Goal: Task Accomplishment & Management: Complete application form

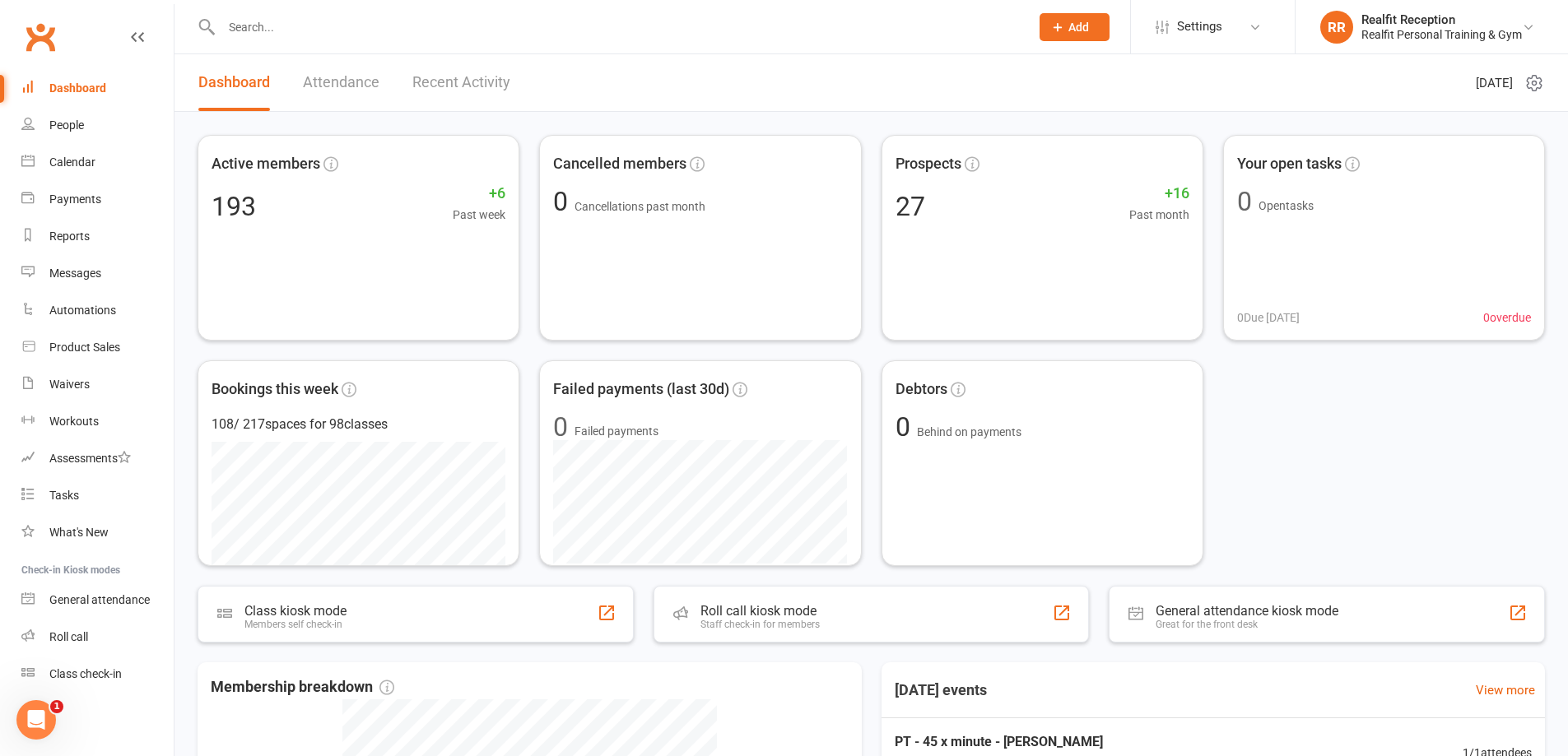
click at [1069, 21] on span "Add" at bounding box center [1078, 27] width 21 height 13
click at [1060, 105] on link "Member" at bounding box center [1056, 112] width 146 height 38
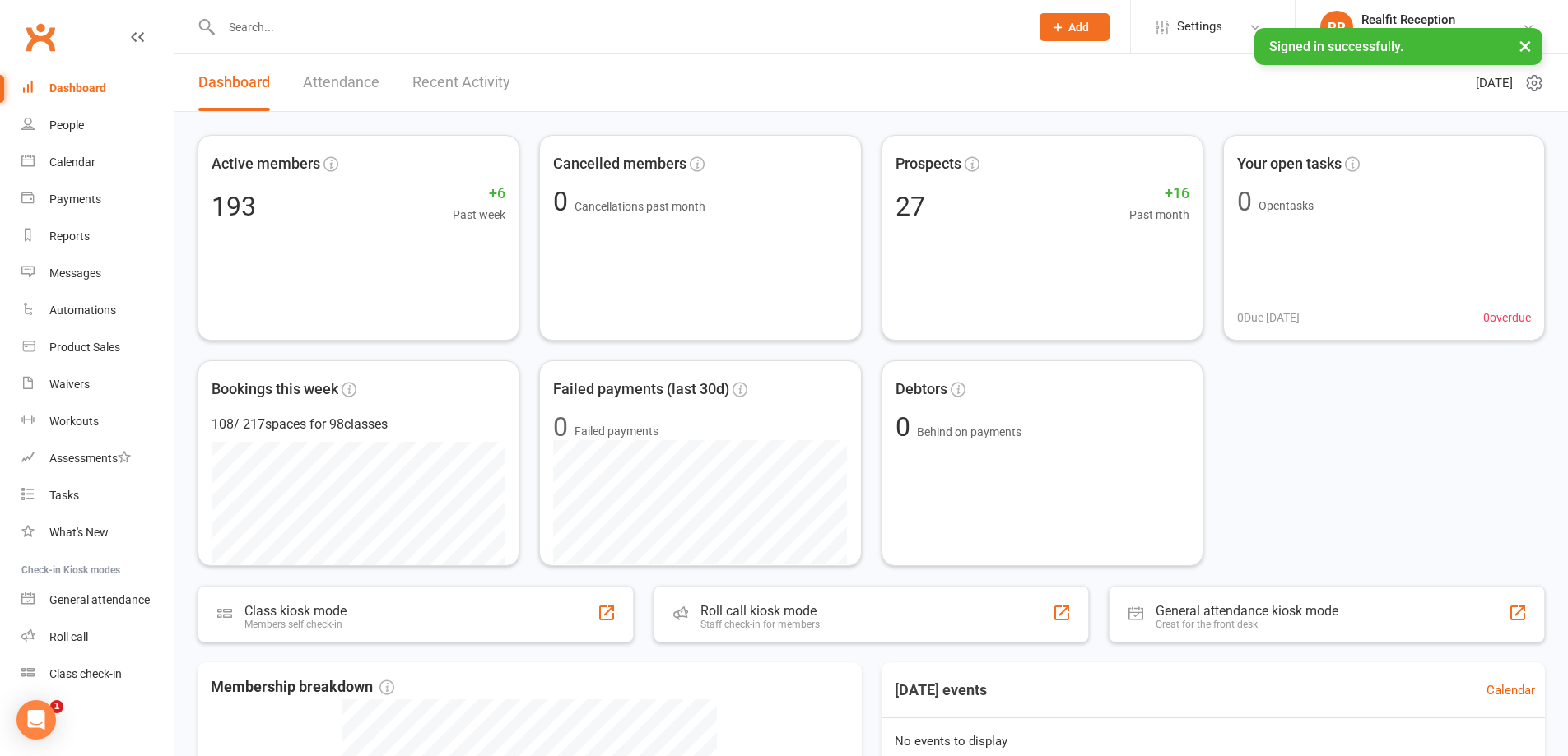
click at [1050, 26] on icon at bounding box center [1057, 27] width 15 height 15
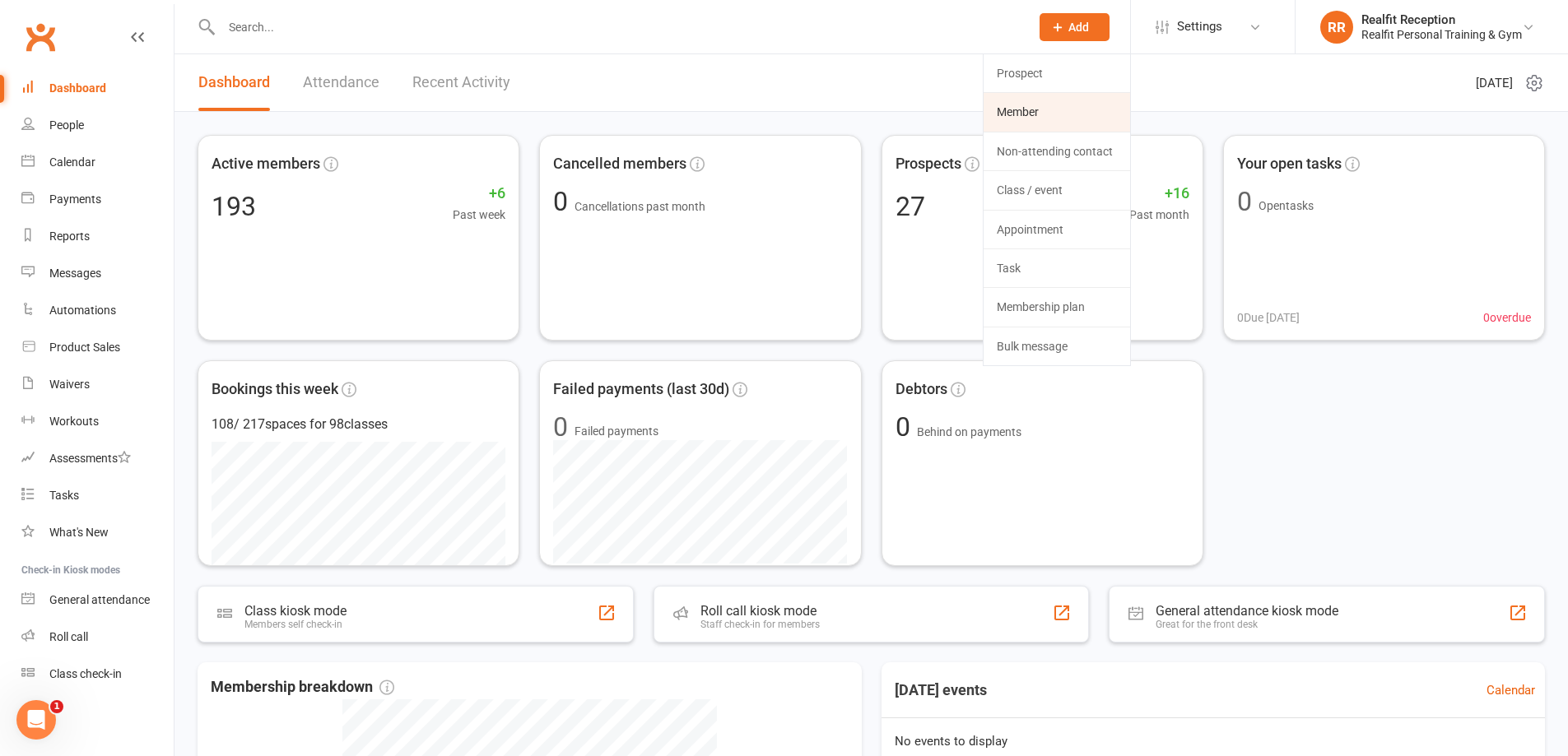
click at [1009, 112] on link "Member" at bounding box center [1056, 112] width 146 height 38
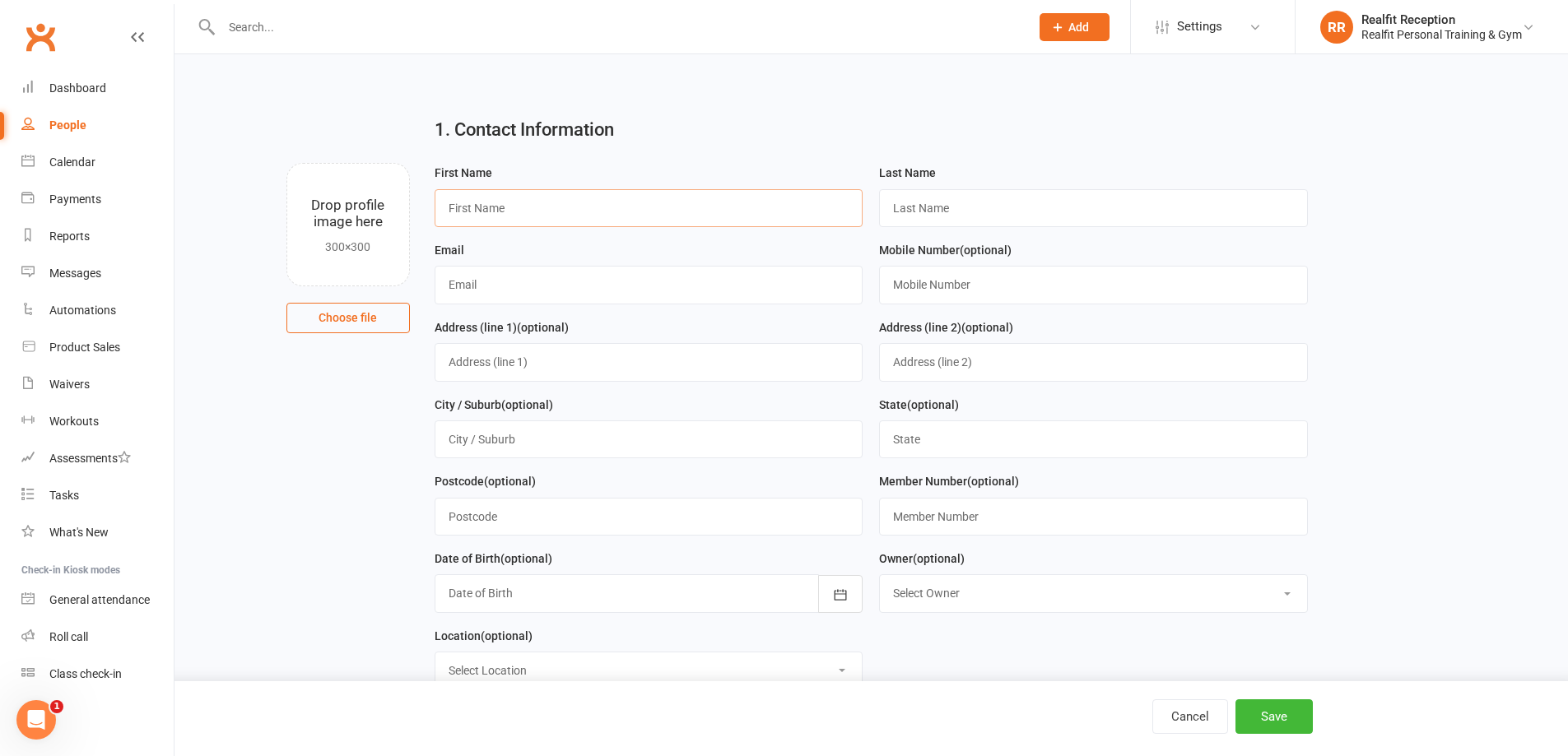
click at [521, 215] on input "text" at bounding box center [649, 208] width 429 height 38
type input "[PERSON_NAME]"
type input "Muncaster"
click at [530, 278] on input "text" at bounding box center [649, 285] width 429 height 38
type input "[EMAIL_ADDRESS][DOMAIN_NAME]"
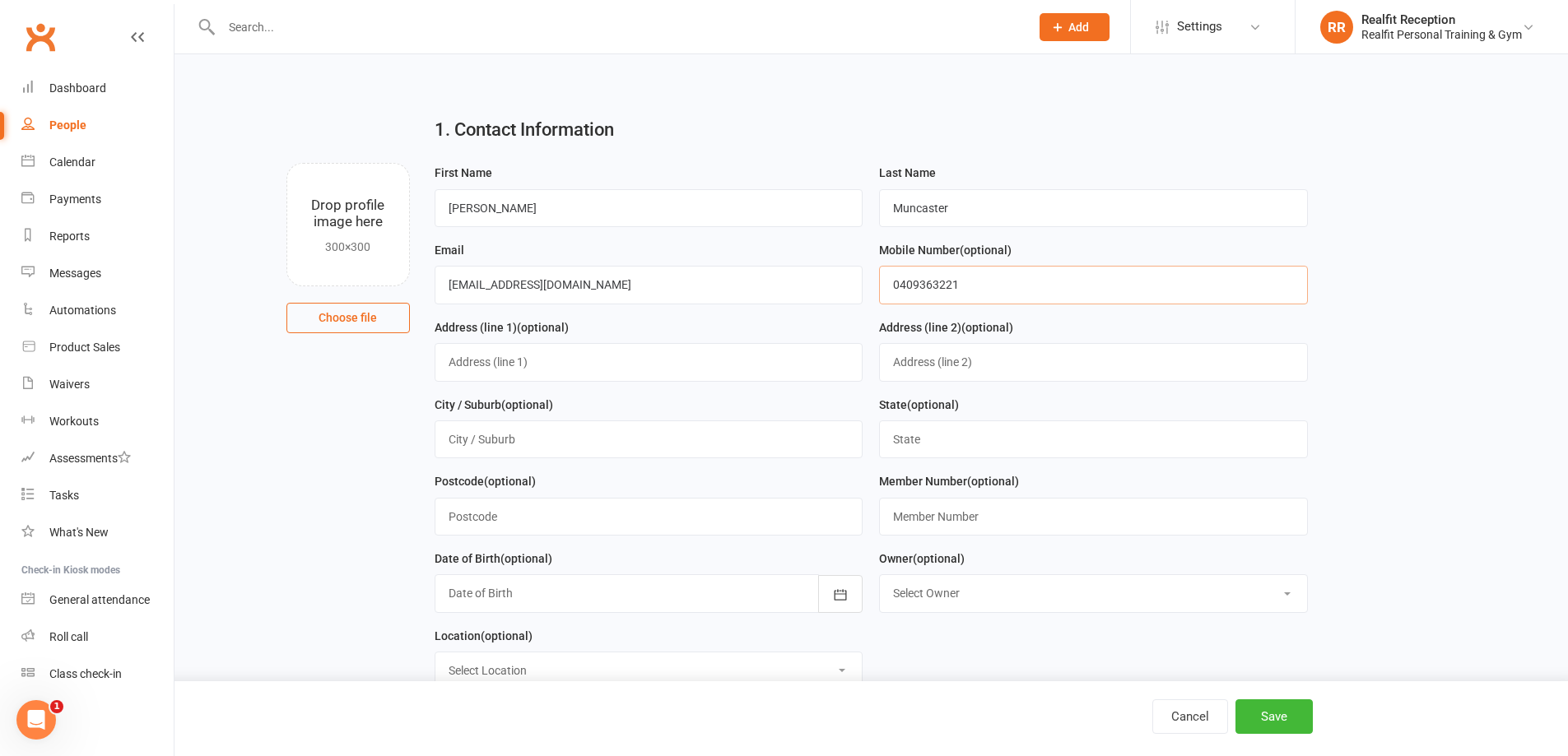
type input "0409363221"
click at [530, 354] on input "text" at bounding box center [649, 362] width 429 height 38
type input "[STREET_ADDRESS]"
click at [511, 447] on input "text" at bounding box center [649, 440] width 429 height 38
type input "[GEOGRAPHIC_DATA]"
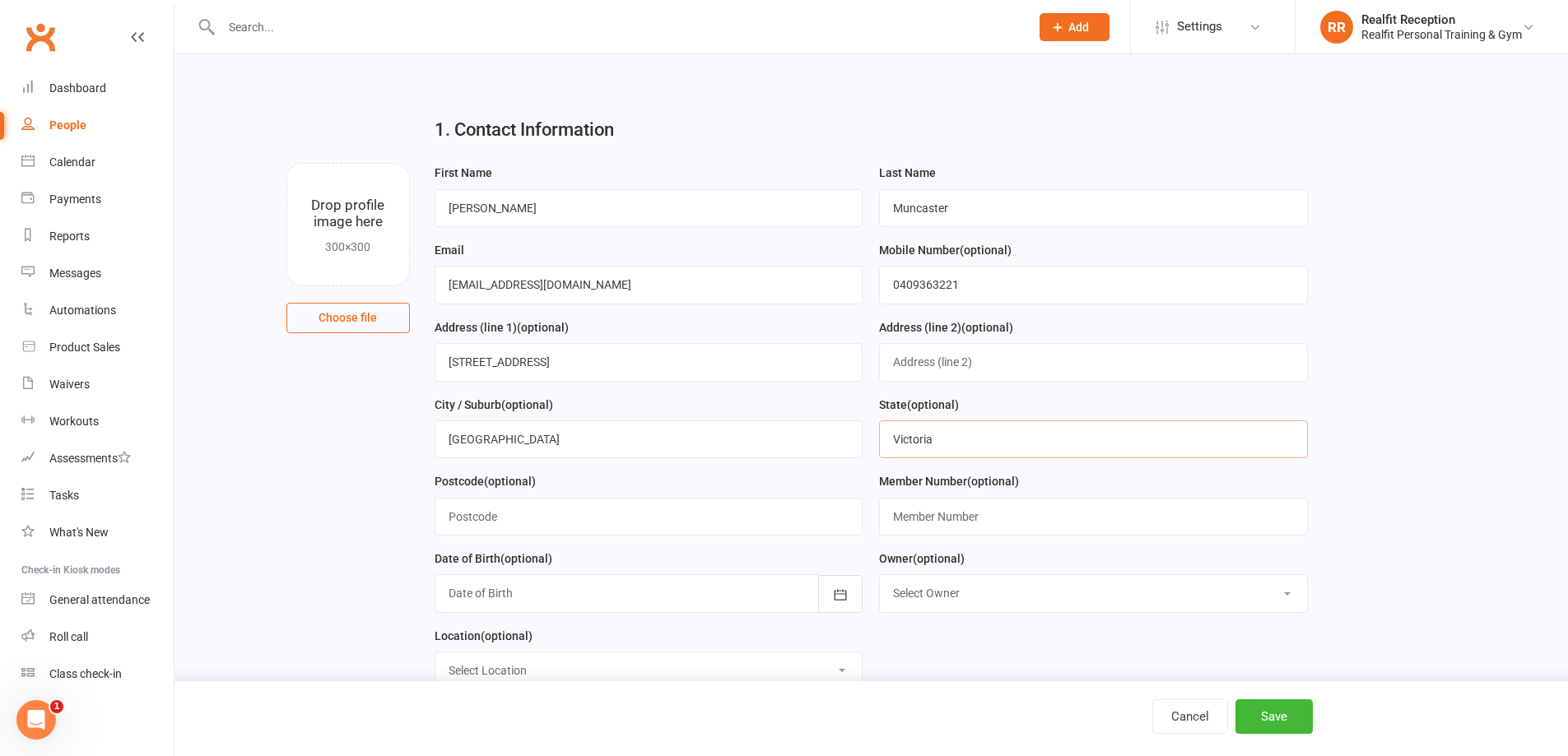
type input "Victoria"
click at [542, 521] on input "text" at bounding box center [649, 517] width 429 height 38
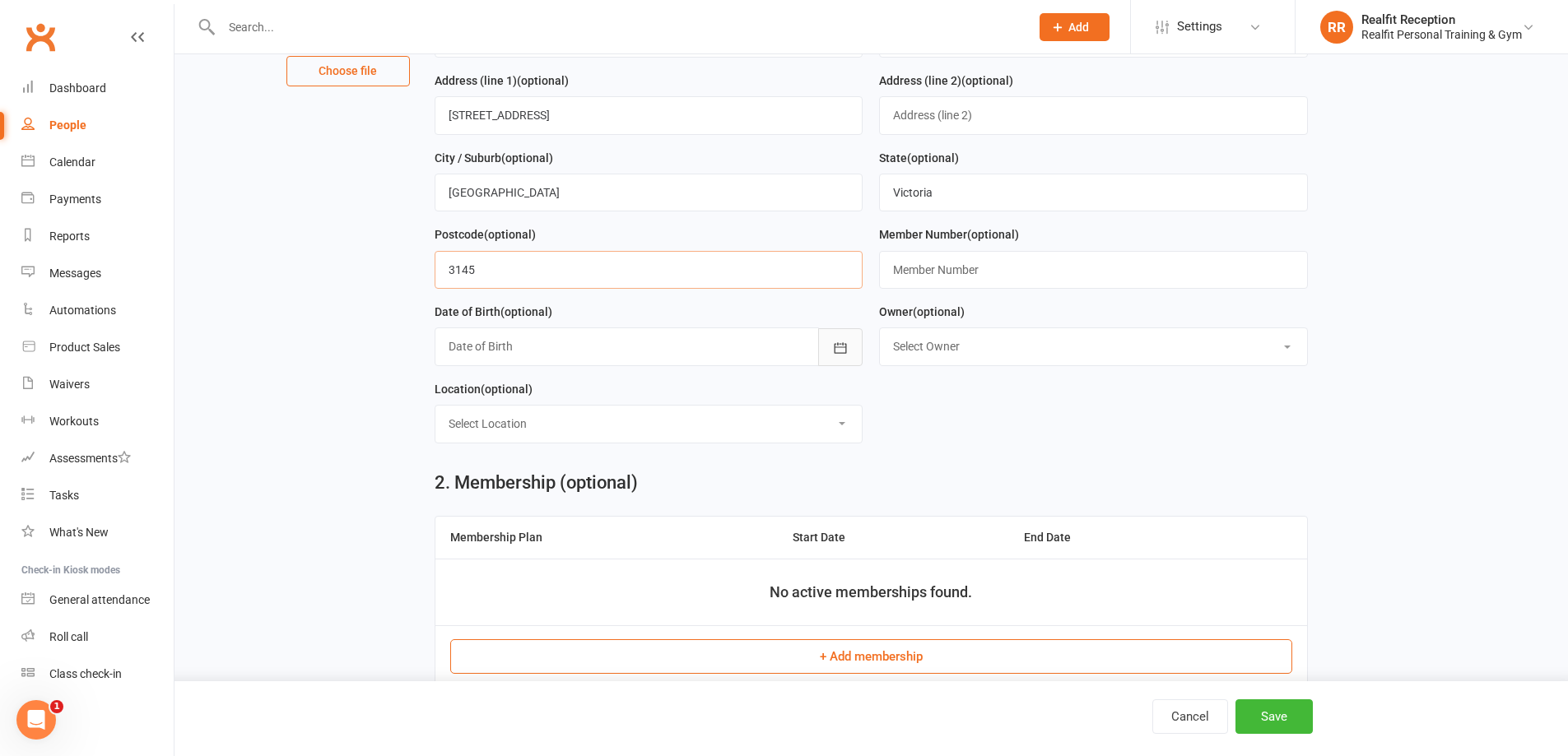
type input "3145"
click at [837, 351] on icon "button" at bounding box center [840, 348] width 17 height 17
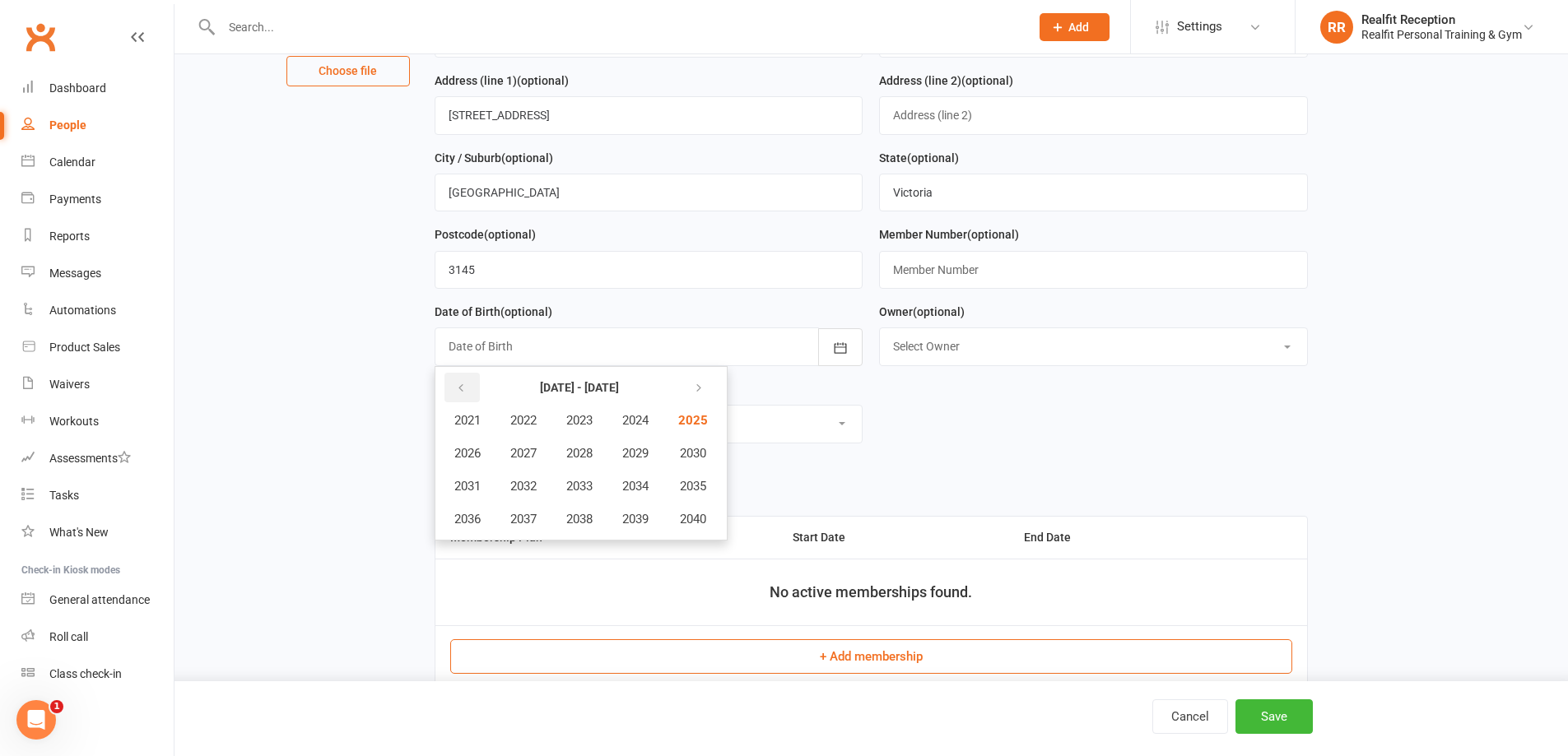
click at [454, 395] on button "button" at bounding box center [462, 388] width 36 height 30
click at [701, 395] on icon "button" at bounding box center [696, 388] width 12 height 13
click at [701, 468] on button "2010" at bounding box center [691, 454] width 55 height 31
click at [464, 459] on span "April" at bounding box center [476, 454] width 26 height 15
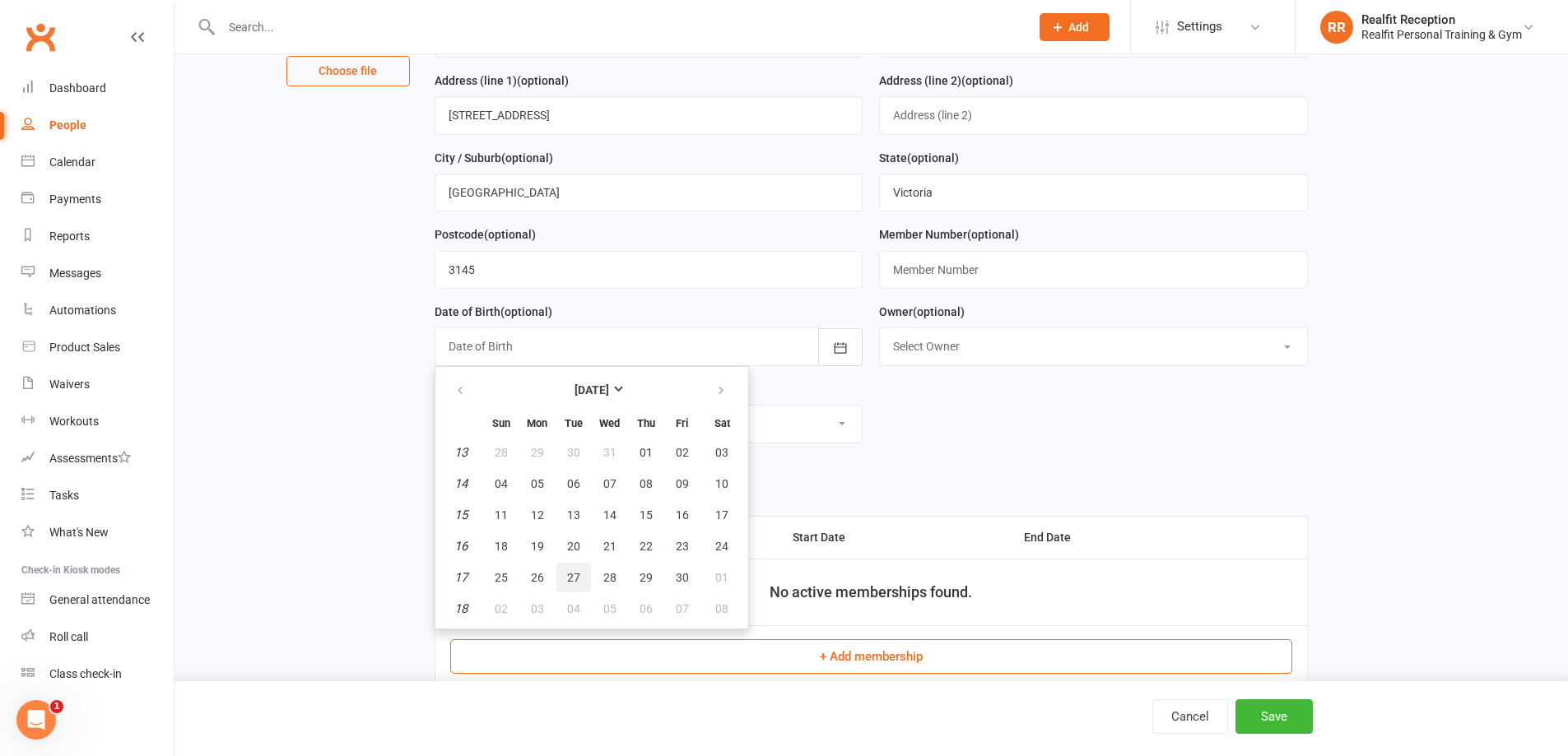
click at [577, 590] on button "27" at bounding box center [573, 578] width 35 height 30
type input "[DATE]"
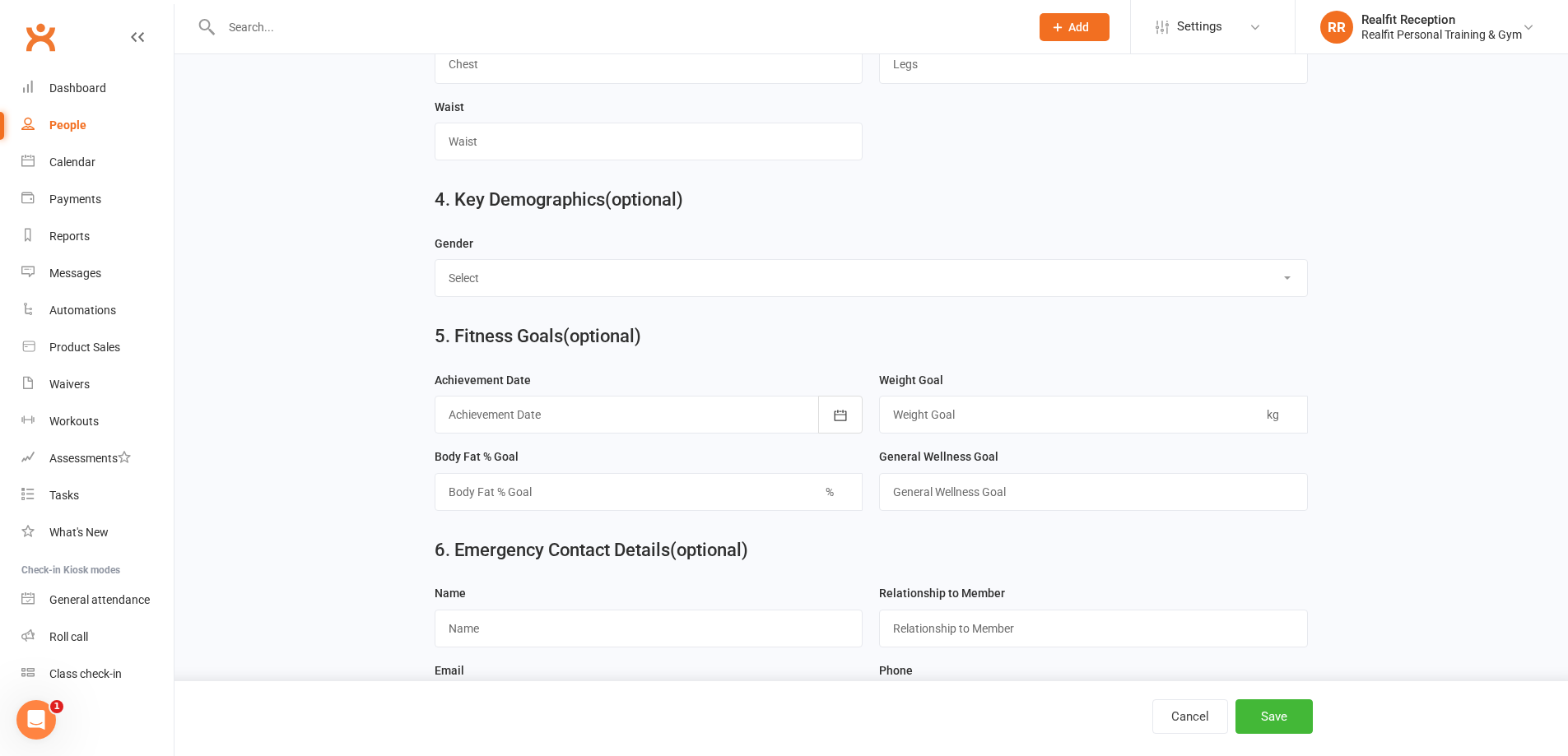
scroll to position [1317, 0]
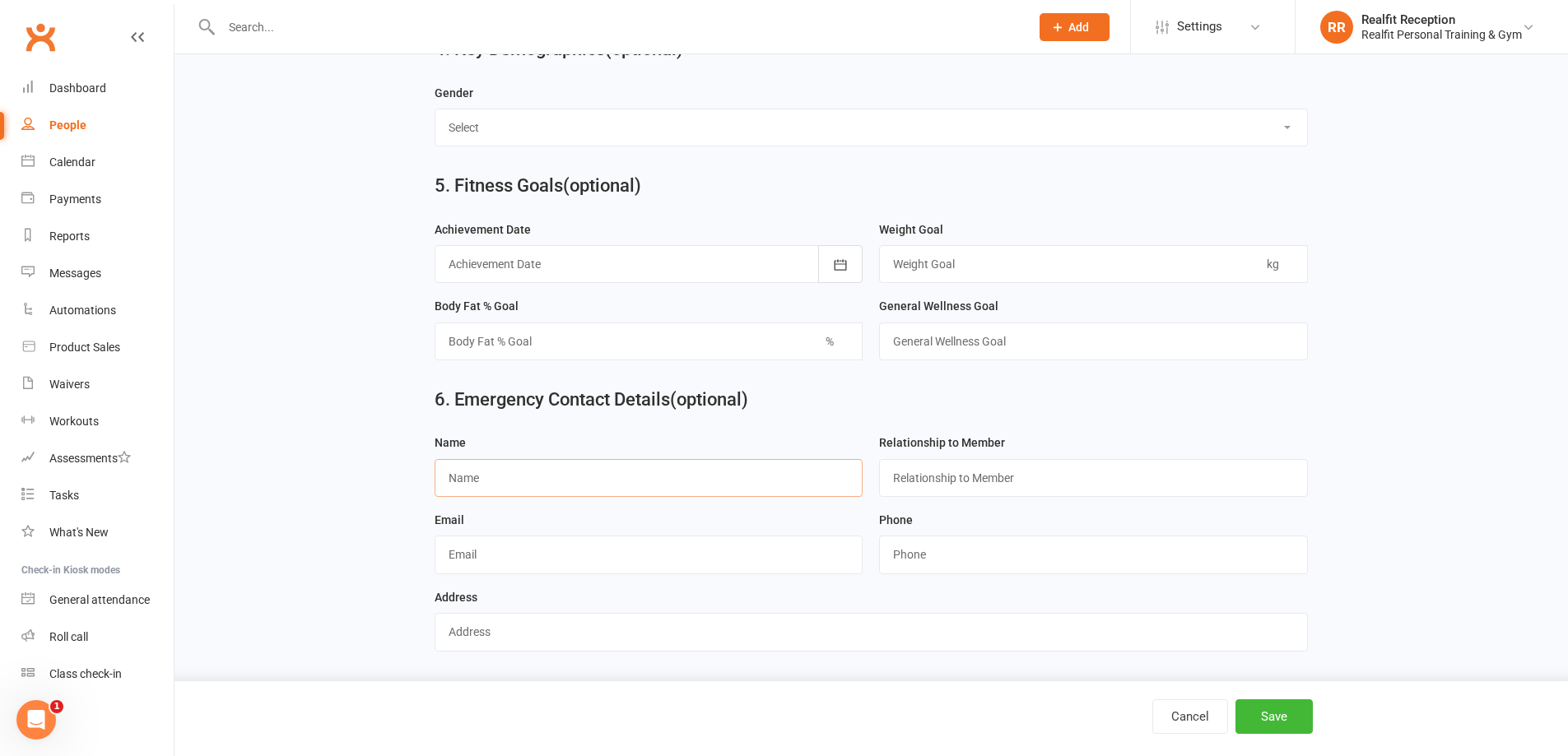
click at [517, 481] on input "text" at bounding box center [649, 478] width 429 height 38
type input "[PERSON_NAME]"
type input "Father"
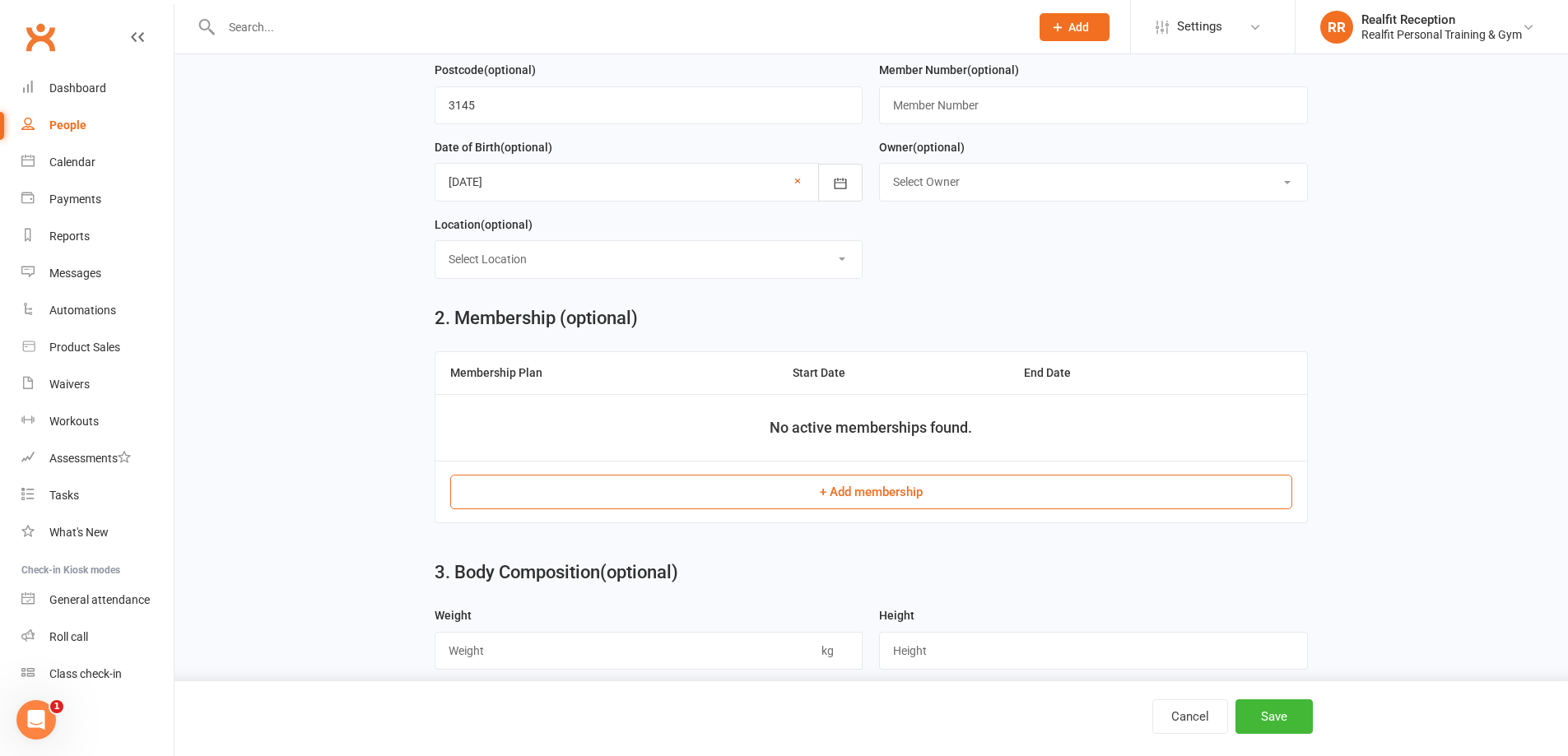
scroll to position [164, 0]
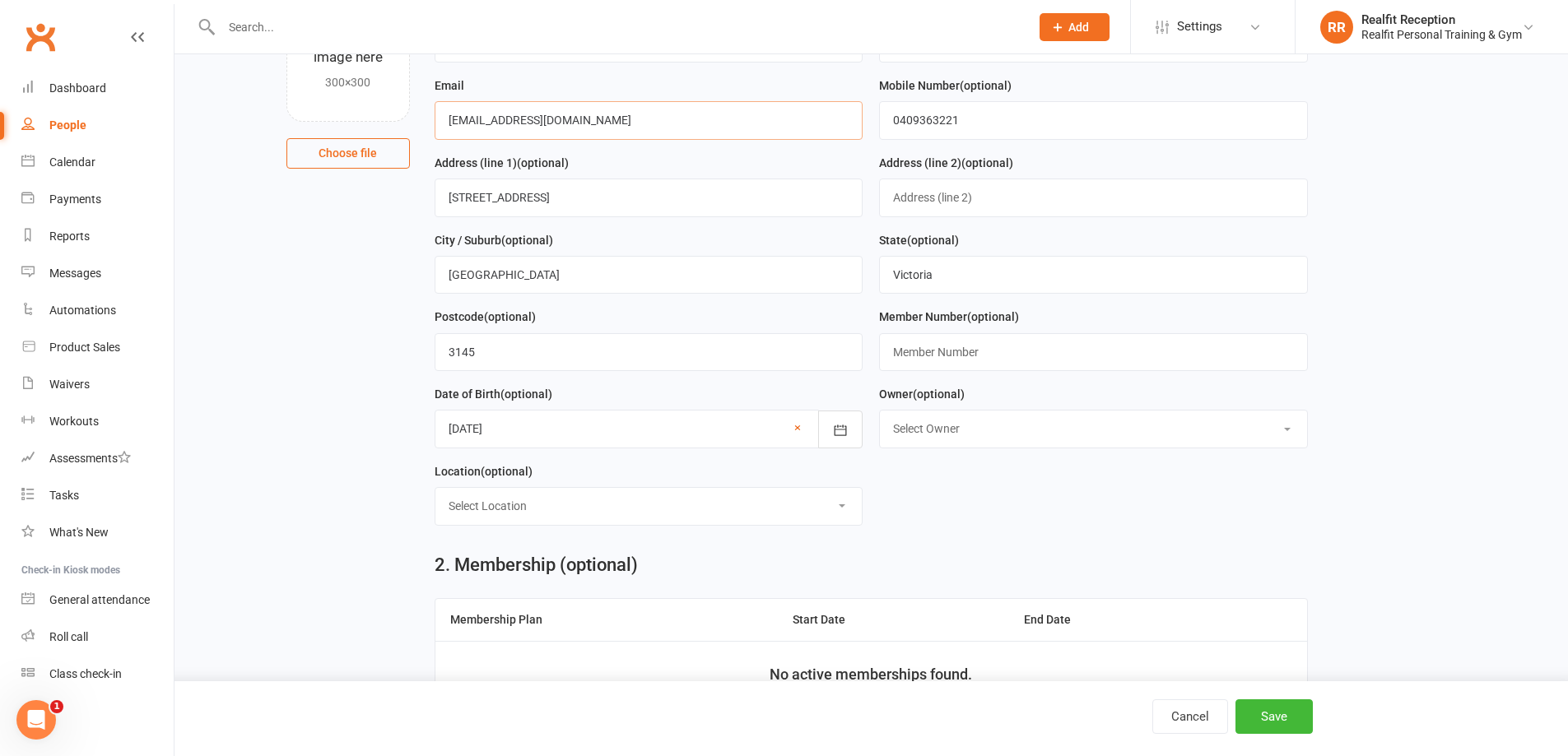
drag, startPoint x: 571, startPoint y: 116, endPoint x: 371, endPoint y: 116, distance: 200.0
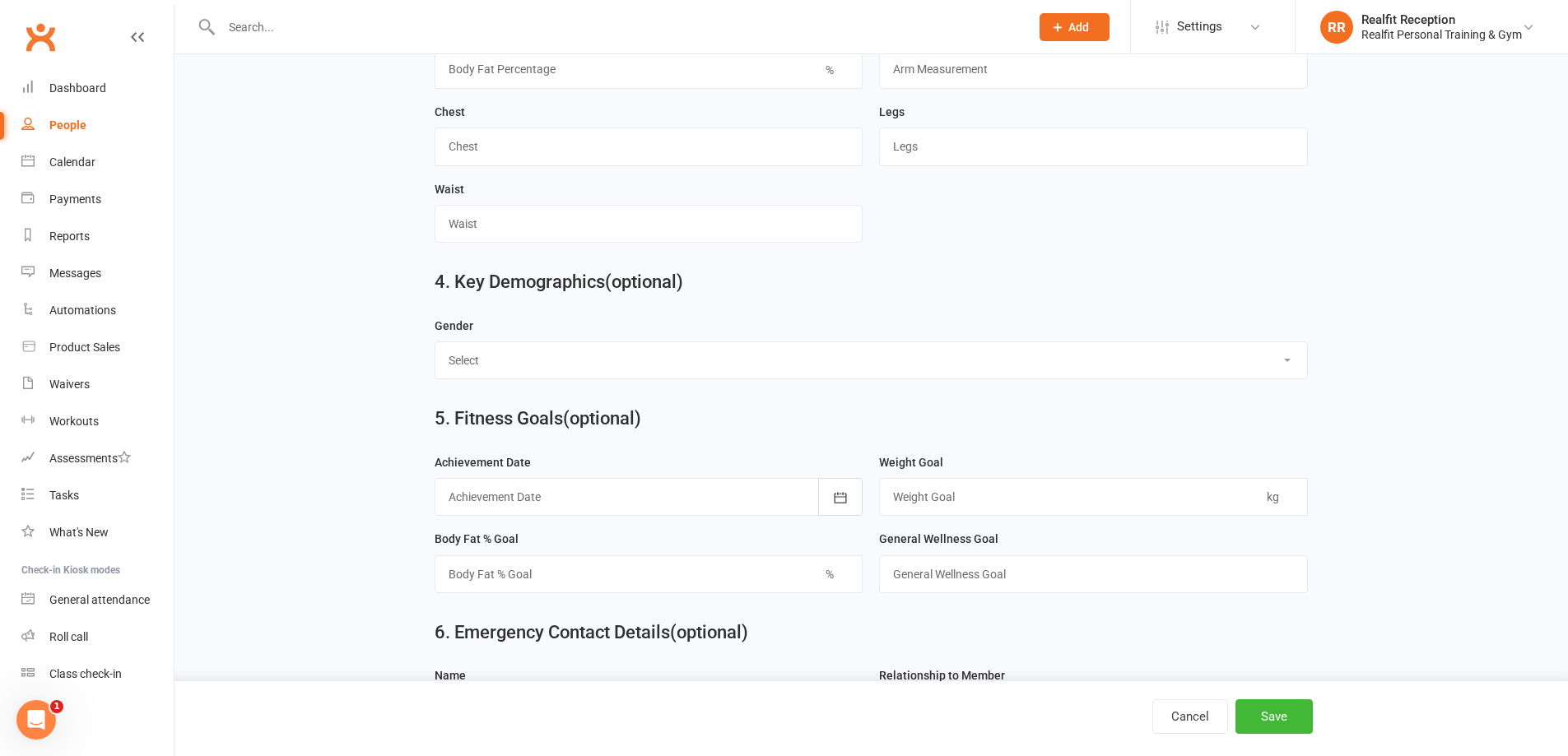
scroll to position [1317, 0]
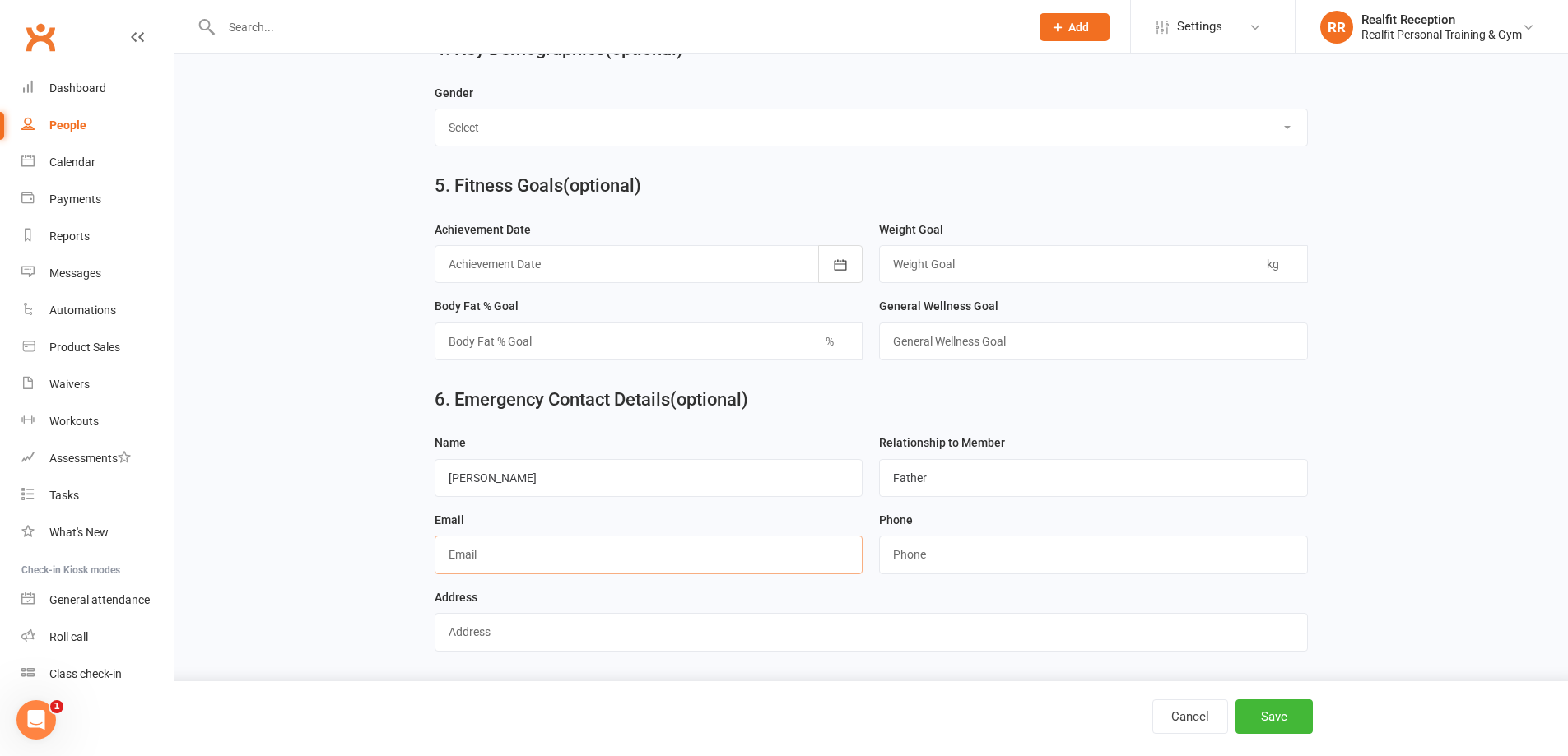
click at [549, 567] on input "text" at bounding box center [649, 554] width 429 height 38
paste input "[EMAIL_ADDRESS][DOMAIN_NAME]"
type input "[EMAIL_ADDRESS][DOMAIN_NAME]"
click at [973, 554] on input "string" at bounding box center [1093, 554] width 429 height 38
type input "0402459919"
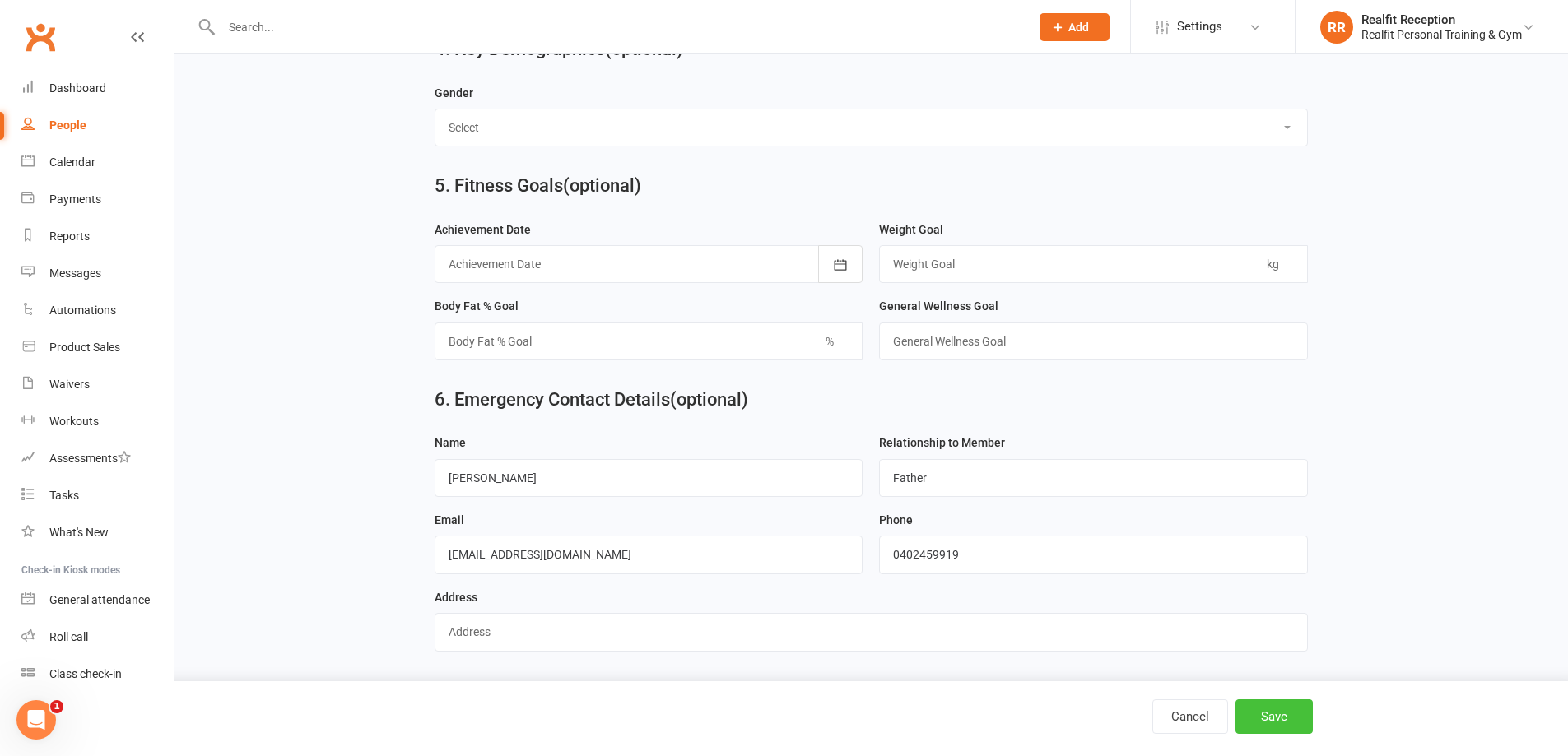
click at [1286, 725] on button "Save" at bounding box center [1274, 717] width 78 height 35
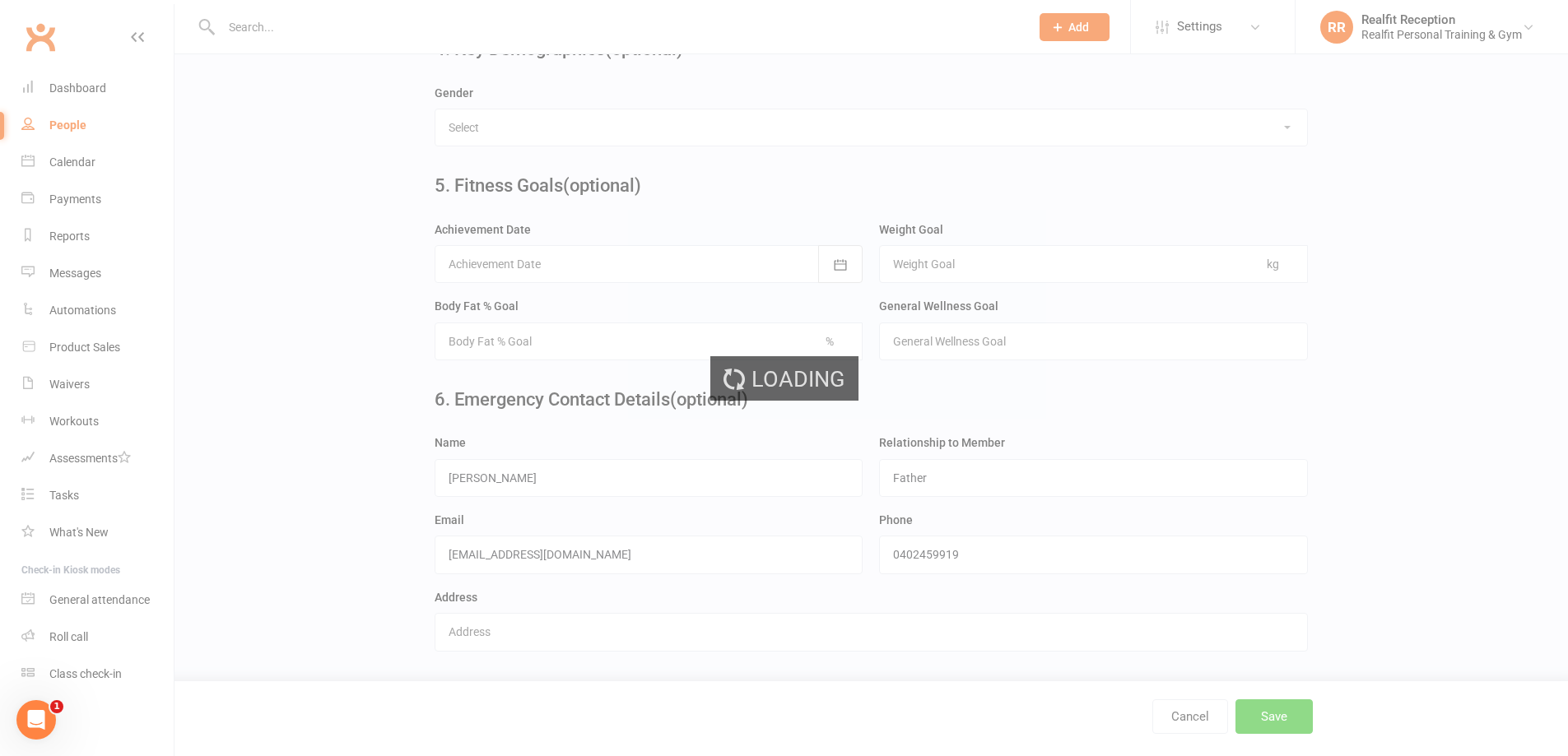
scroll to position [0, 0]
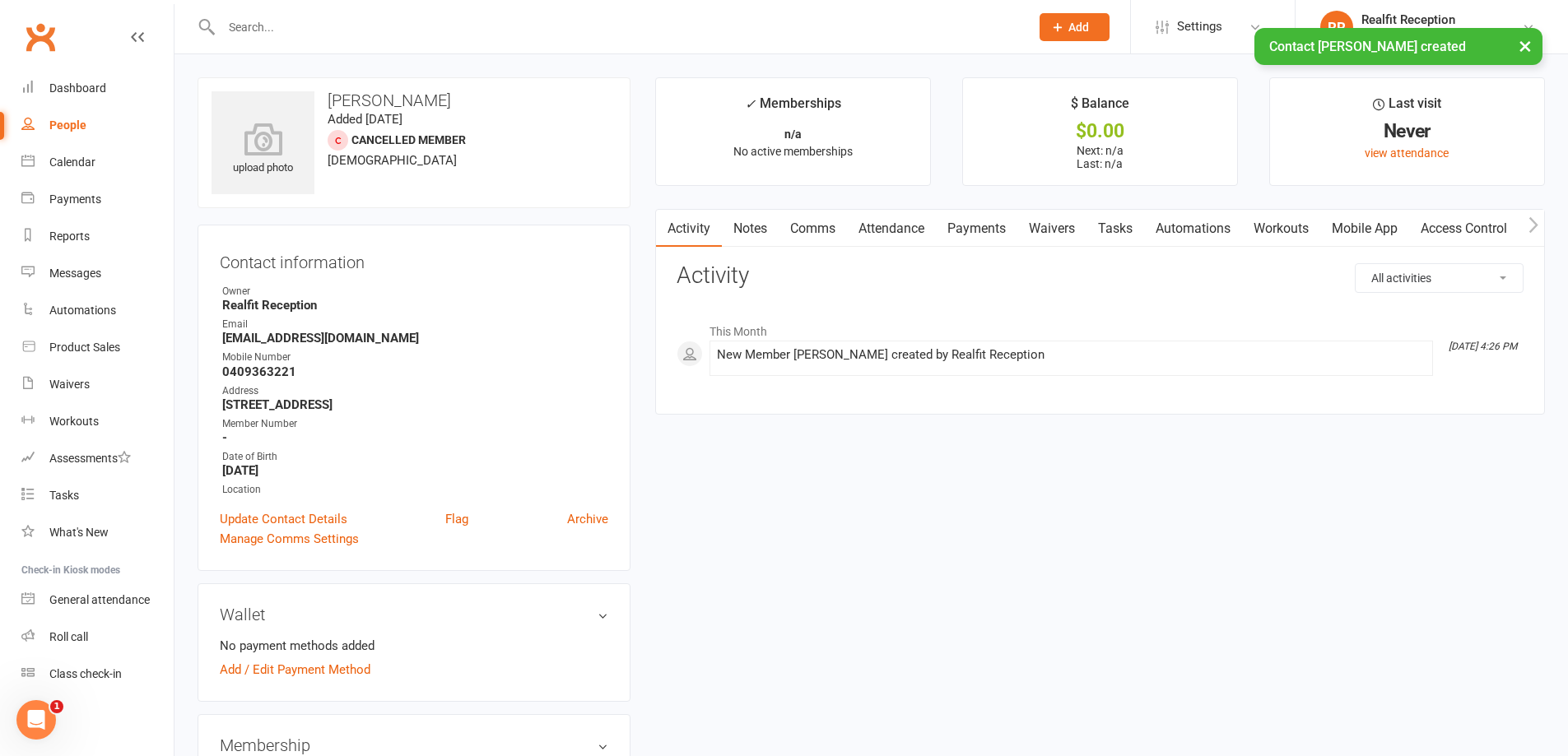
click at [1067, 234] on link "Waivers" at bounding box center [1052, 229] width 69 height 38
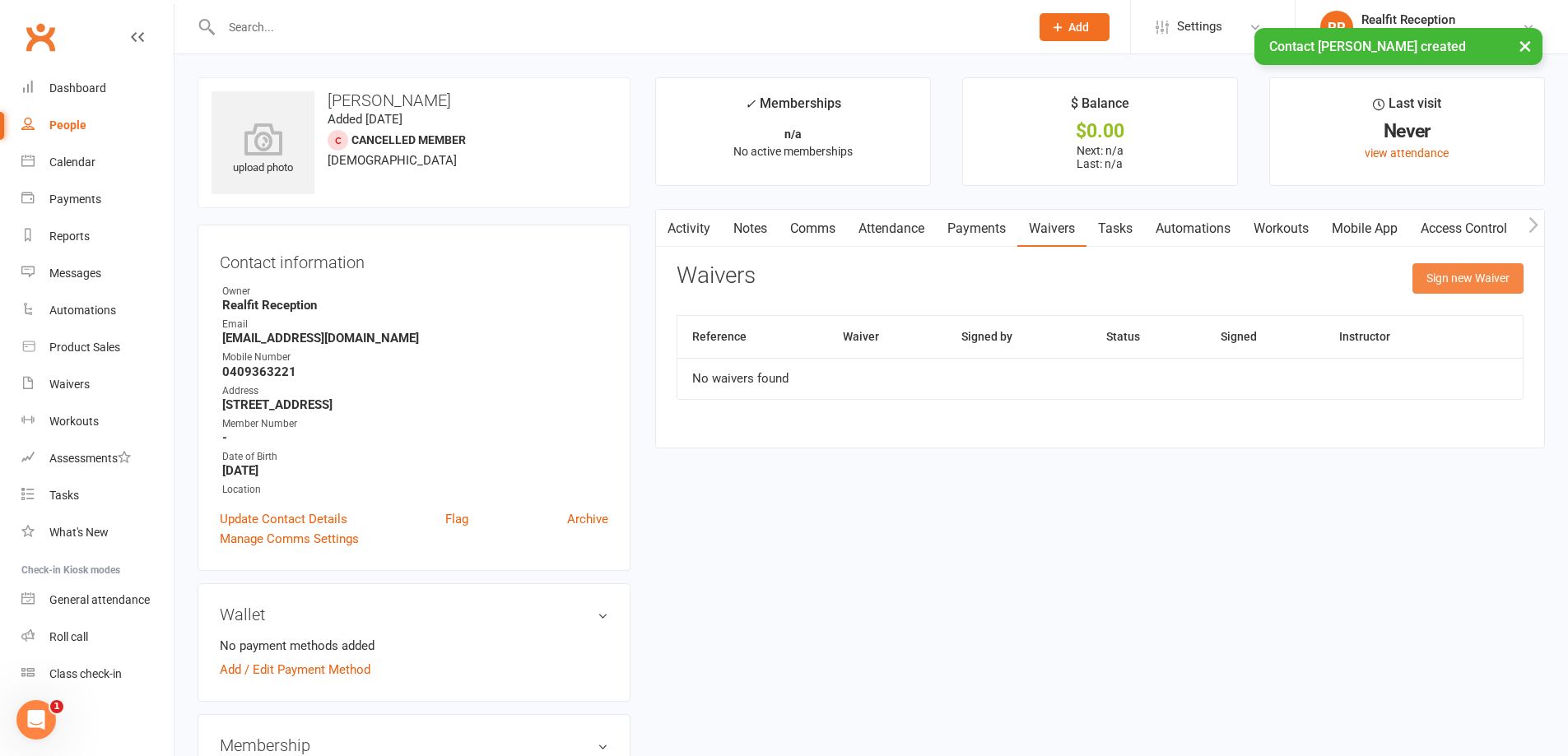
click at [1518, 277] on button "Sign new Waiver" at bounding box center [1467, 278] width 111 height 30
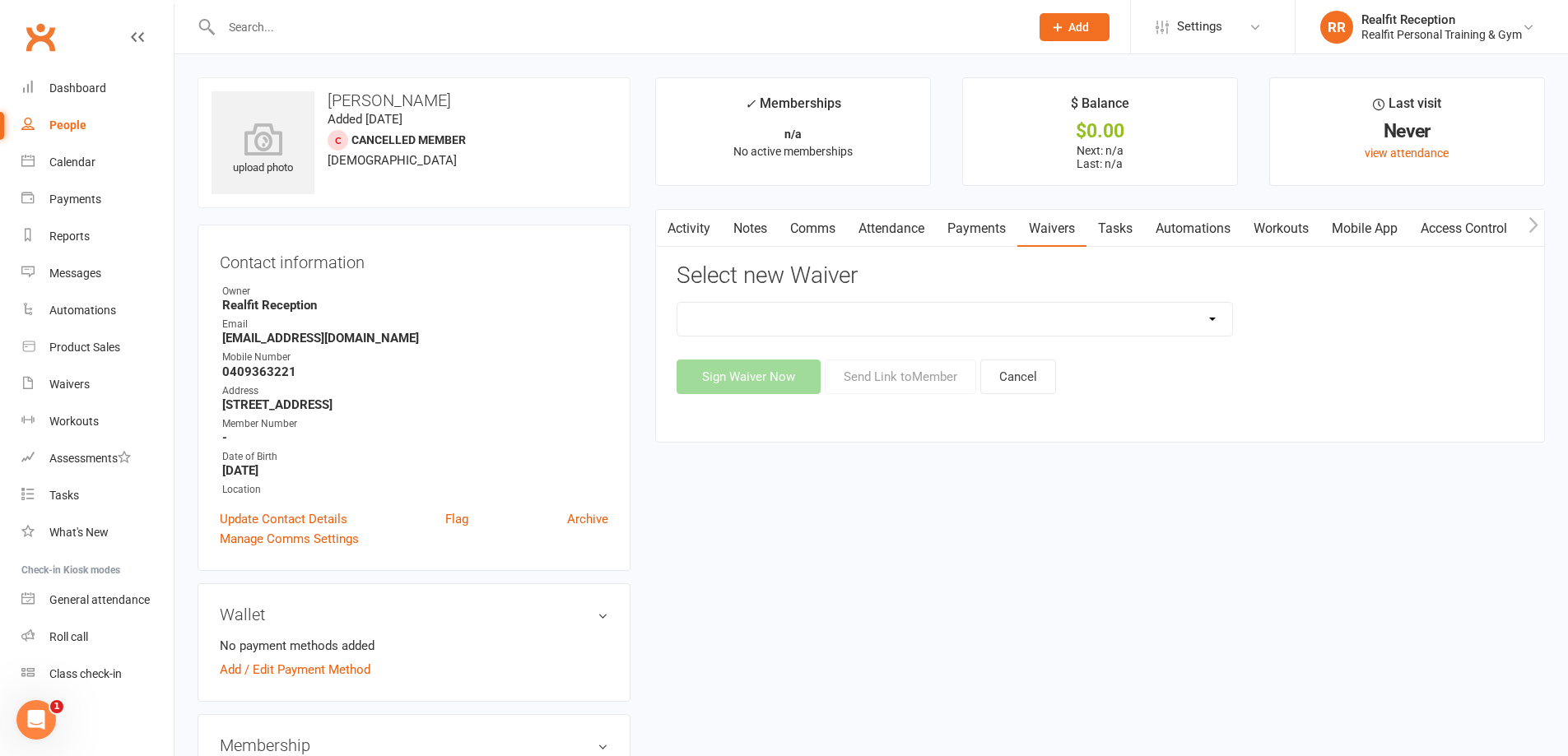
click at [902, 330] on select "Direct Debit Authority Gym Membership - Unstaffed Access Realfit Member Applica…" at bounding box center [954, 320] width 554 height 33
select select "10838"
click at [677, 303] on select "Direct Debit Authority Gym Membership - Unstaffed Access Realfit Member Applica…" at bounding box center [954, 320] width 554 height 33
click at [760, 384] on button "Sign Waiver Now" at bounding box center [748, 377] width 144 height 35
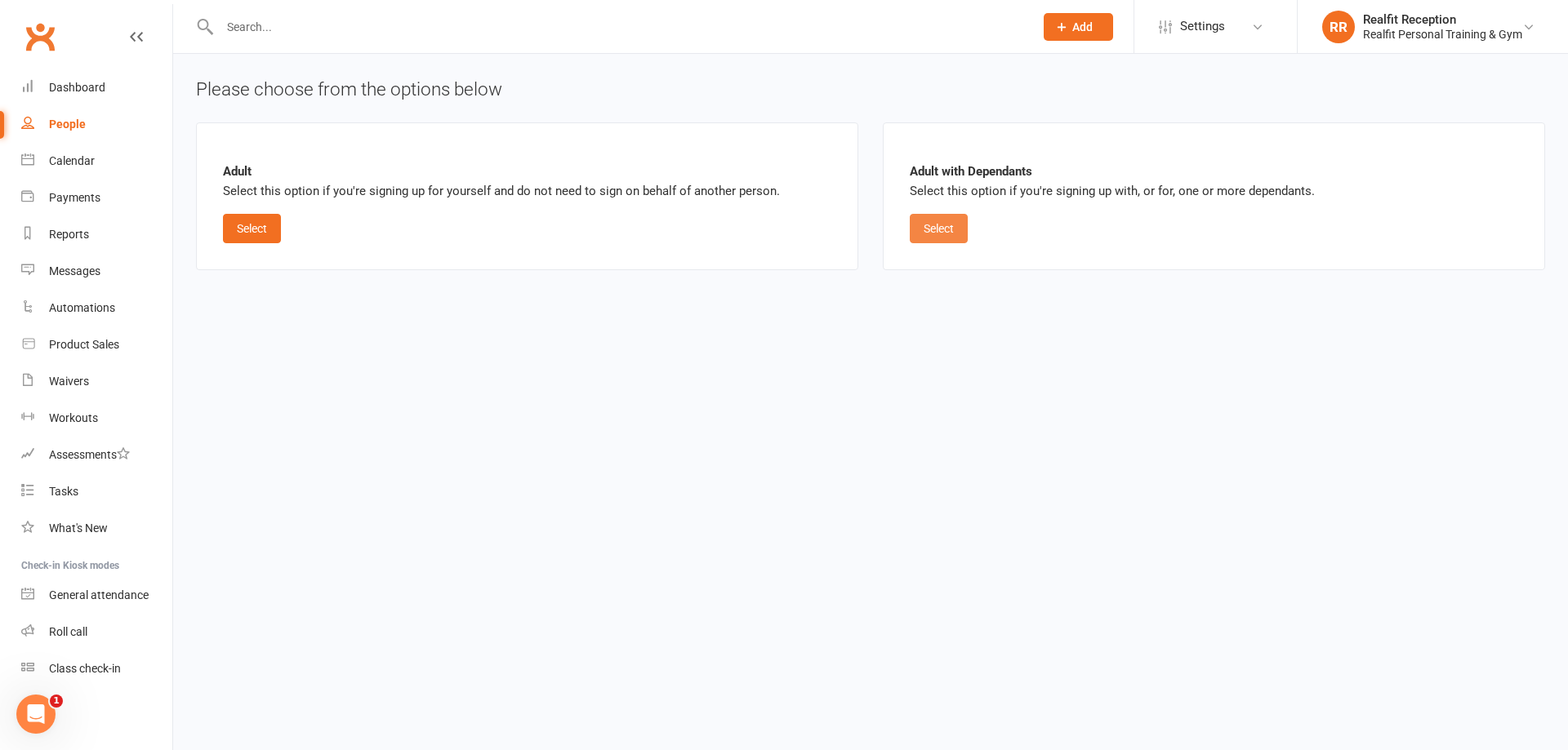
click at [941, 230] on button "Select" at bounding box center [939, 229] width 58 height 30
select select "bank_account"
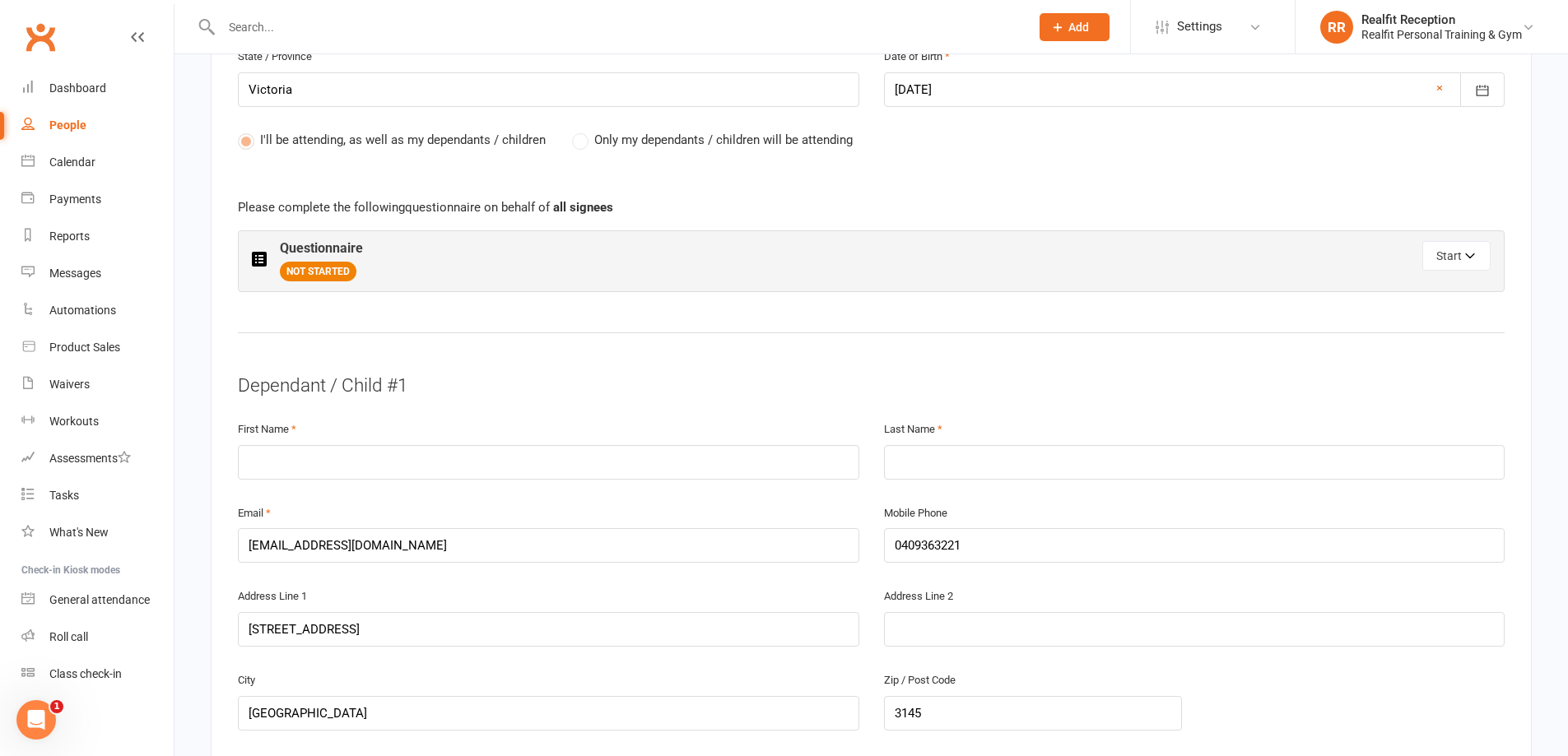
scroll to position [906, 0]
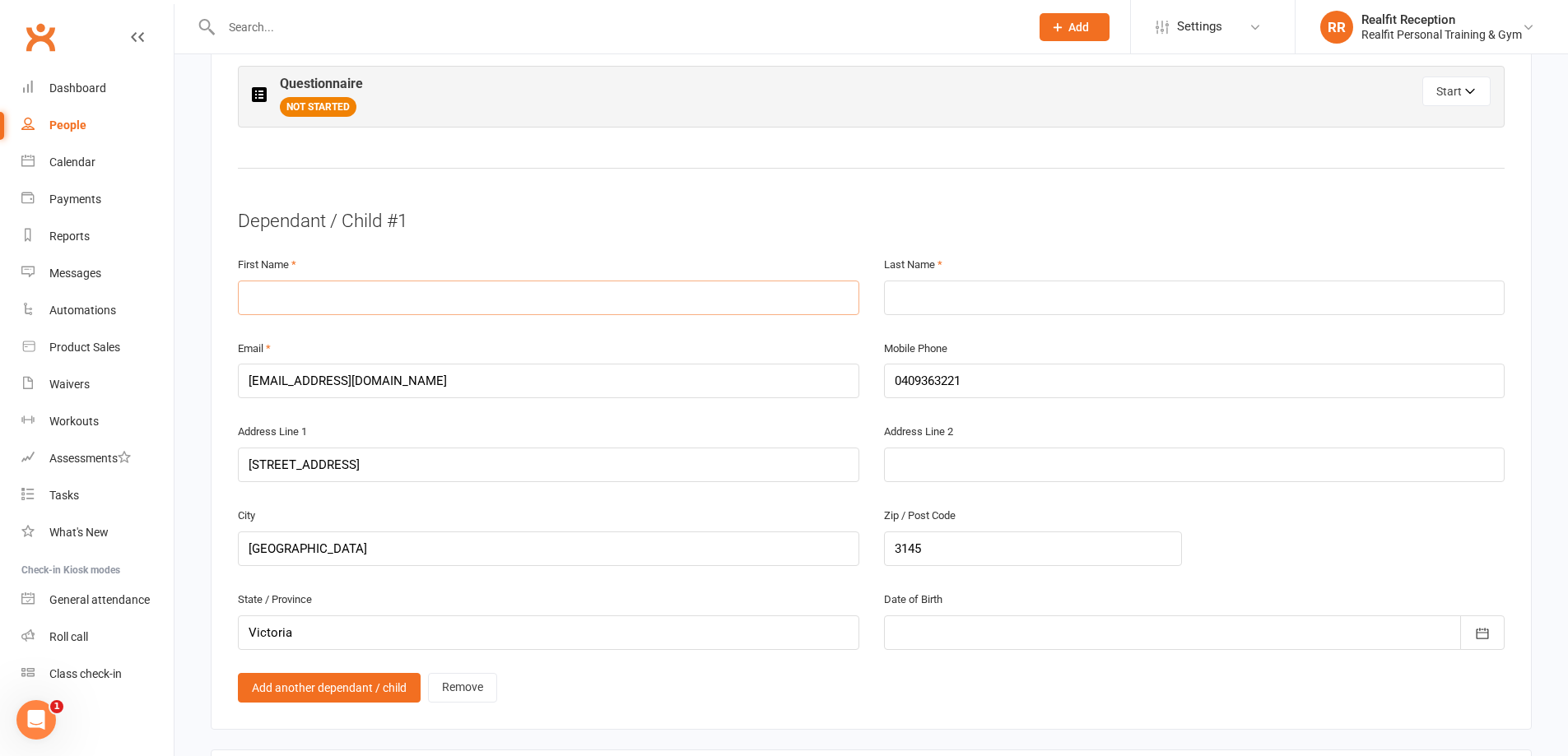
click at [317, 288] on input "text" at bounding box center [549, 298] width 621 height 35
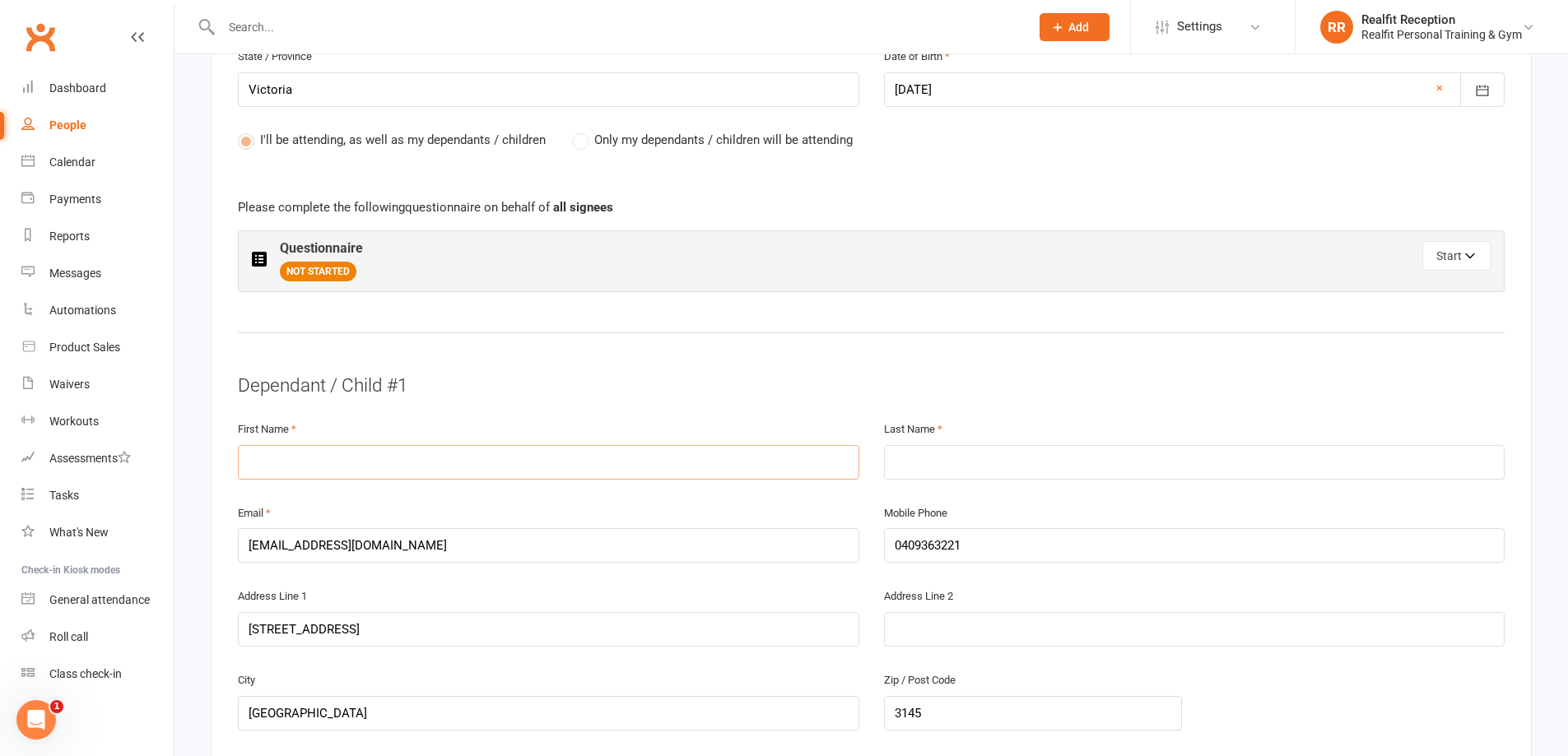
scroll to position [823, 0]
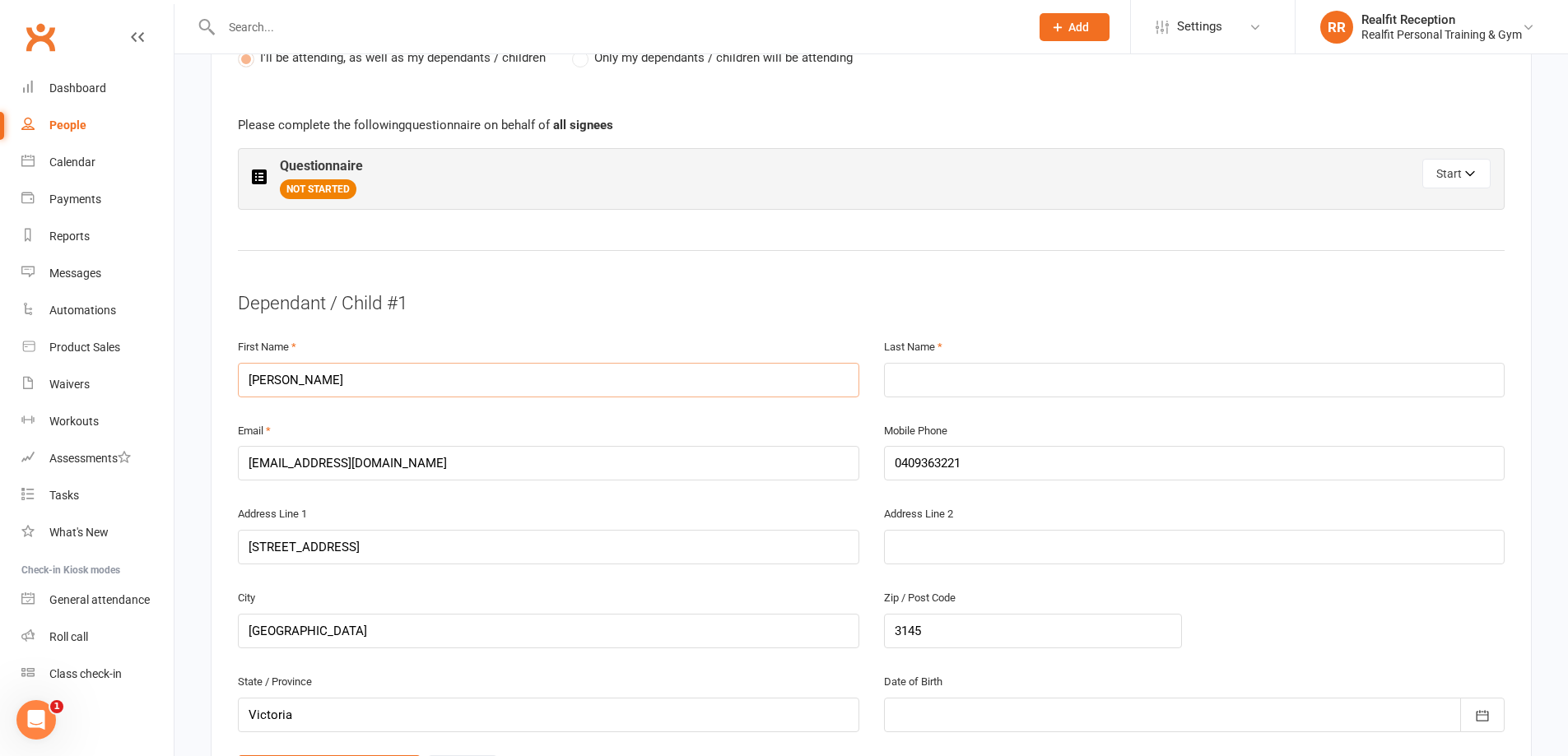
type input "[PERSON_NAME]"
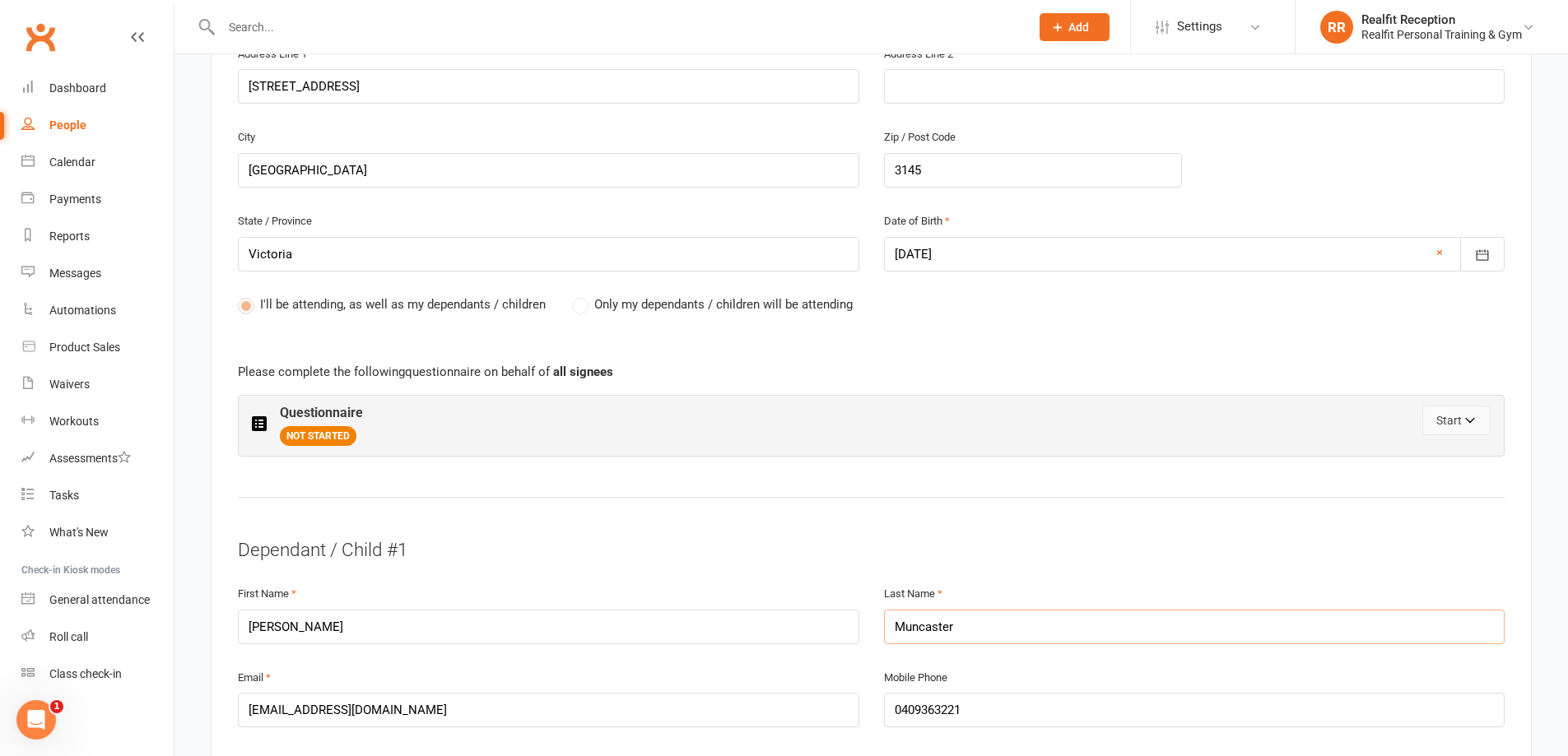
type input "Muncaster"
click at [1428, 426] on button "Start" at bounding box center [1456, 421] width 69 height 30
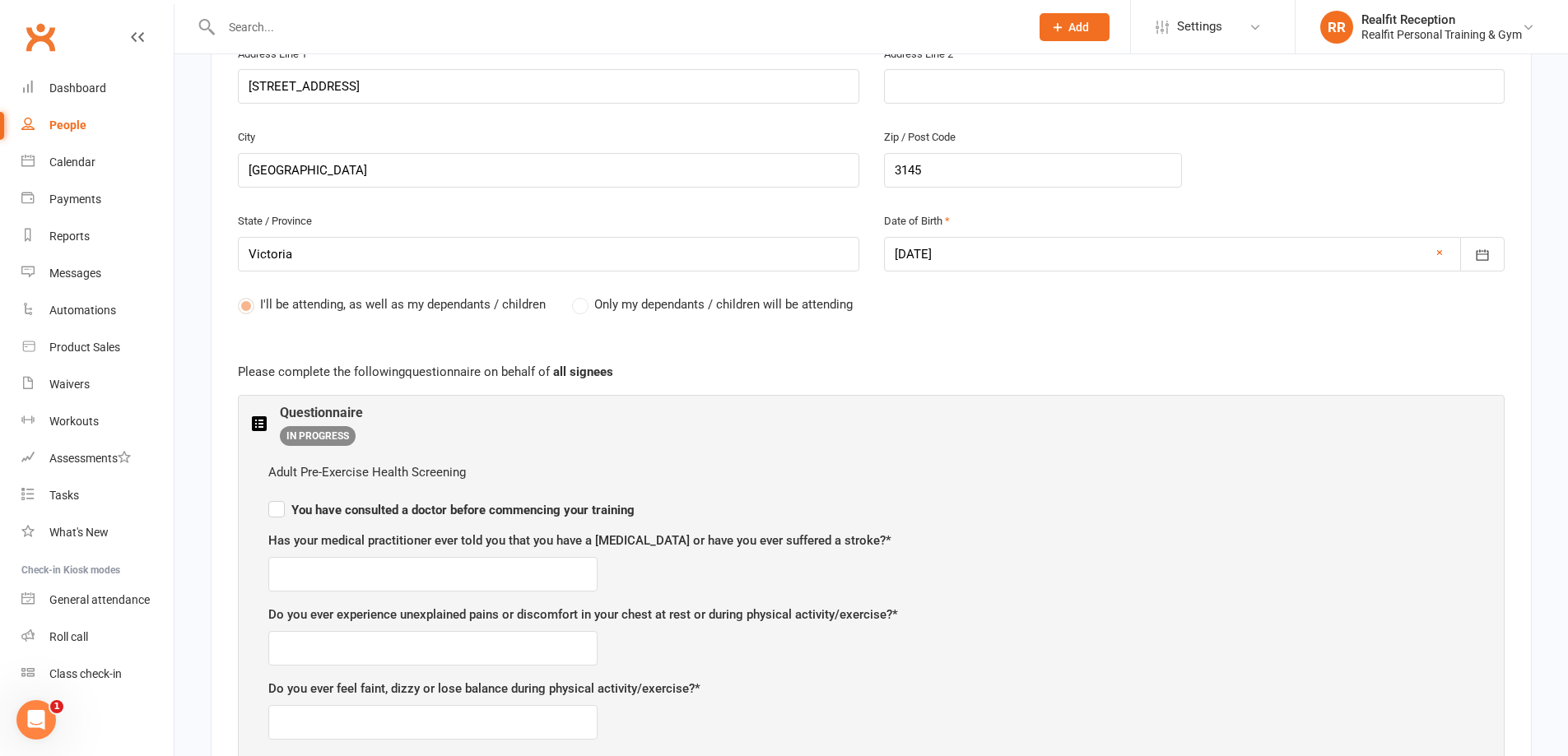
scroll to position [741, 0]
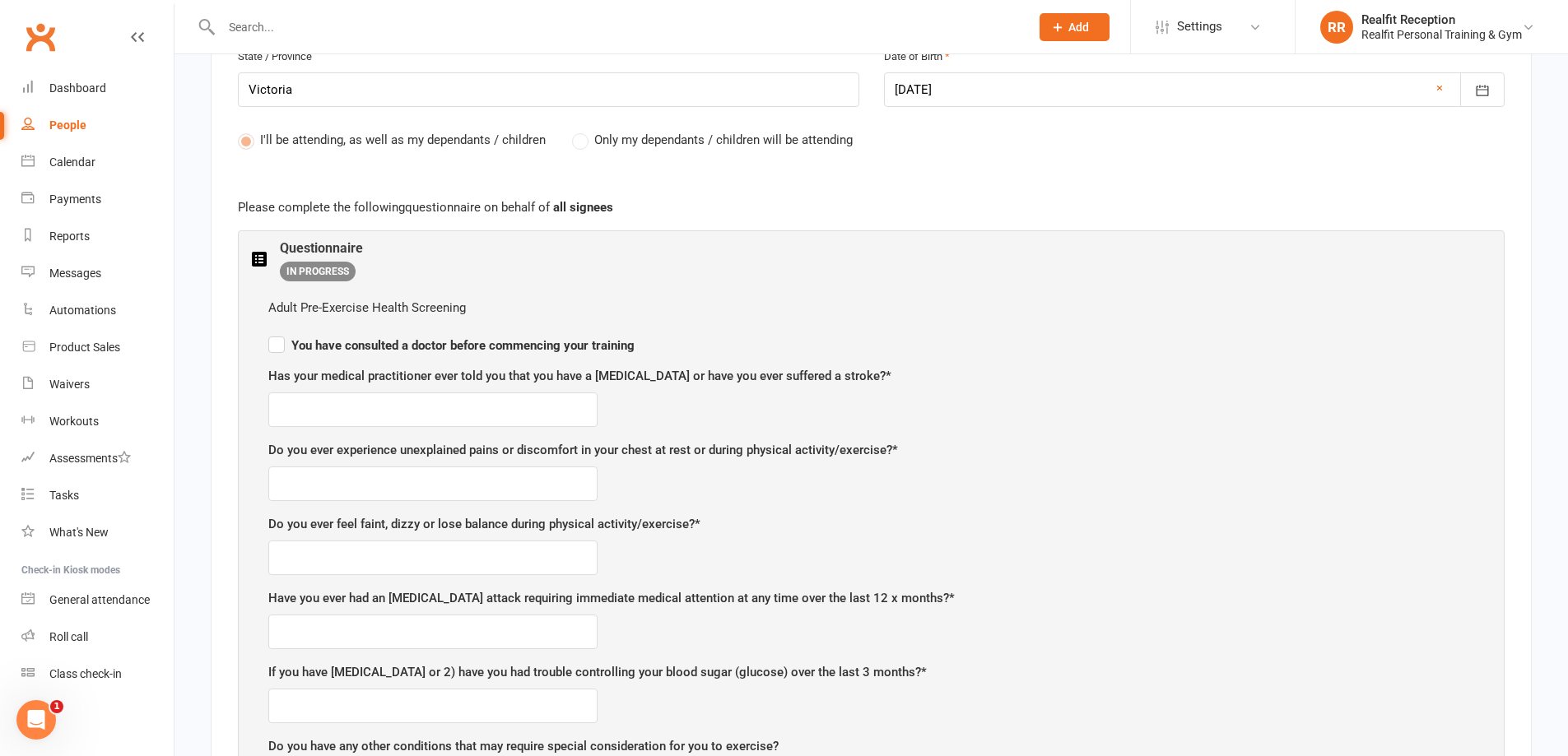
click at [276, 345] on label "You have consulted a doctor before commencing your training" at bounding box center [451, 343] width 366 height 20
click at [276, 330] on input "You have consulted a doctor before commencing your training" at bounding box center [451, 330] width 366 height 0
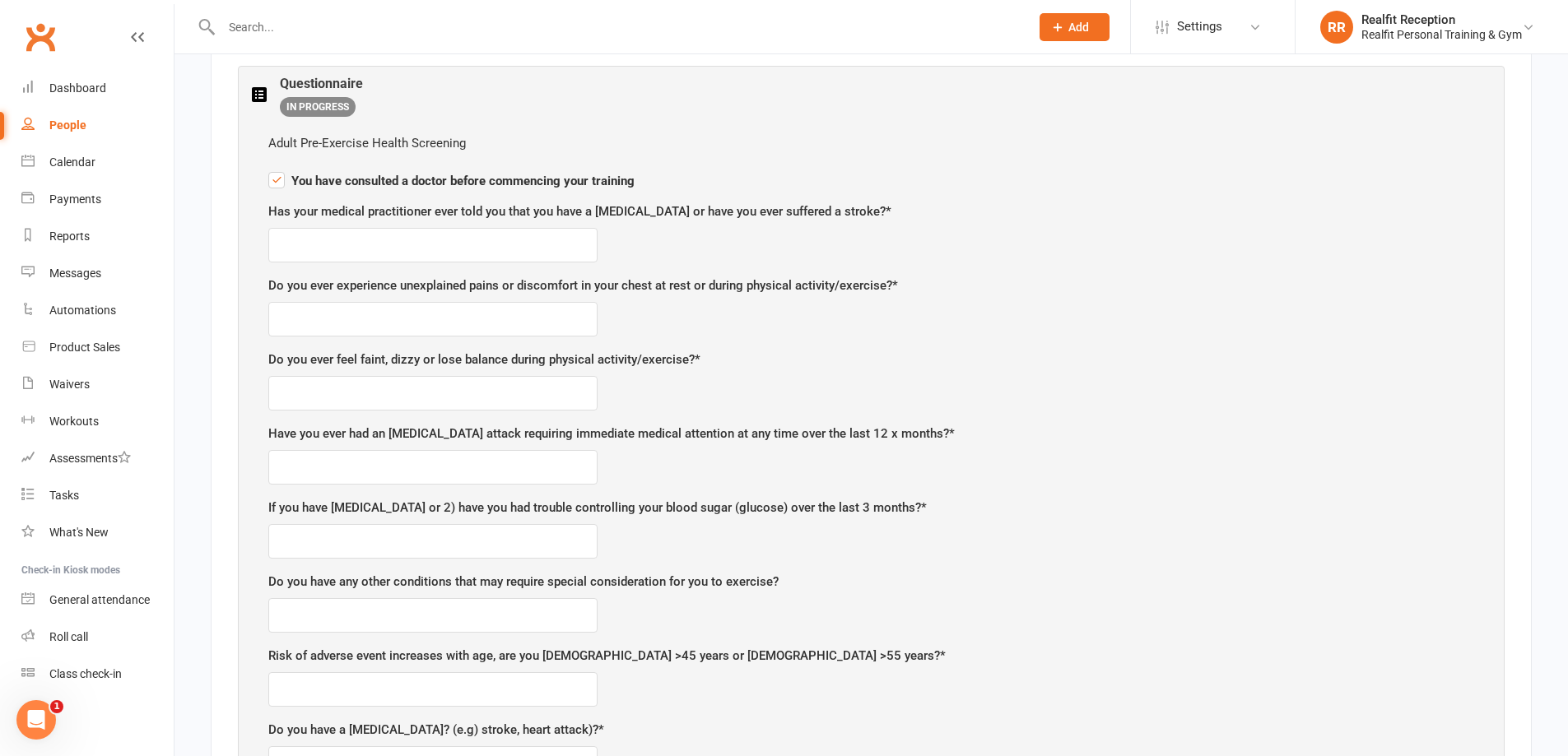
scroll to position [987, 0]
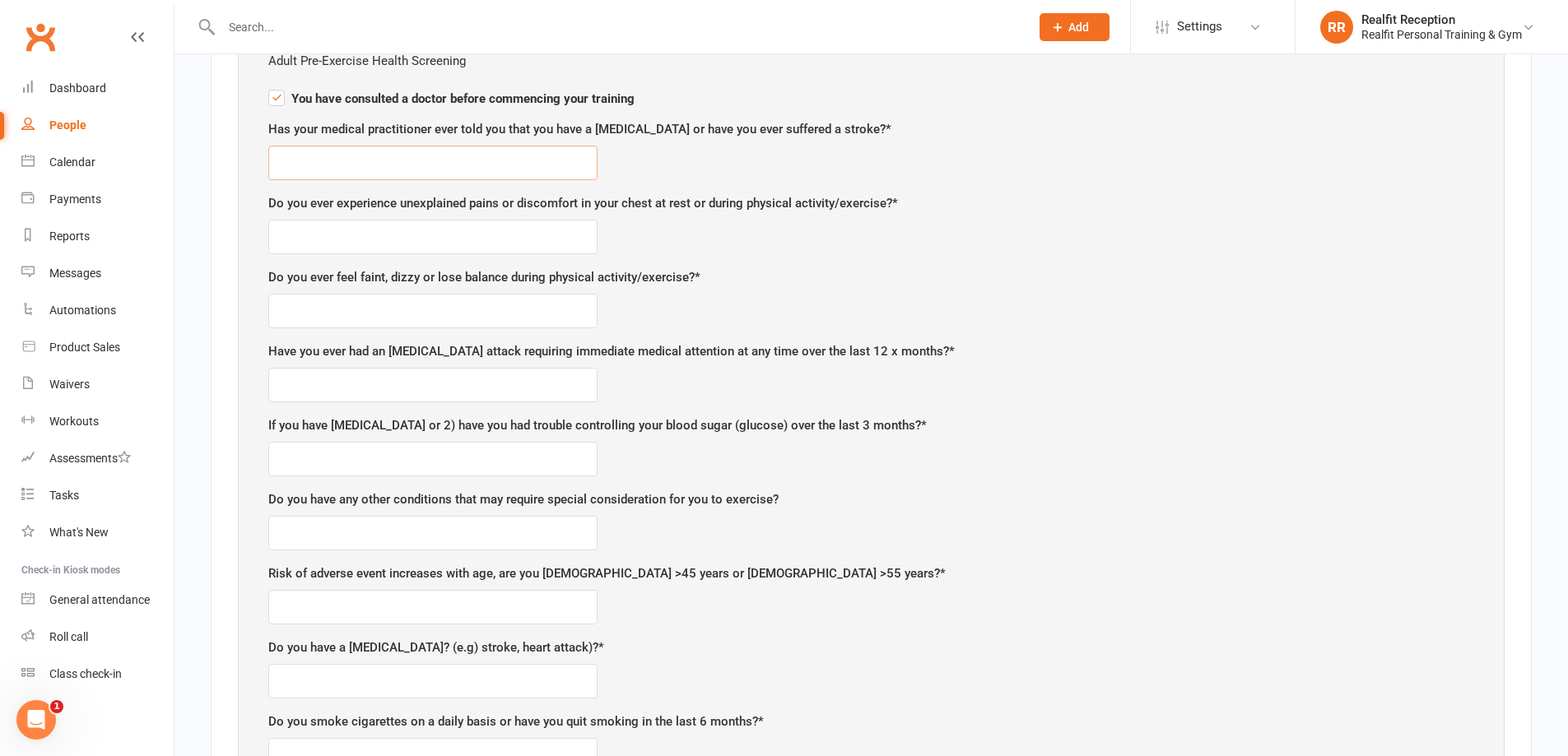
click at [306, 172] on input "text" at bounding box center [433, 163] width 329 height 35
type input "NO"
click at [382, 238] on input "text" at bounding box center [433, 237] width 329 height 35
type input "M"
type input "No"
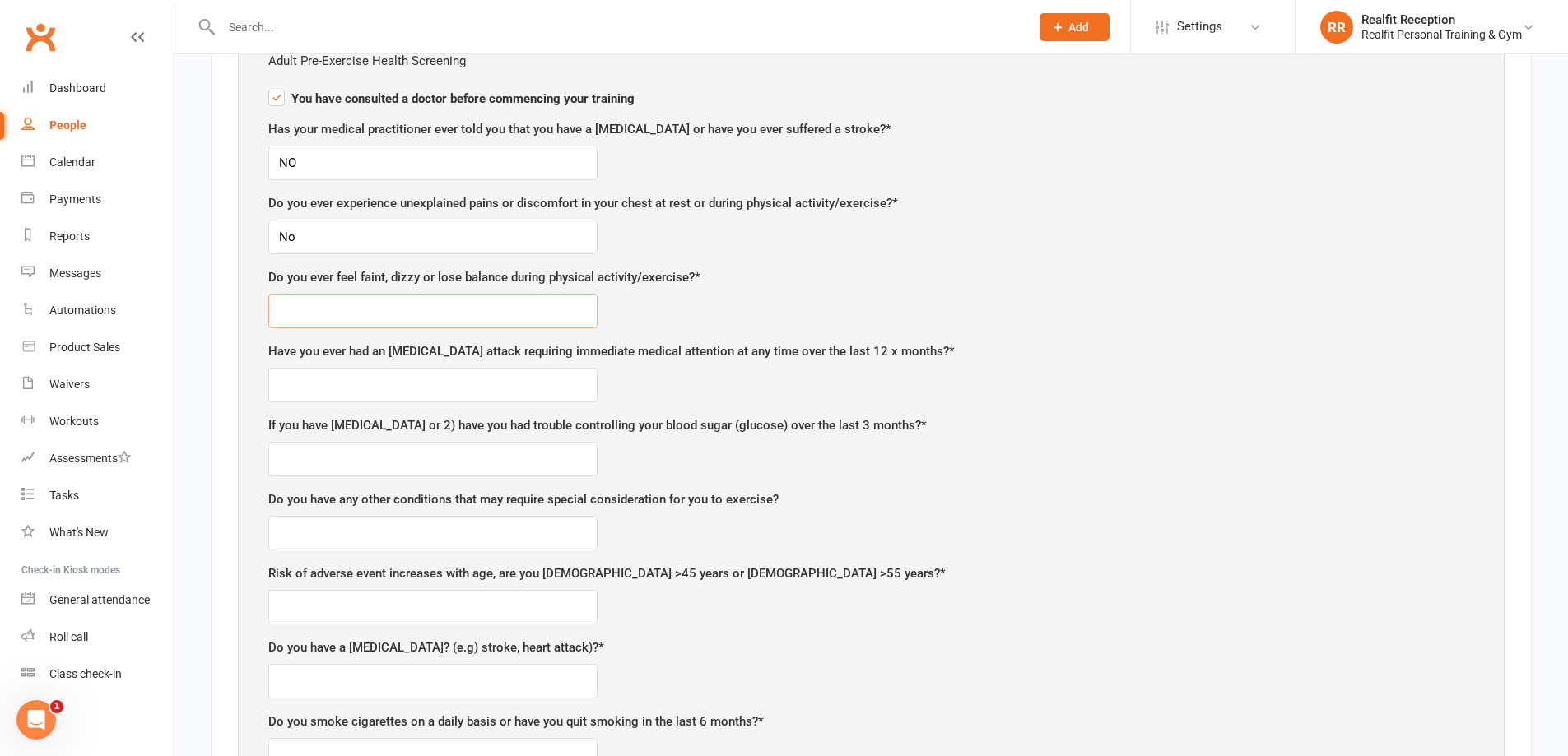
click at [338, 318] on input "text" at bounding box center [433, 311] width 329 height 35
type input "M"
type input "No"
click at [287, 381] on input "text" at bounding box center [433, 385] width 329 height 35
type input "No"
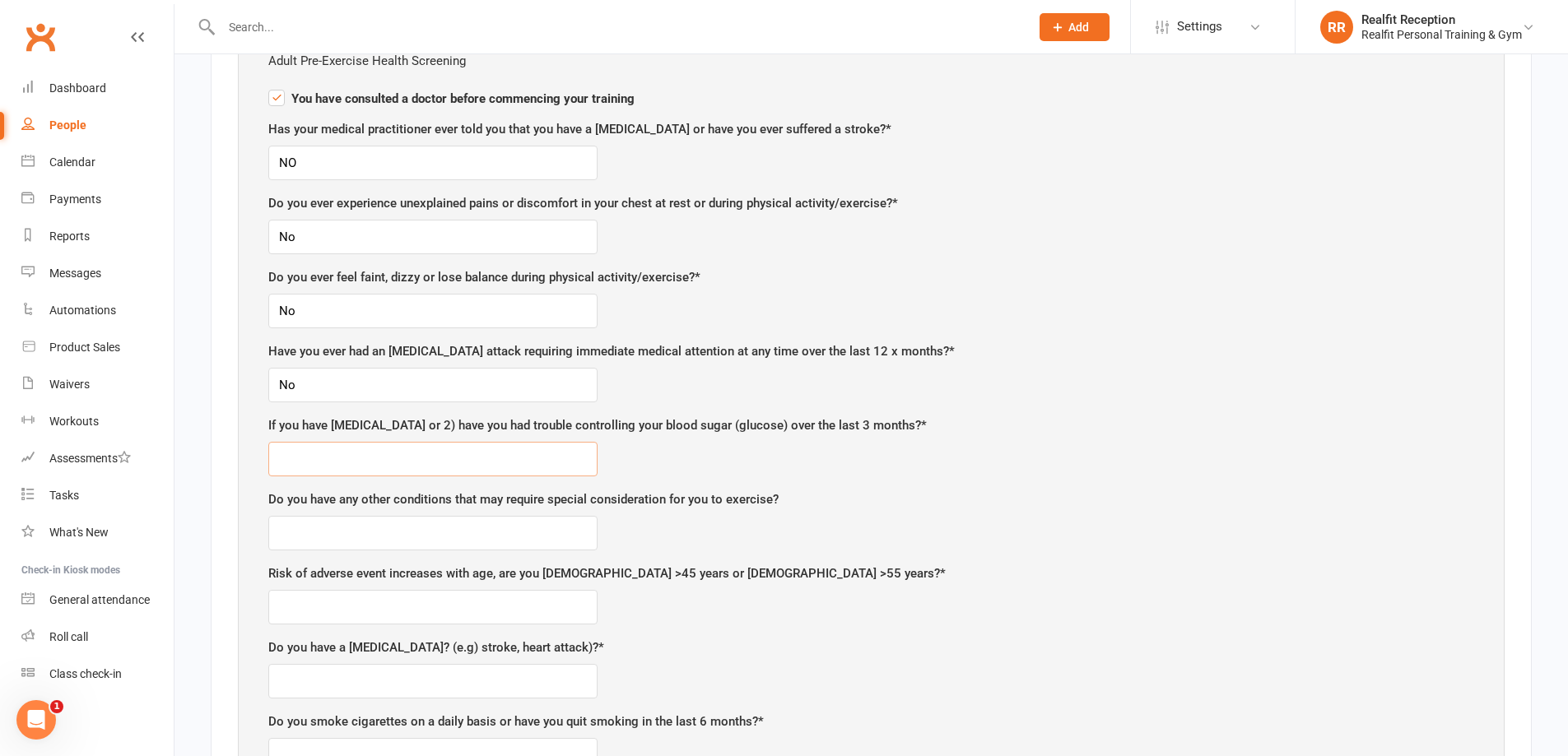
click at [302, 447] on input "text" at bounding box center [433, 459] width 329 height 35
type input "M"
type input "No"
click at [303, 534] on input "text" at bounding box center [433, 534] width 329 height 35
type input "No"
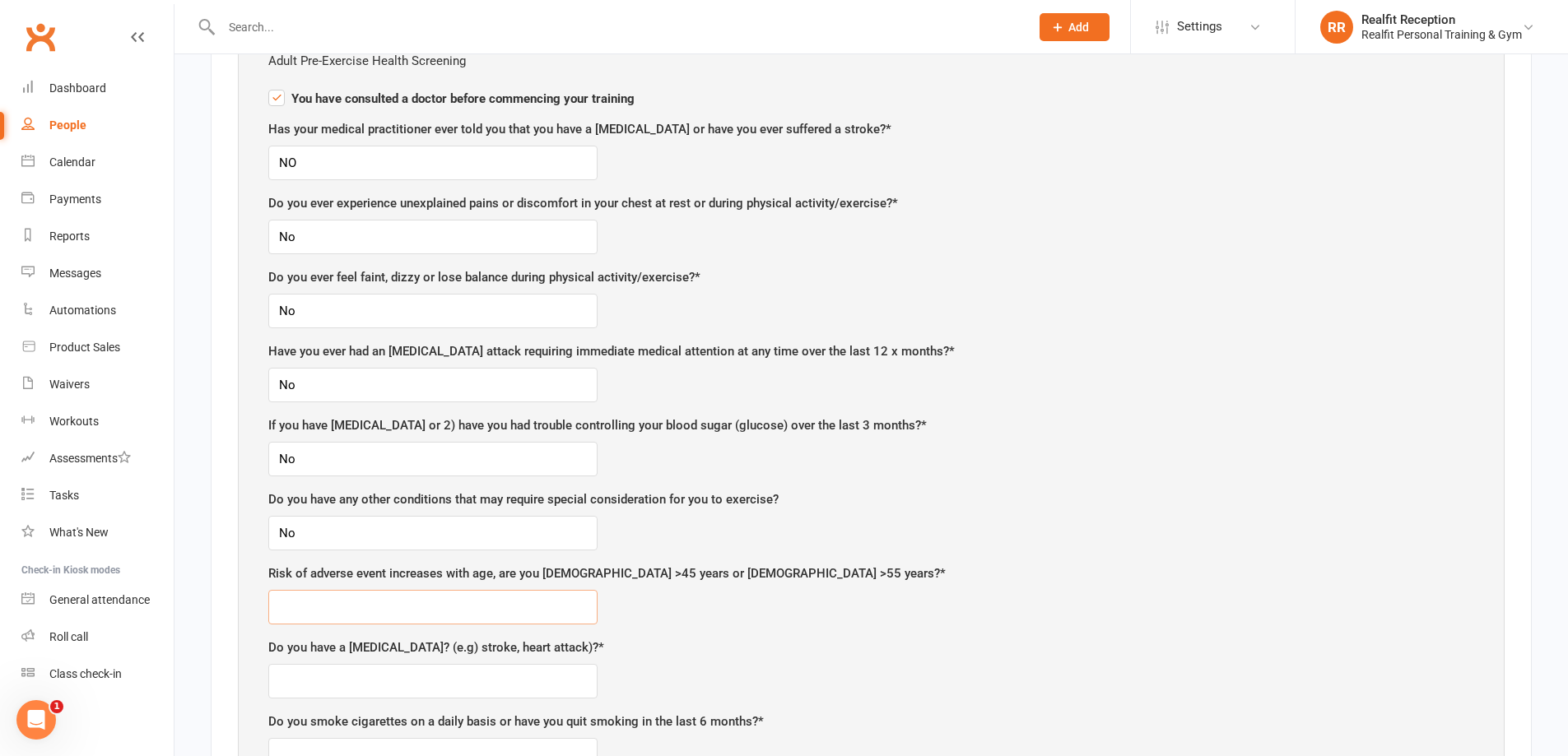
click at [340, 611] on input "text" at bounding box center [433, 607] width 329 height 35
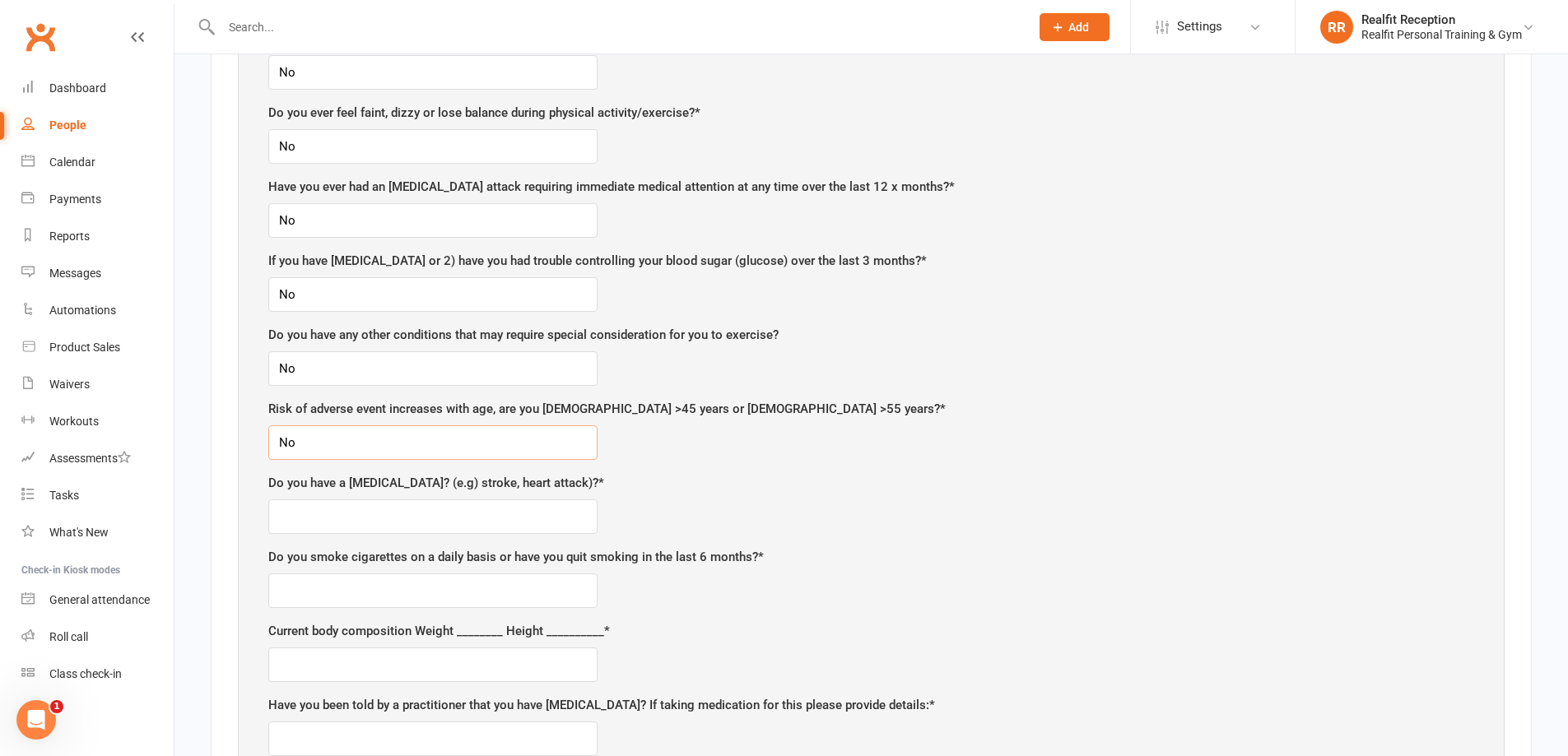
scroll to position [1234, 0]
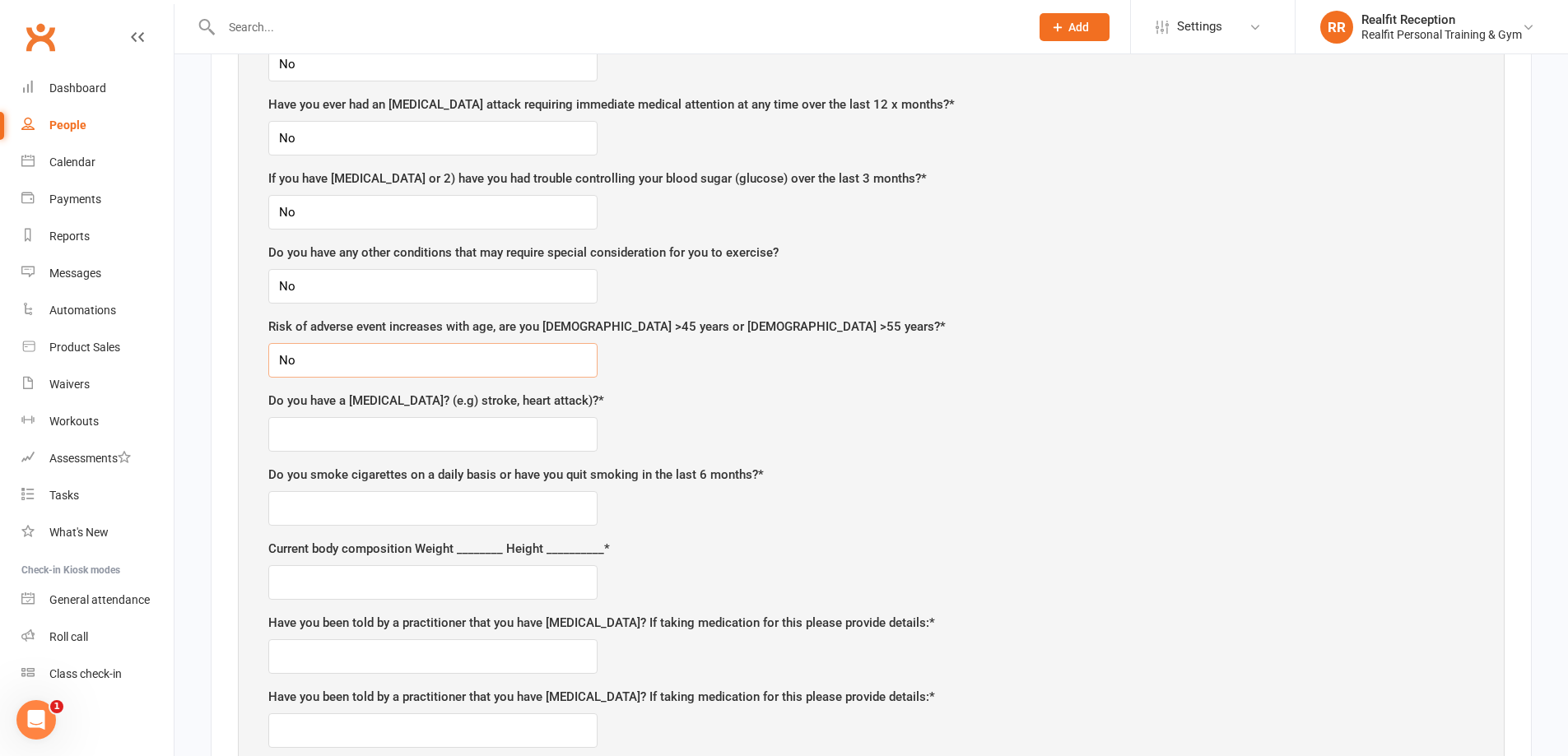
type input "No"
click at [309, 432] on input "text" at bounding box center [433, 435] width 329 height 35
type input "No"
click at [342, 506] on input "text" at bounding box center [433, 509] width 329 height 35
type input "No"
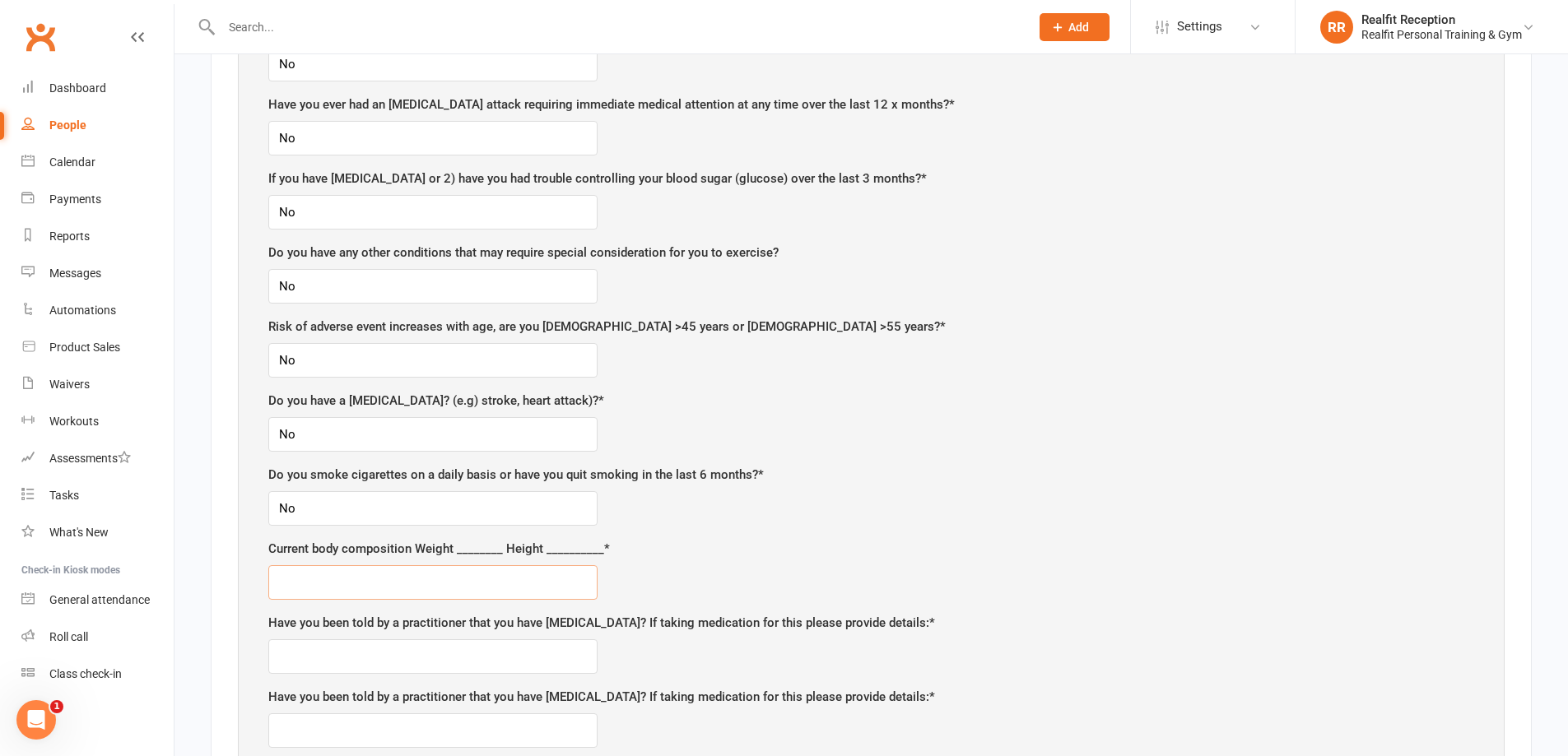
click at [289, 574] on input "text" at bounding box center [433, 582] width 329 height 35
click at [397, 654] on input "text" at bounding box center [433, 657] width 329 height 35
type input "No"
click at [301, 577] on input "text" at bounding box center [433, 582] width 329 height 35
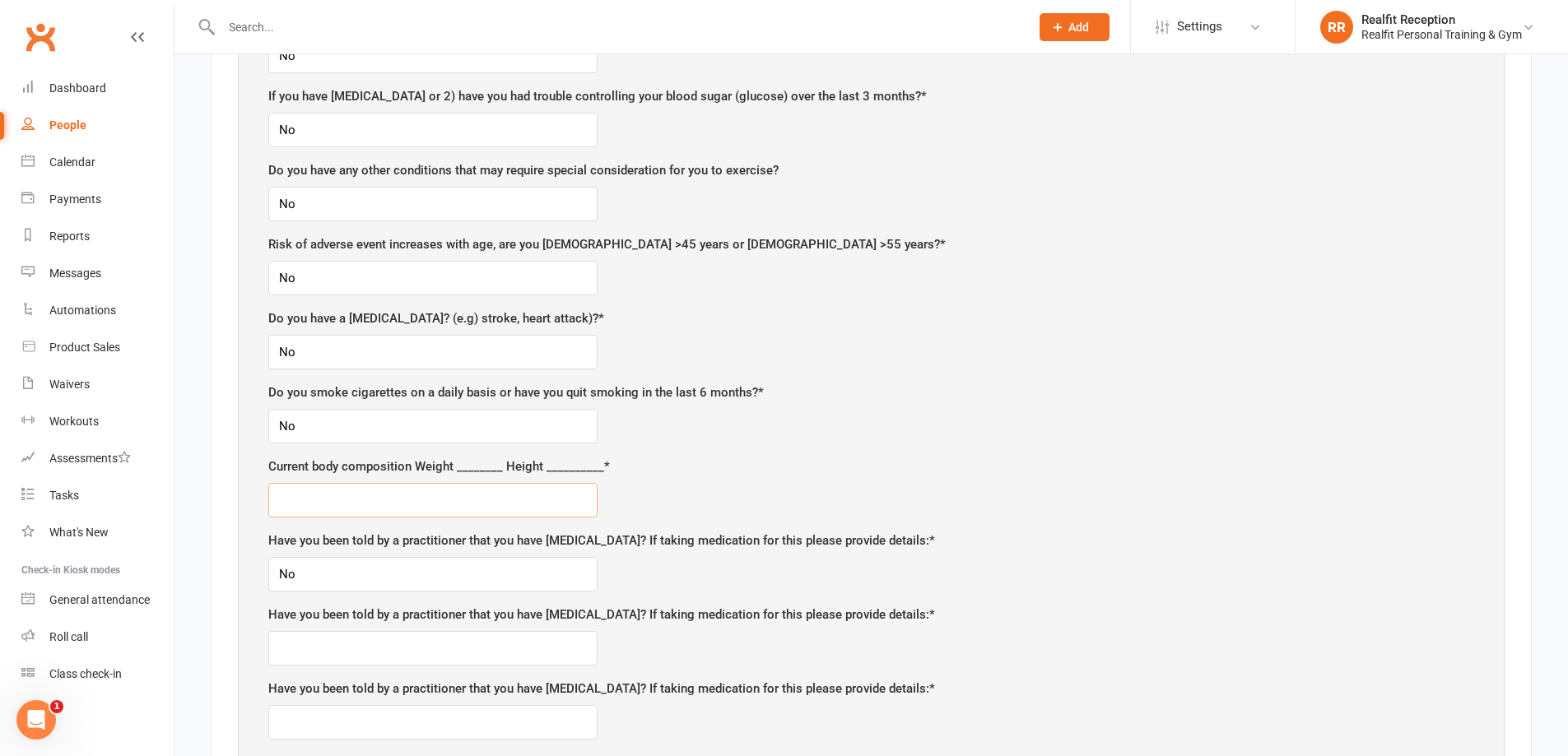
scroll to position [1399, 0]
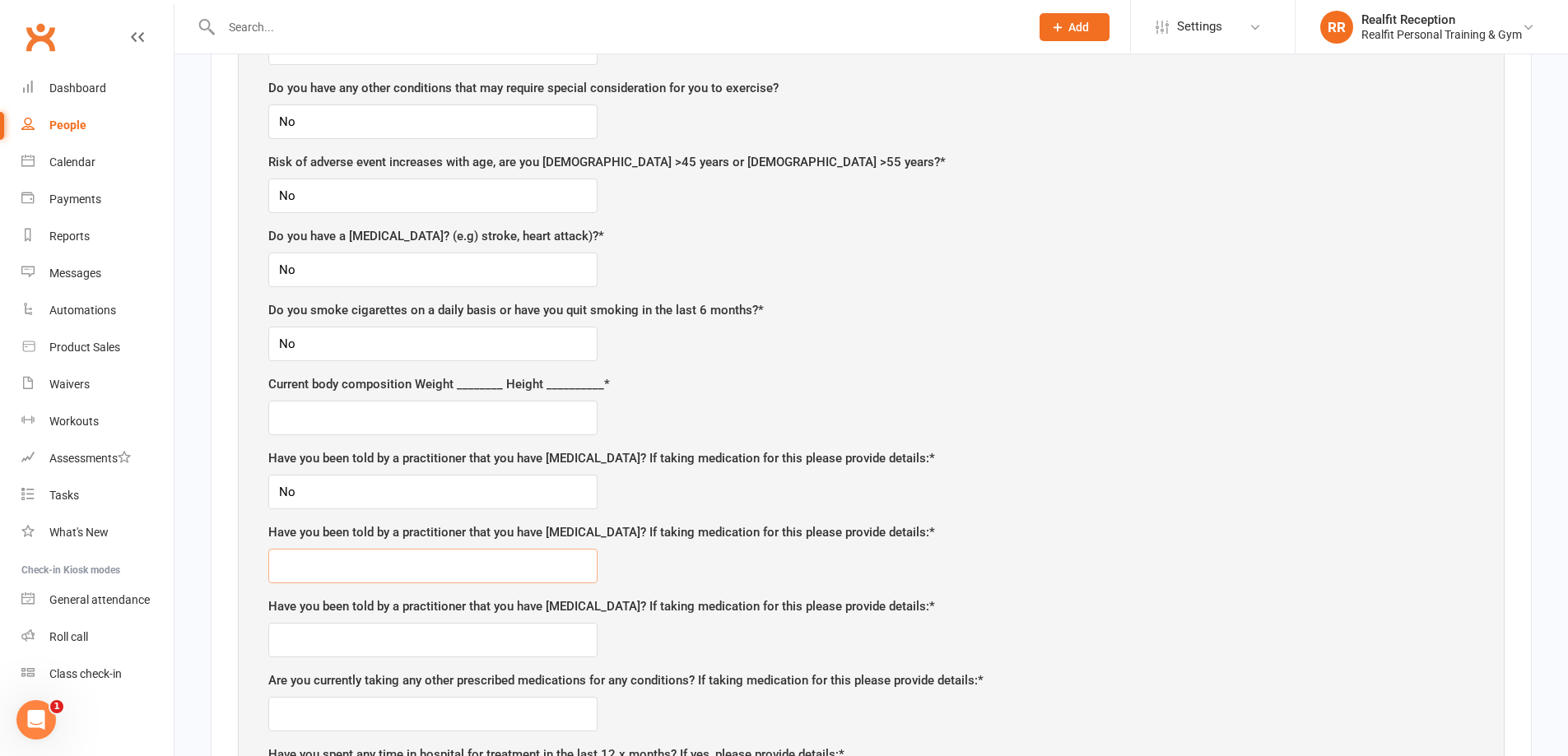
click at [357, 568] on input "text" at bounding box center [433, 566] width 329 height 35
type input "No"
click at [328, 636] on input "text" at bounding box center [433, 640] width 329 height 35
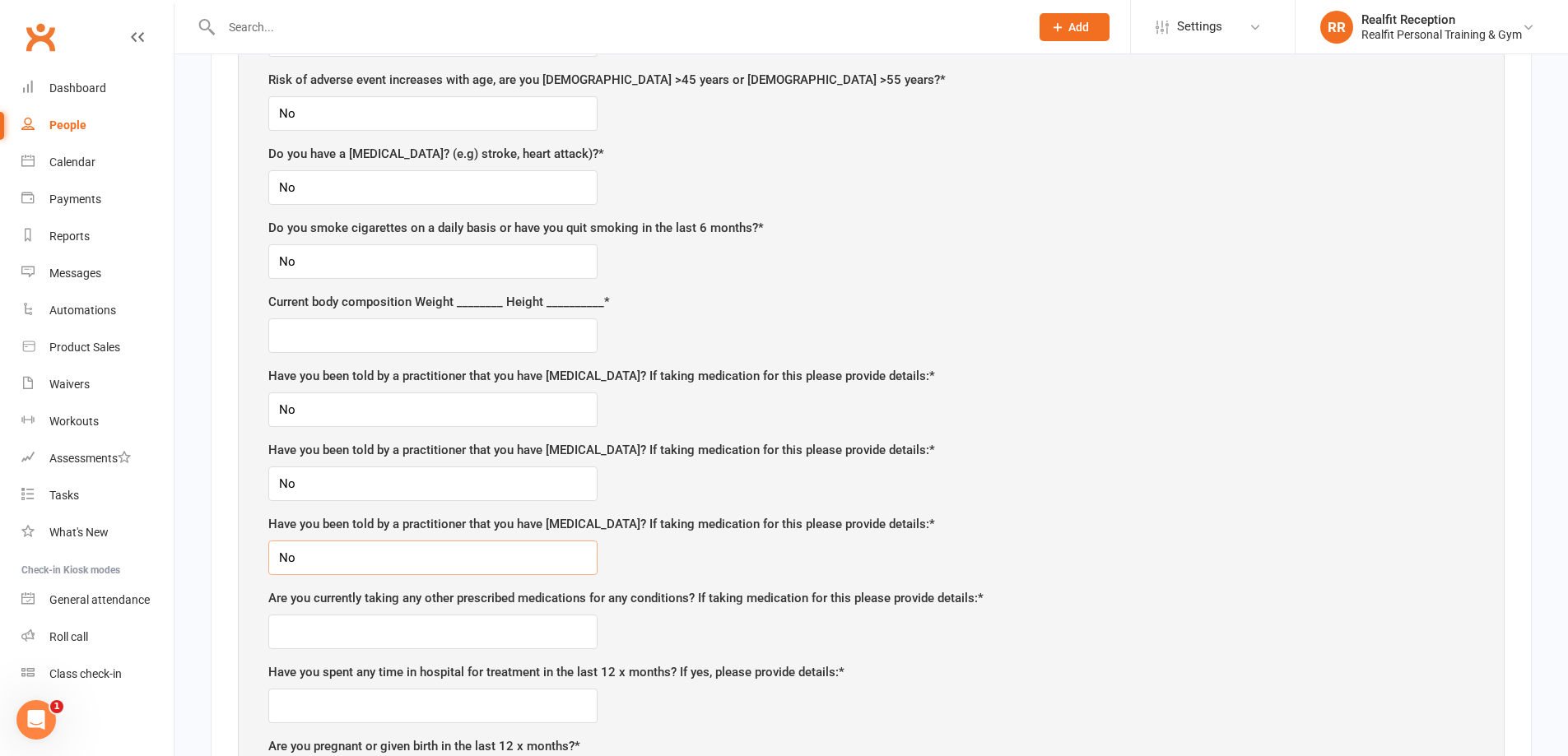
scroll to position [1564, 0]
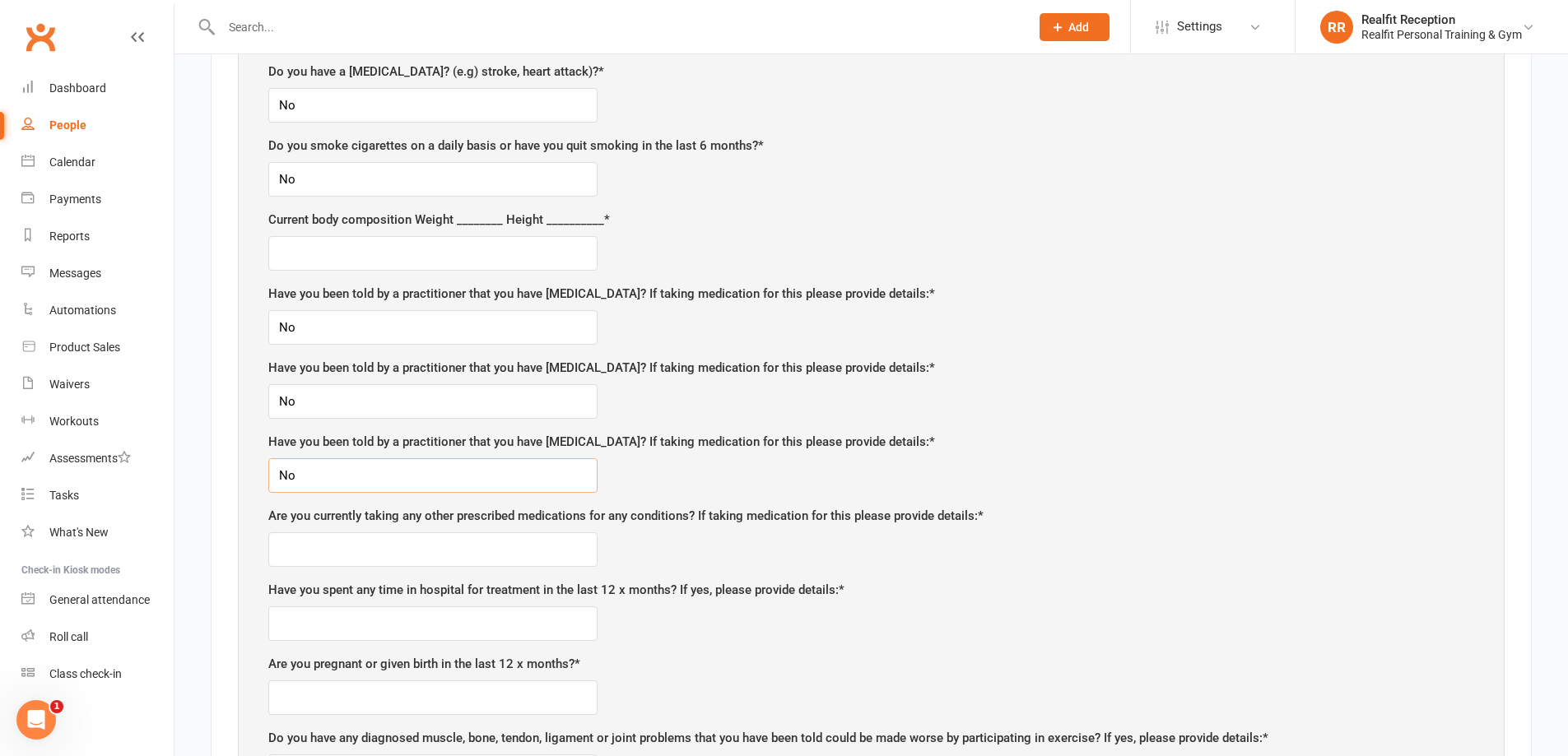
type input "No"
click at [404, 552] on input "text" at bounding box center [433, 549] width 329 height 35
type input "No"
click at [292, 254] on input "text" at bounding box center [433, 254] width 329 height 35
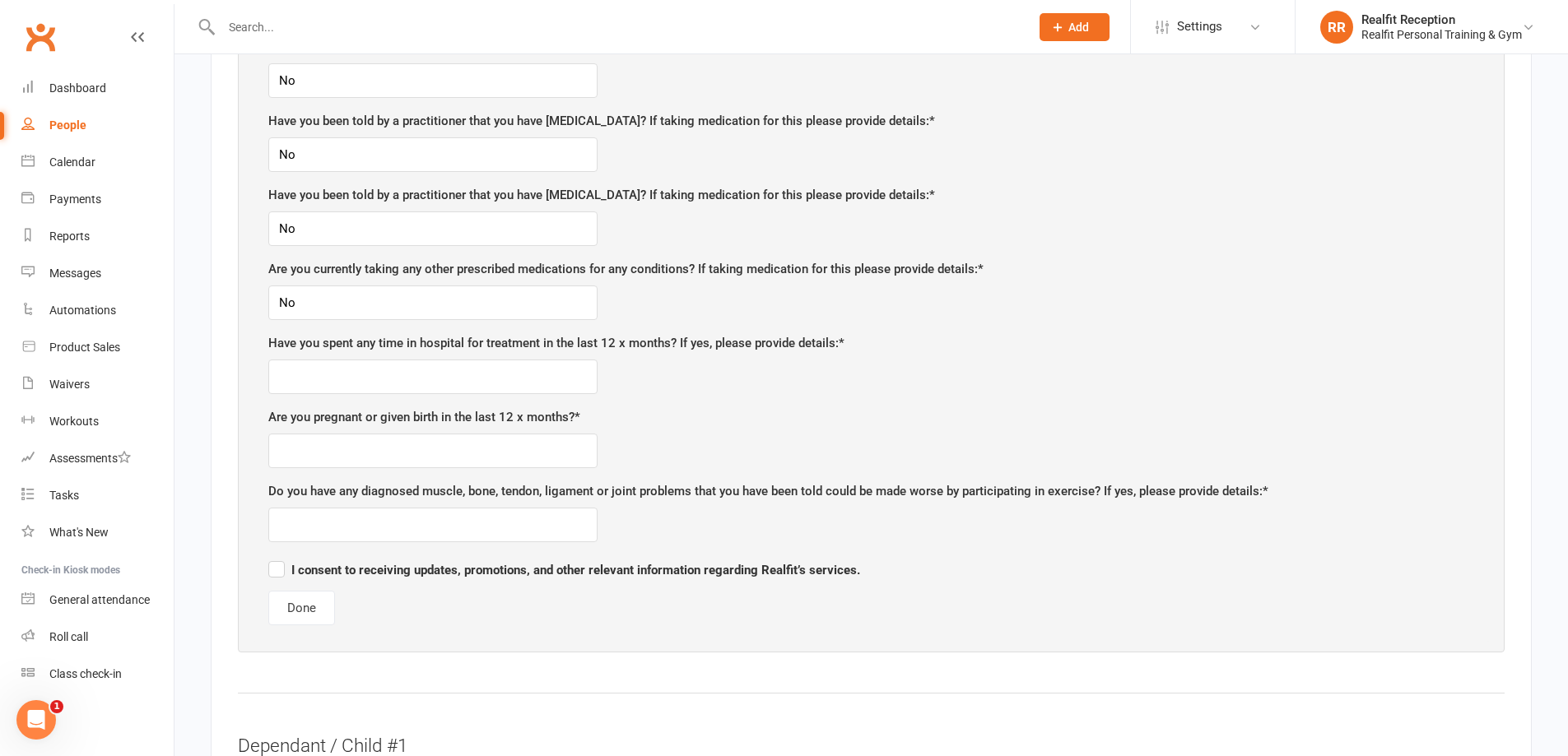
scroll to position [1893, 0]
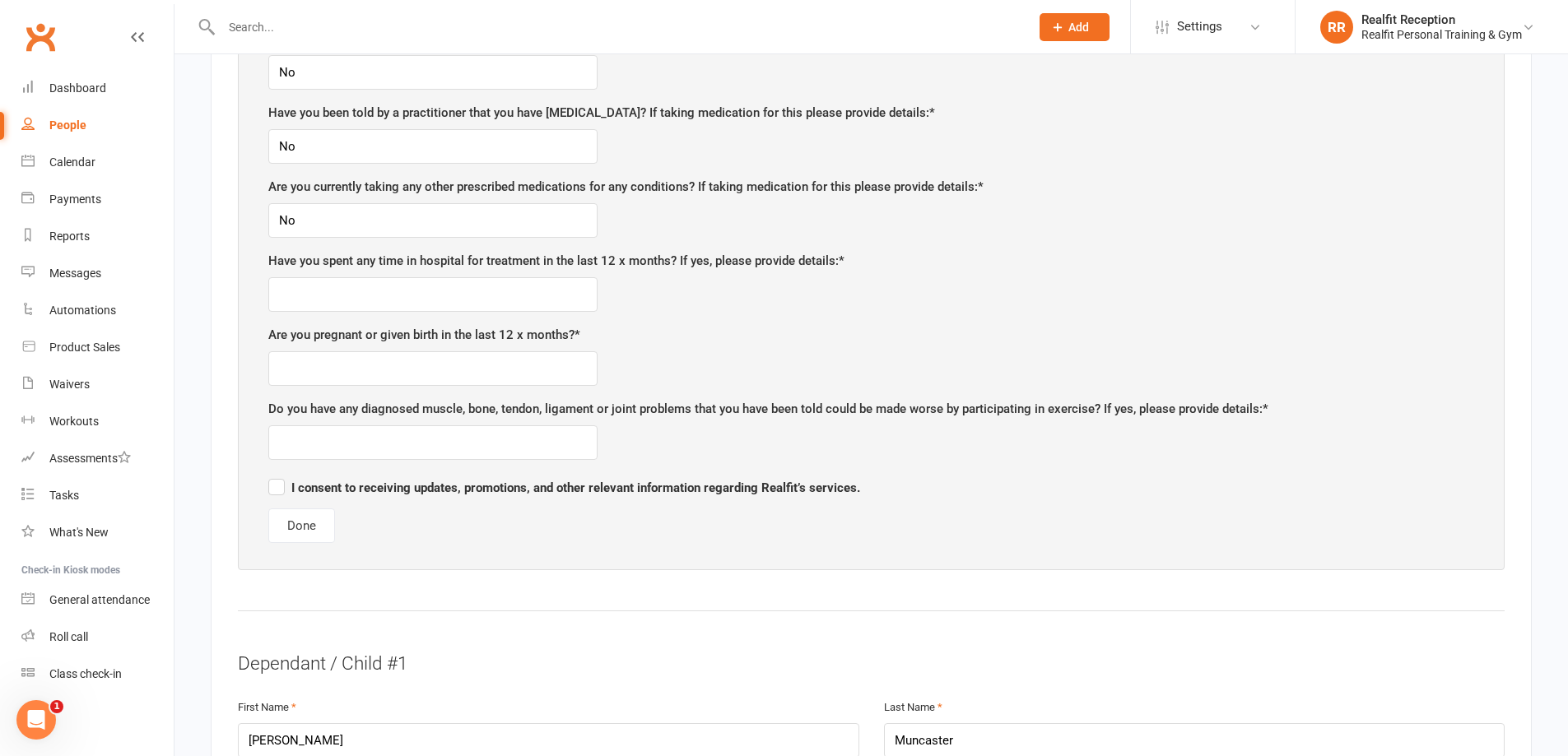
type input "62kg 180cm"
click at [310, 301] on input "text" at bounding box center [433, 295] width 329 height 35
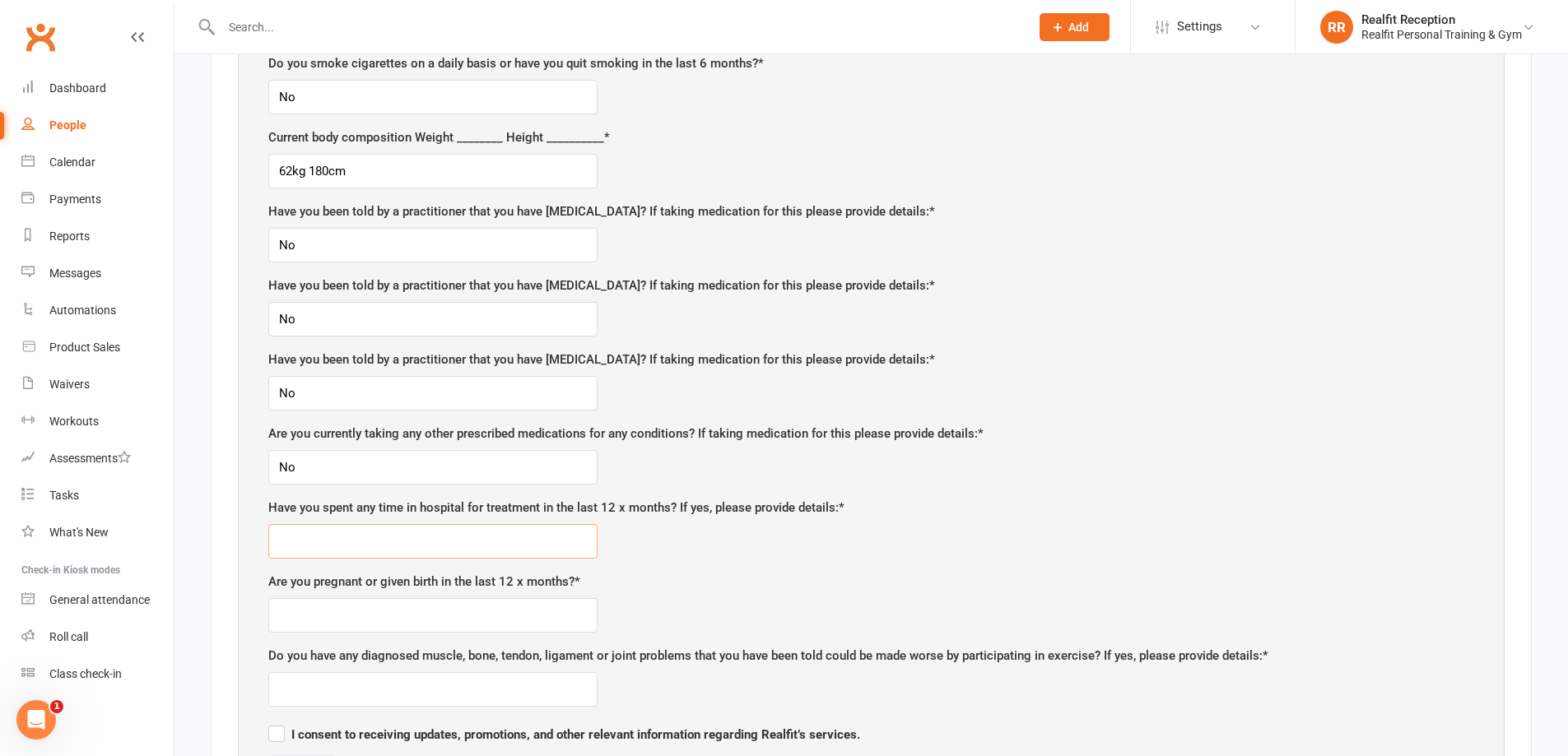
scroll to position [1728, 0]
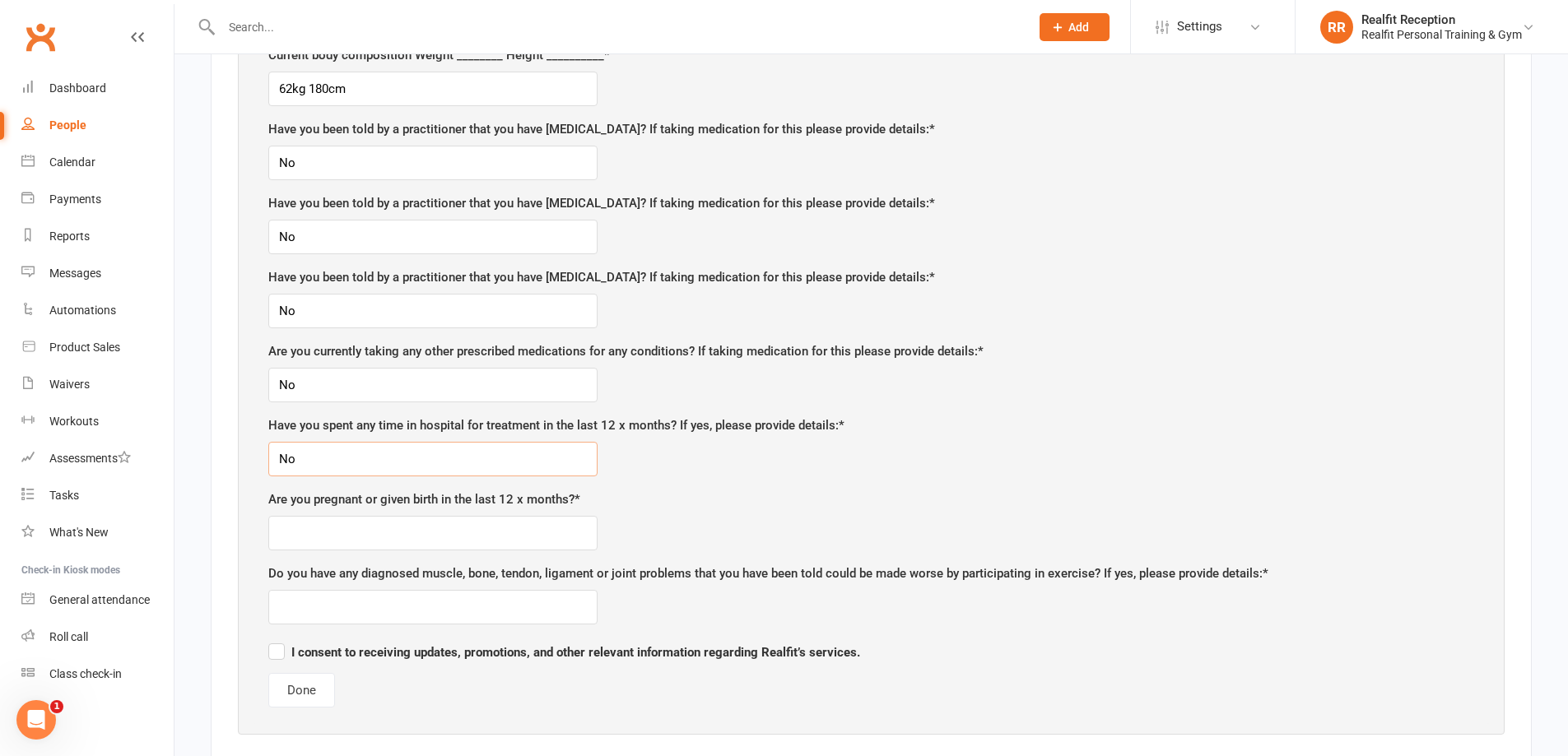
type input "No"
click at [292, 534] on input "text" at bounding box center [433, 534] width 329 height 35
type input "No"
click at [320, 602] on input "text" at bounding box center [433, 607] width 329 height 35
type input "No"
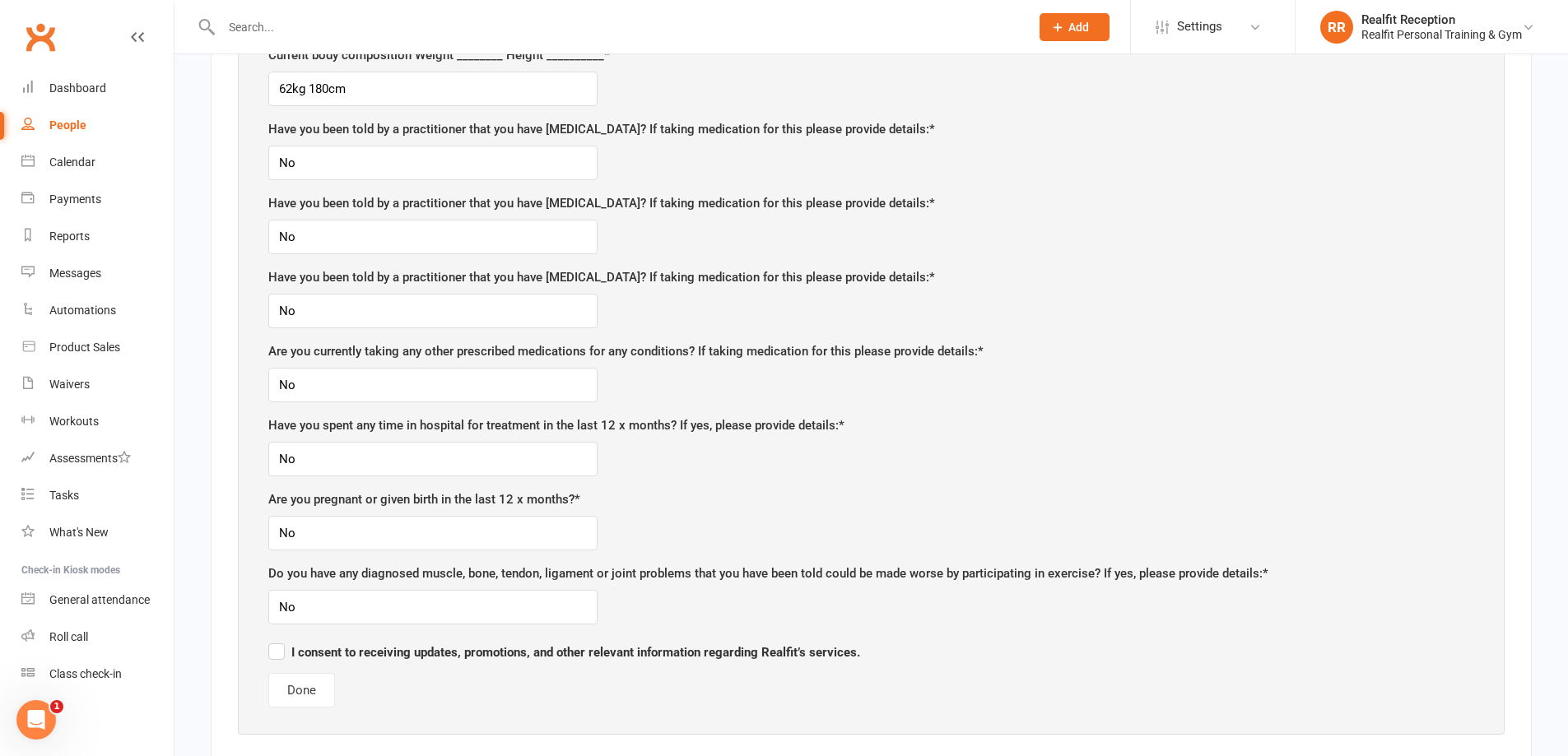
click at [274, 653] on label "I consent to receiving updates, promotions, and other relevant information rega…" at bounding box center [564, 650] width 592 height 20
click at [274, 638] on input "I consent to receiving updates, promotions, and other relevant information rega…" at bounding box center [564, 638] width 592 height 0
click at [299, 690] on button "Done" at bounding box center [302, 691] width 67 height 35
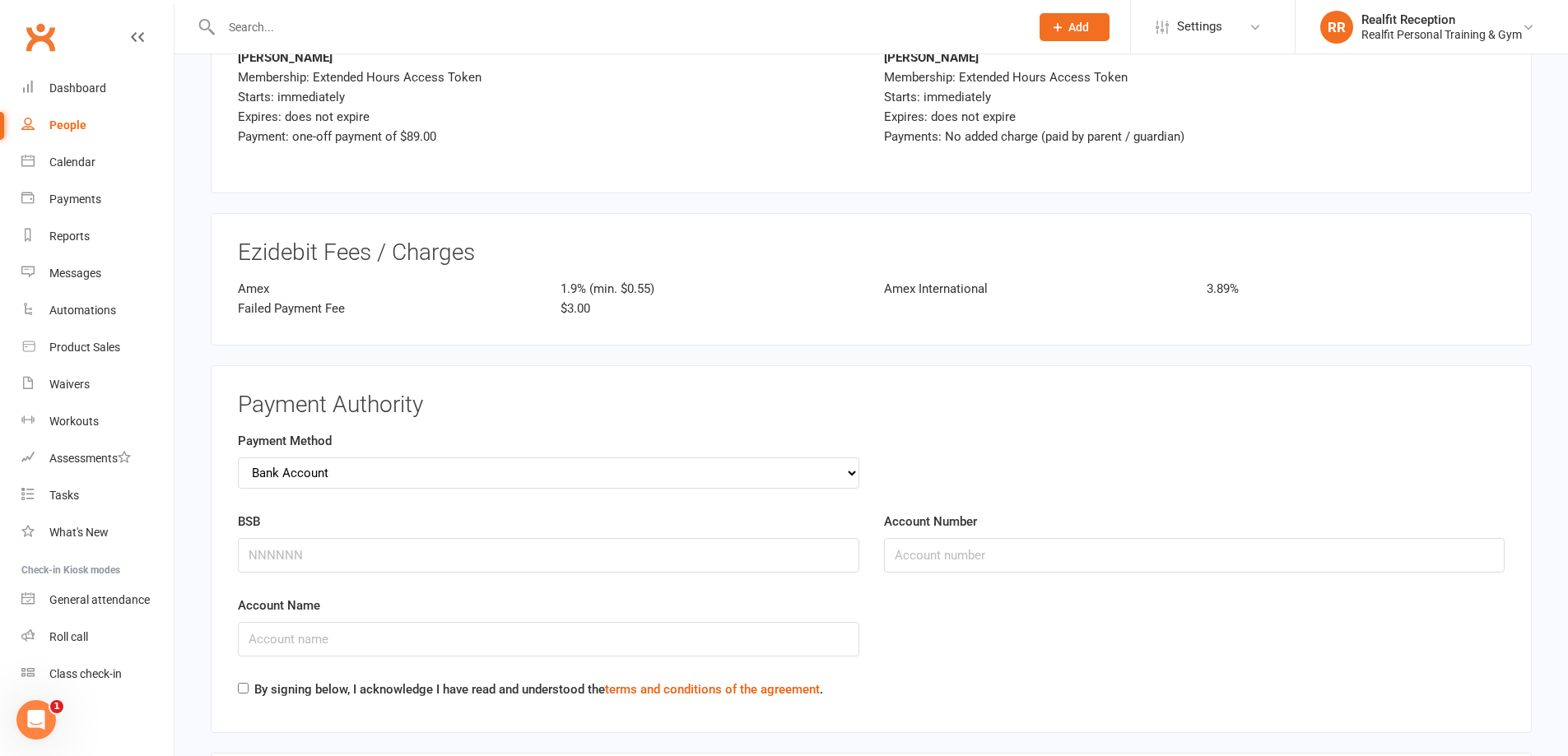
scroll to position [2963, 0]
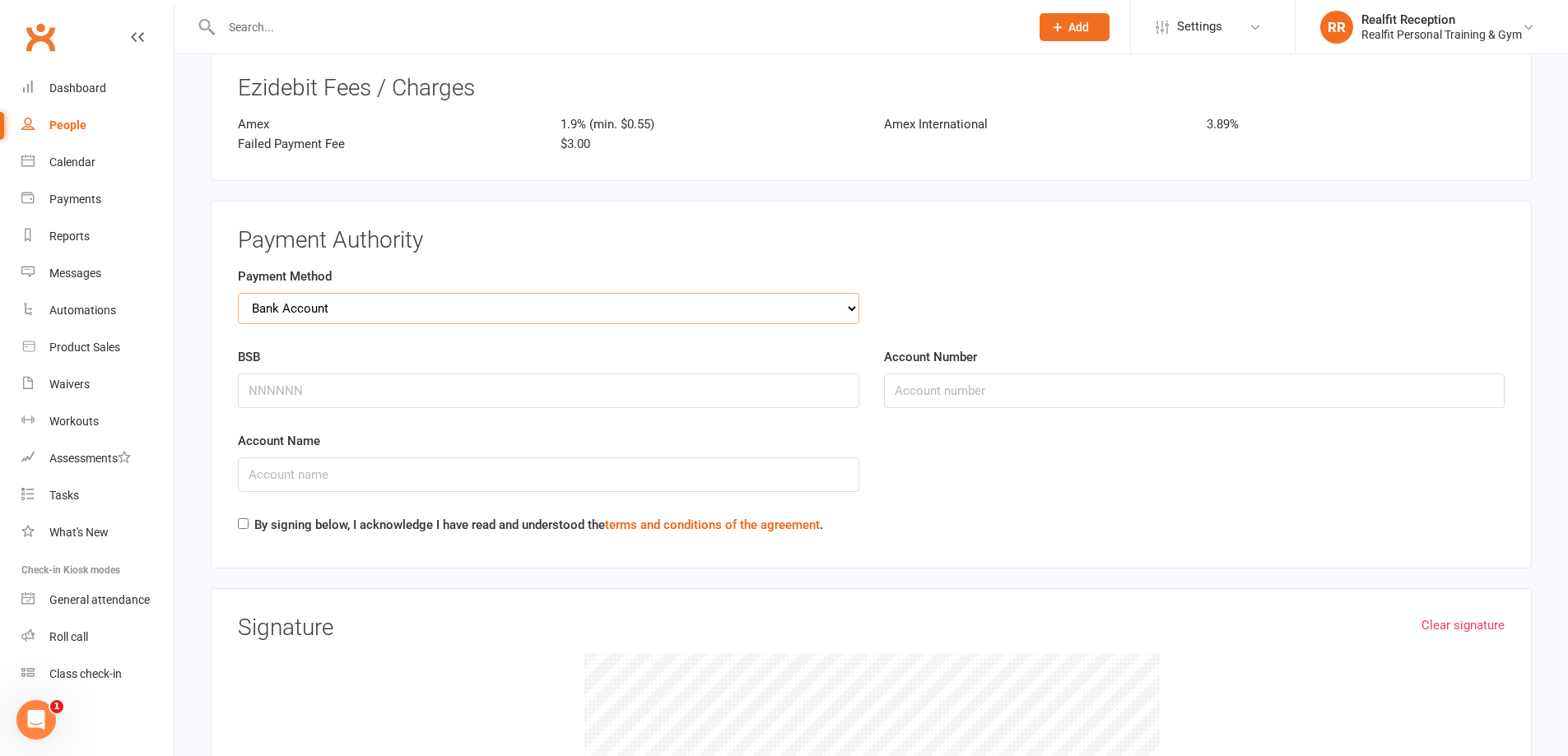
click at [363, 311] on select "Credit Card Bank Account" at bounding box center [549, 309] width 621 height 31
click at [238, 293] on select "Credit Card Bank Account" at bounding box center [549, 309] width 621 height 31
click at [352, 388] on input "BSB" at bounding box center [549, 391] width 621 height 35
type input "062799"
click at [935, 386] on input "Account Number" at bounding box center [1195, 391] width 621 height 35
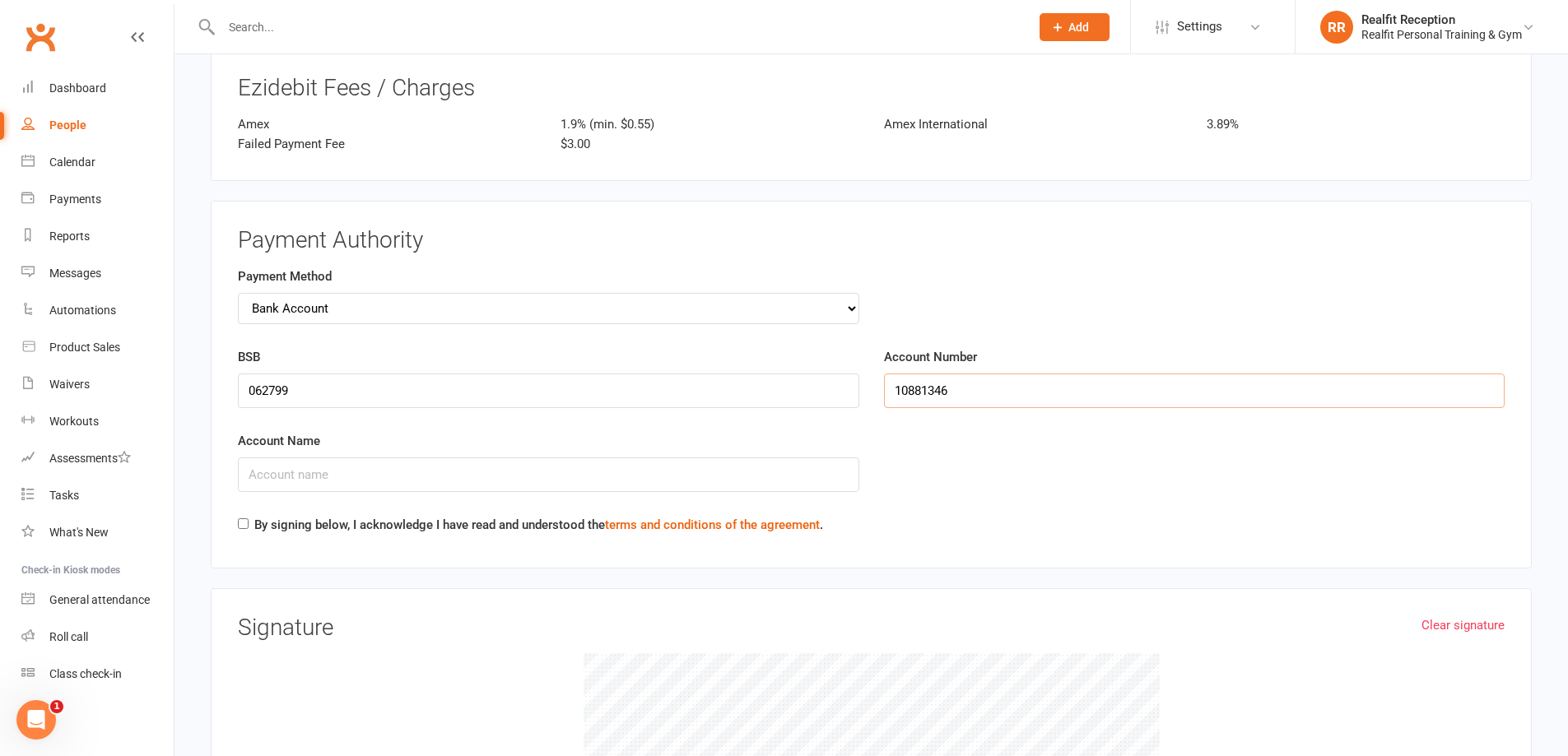
type input "10881346"
click at [351, 470] on input "Account Name" at bounding box center [549, 475] width 621 height 35
type input "[PERSON_NAME] & [PERSON_NAME]"
click at [247, 519] on input "By signing below, I acknowledge I have read and understood the terms and condit…" at bounding box center [243, 524] width 11 height 11
checkbox input "true"
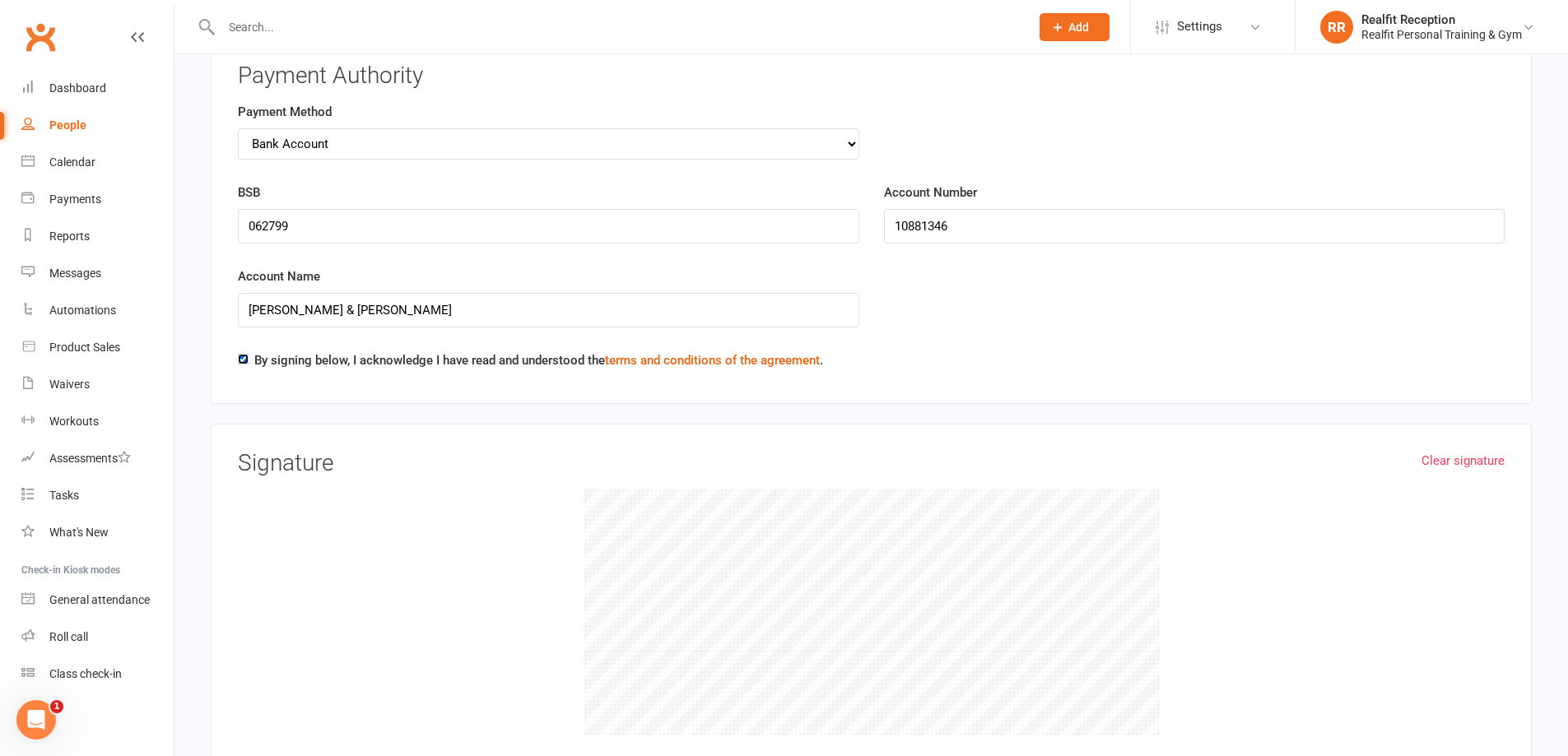
scroll to position [3210, 0]
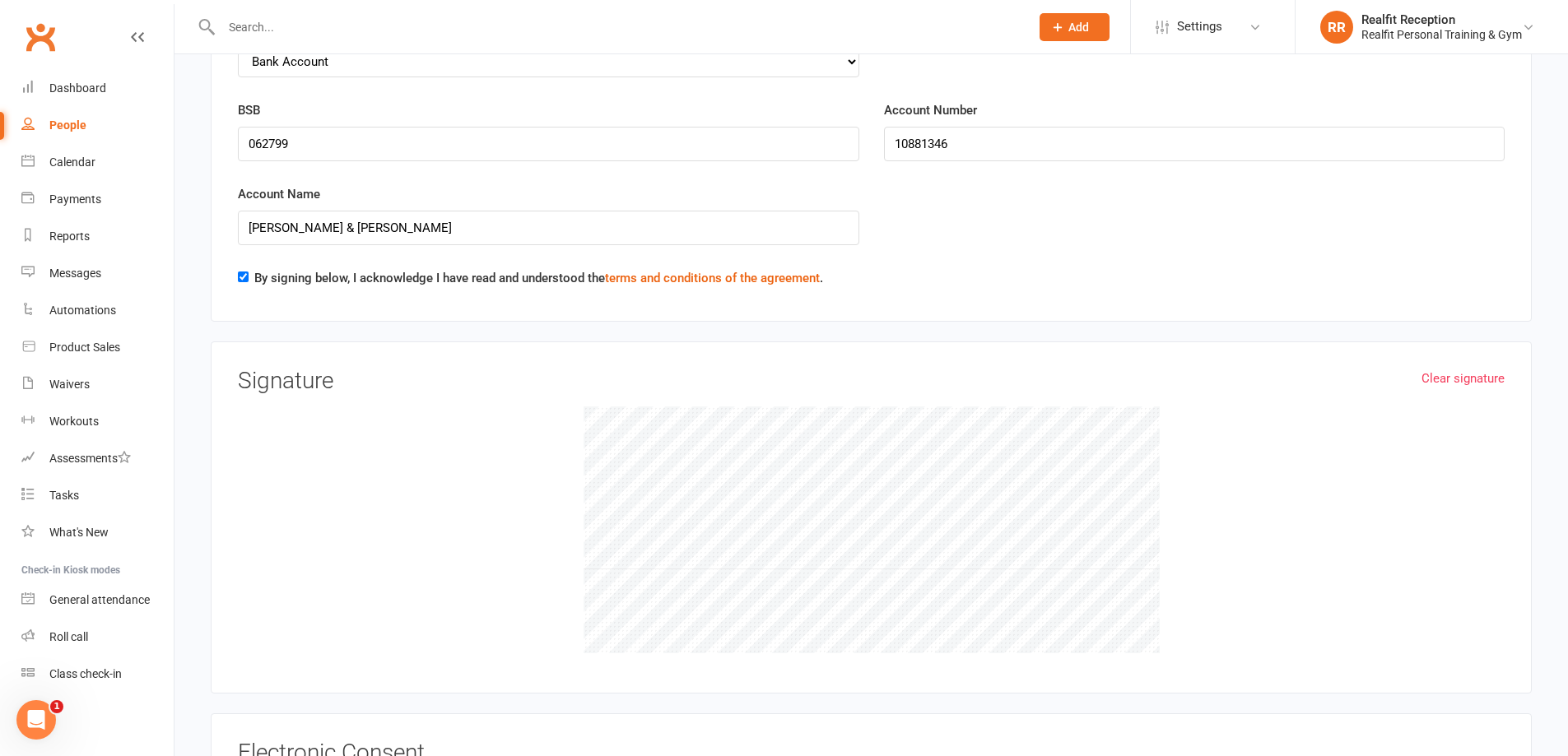
drag, startPoint x: 371, startPoint y: 444, endPoint x: 400, endPoint y: 454, distance: 30.7
click at [400, 454] on div at bounding box center [871, 530] width 1266 height 247
click at [1458, 373] on link "Clear signature" at bounding box center [1462, 378] width 83 height 20
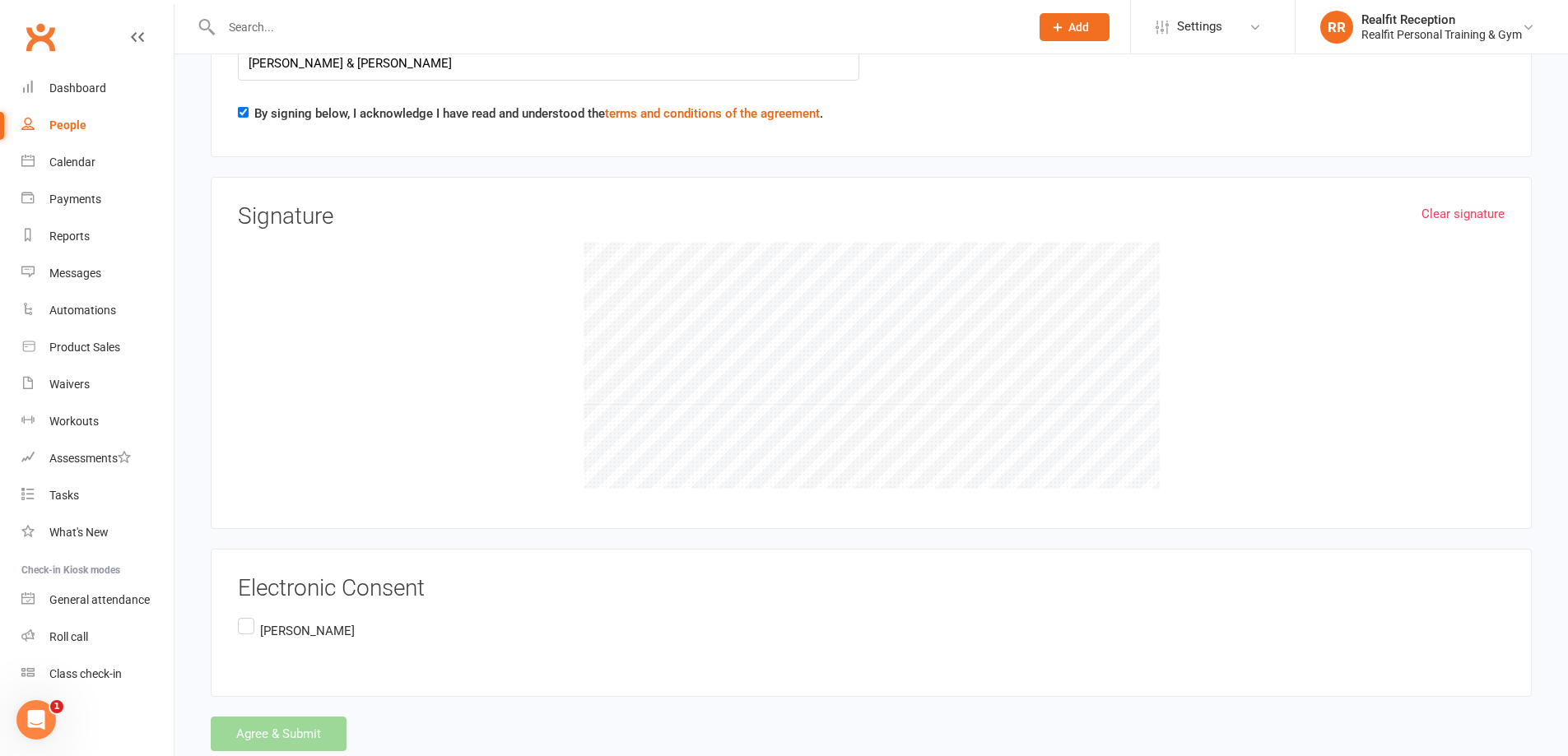
scroll to position [3420, 0]
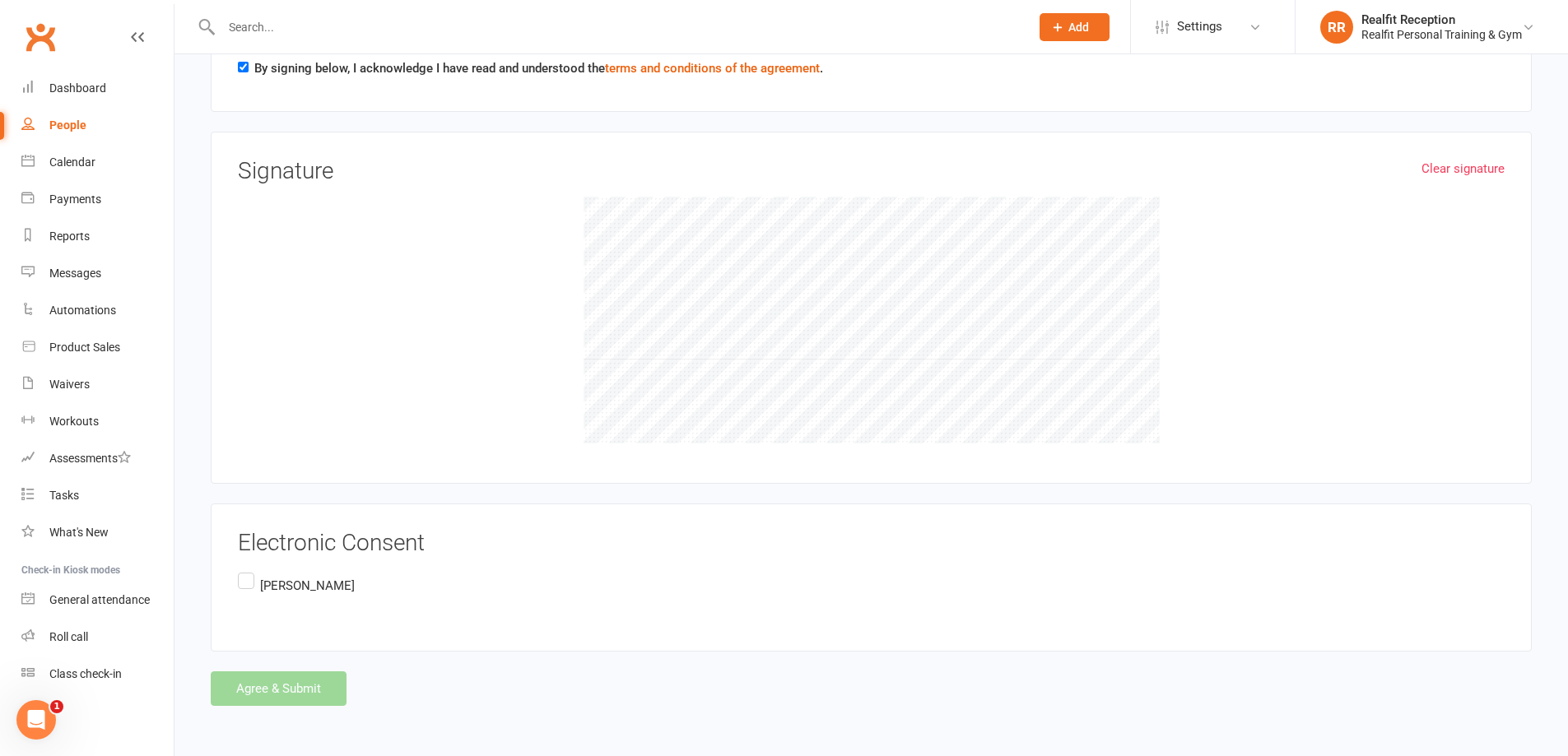
click at [238, 577] on label "[PERSON_NAME]" at bounding box center [296, 585] width 116 height 32
click at [238, 569] on input "[PERSON_NAME]" at bounding box center [243, 569] width 11 height 0
click at [294, 687] on button "Agree & Submit" at bounding box center [278, 689] width 135 height 35
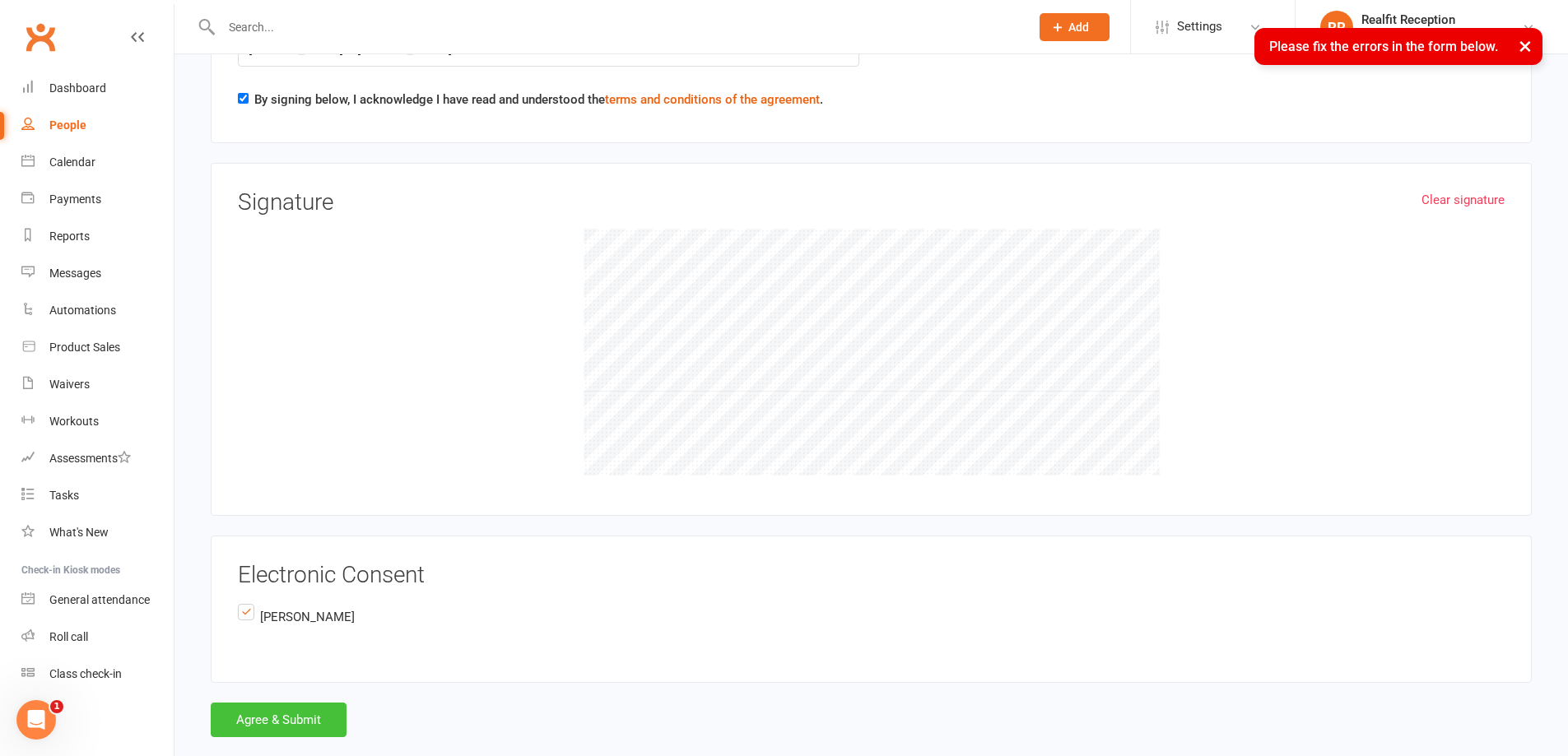
scroll to position [1703, 0]
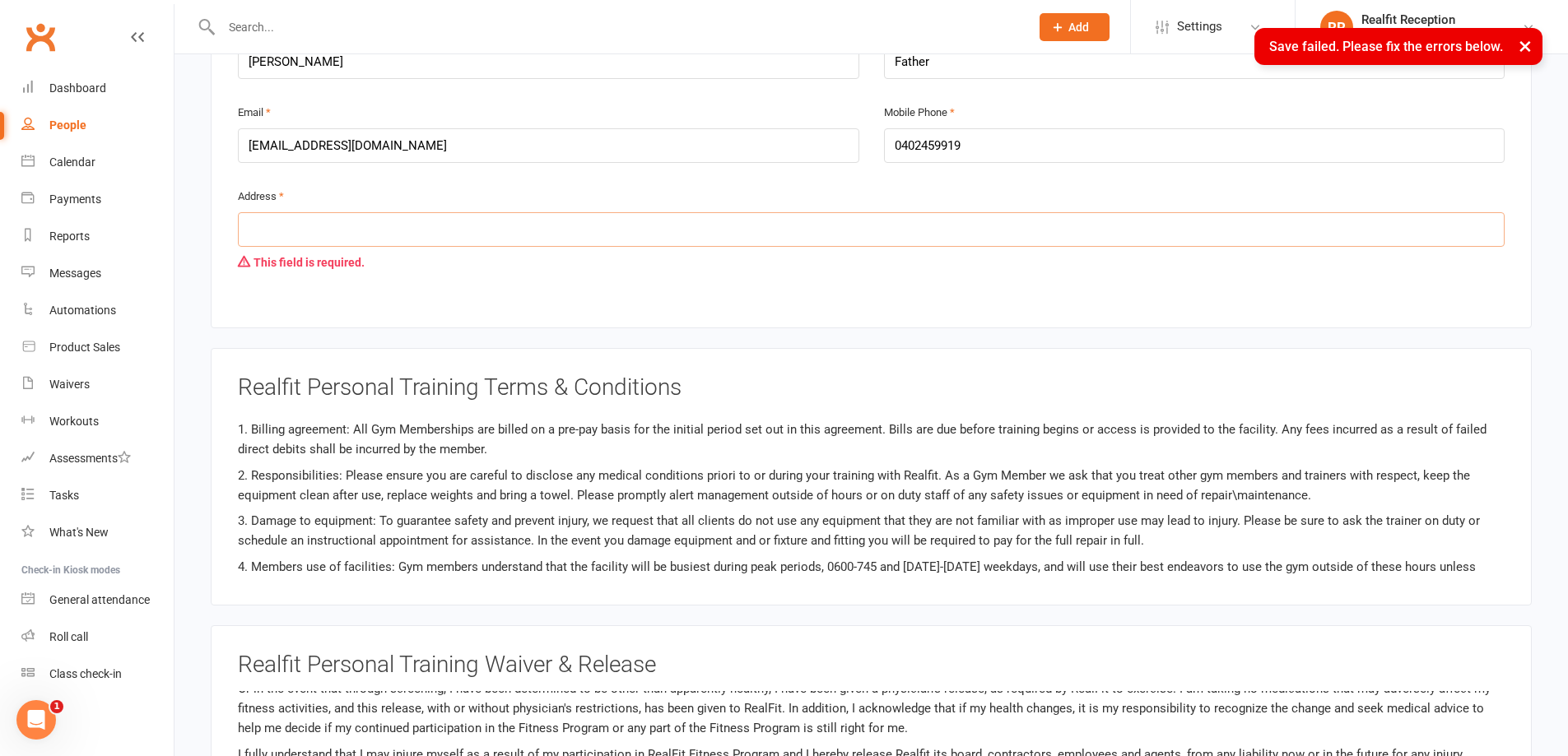
click at [292, 236] on input "text" at bounding box center [871, 230] width 1266 height 35
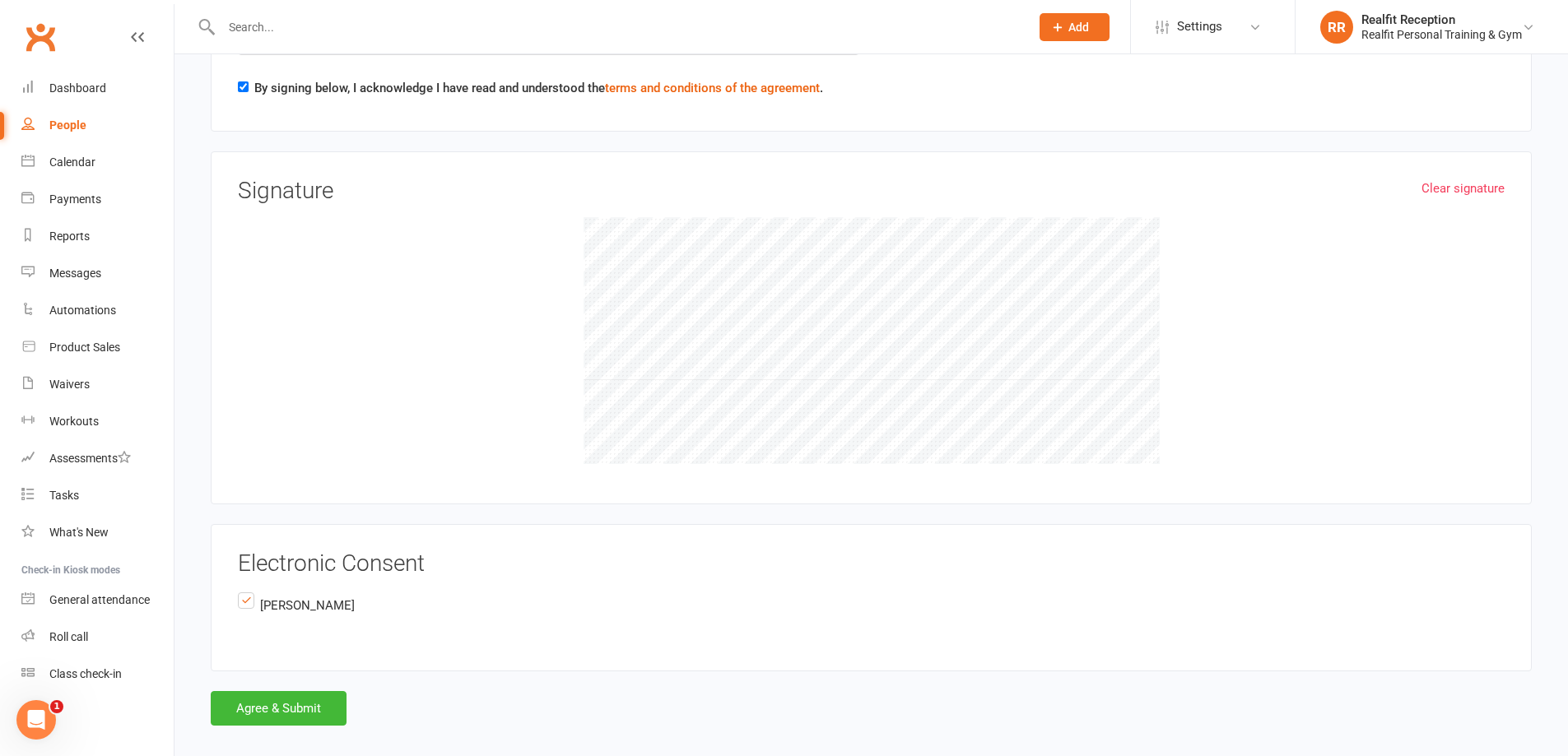
scroll to position [3451, 0]
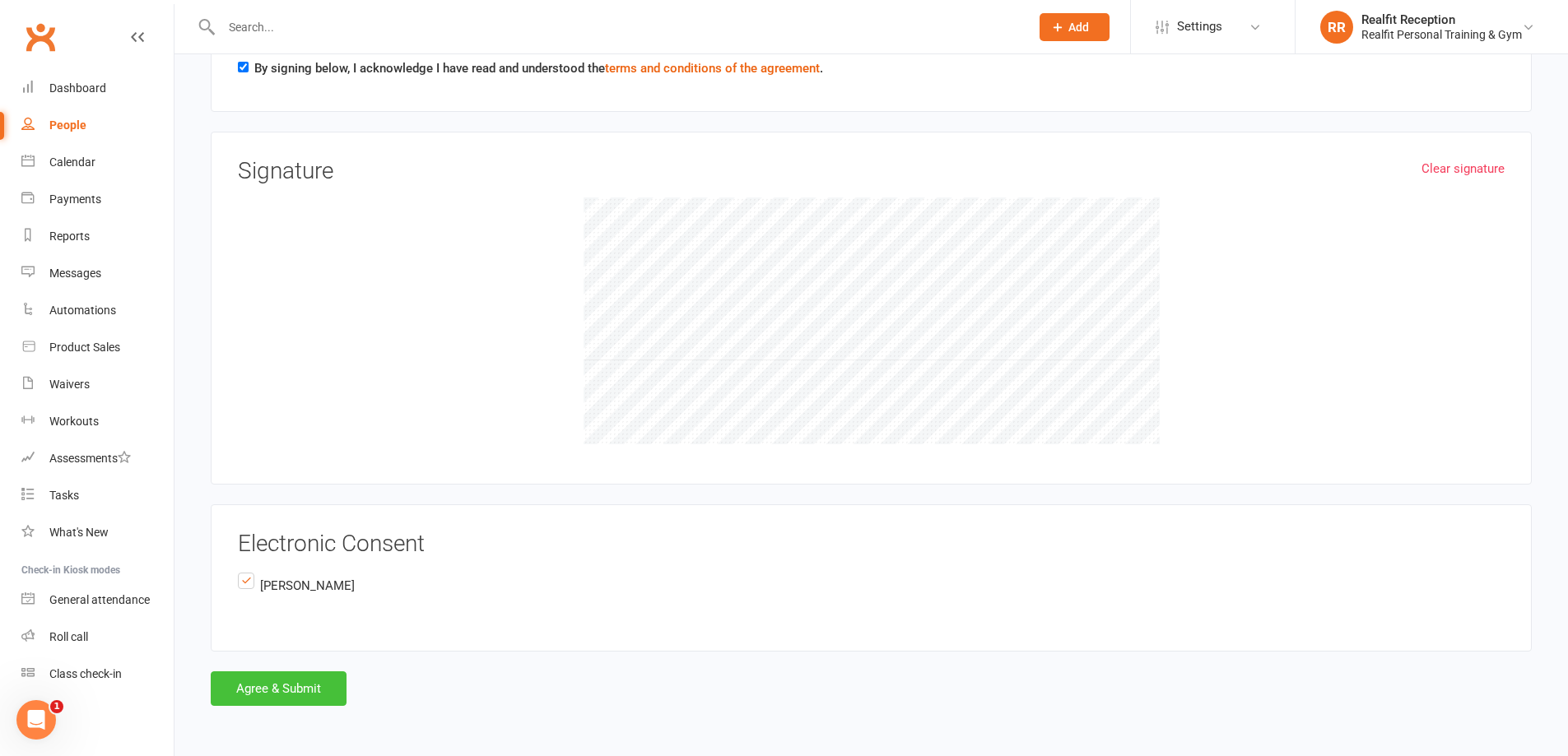
type input "[STREET_ADDRESS]"
click at [283, 698] on button "Agree & Submit" at bounding box center [278, 689] width 135 height 35
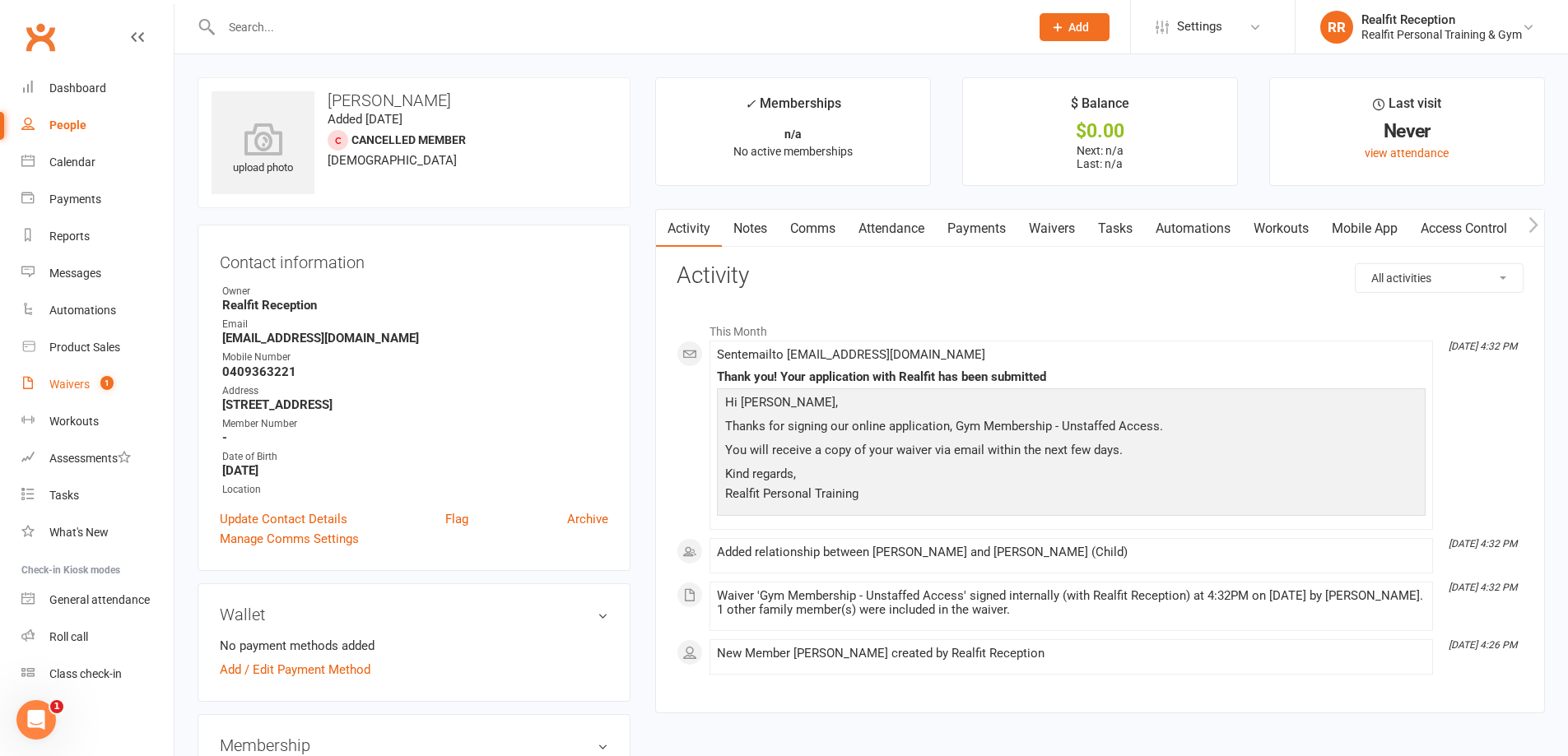
click at [65, 393] on link "Waivers 1" at bounding box center [97, 384] width 152 height 37
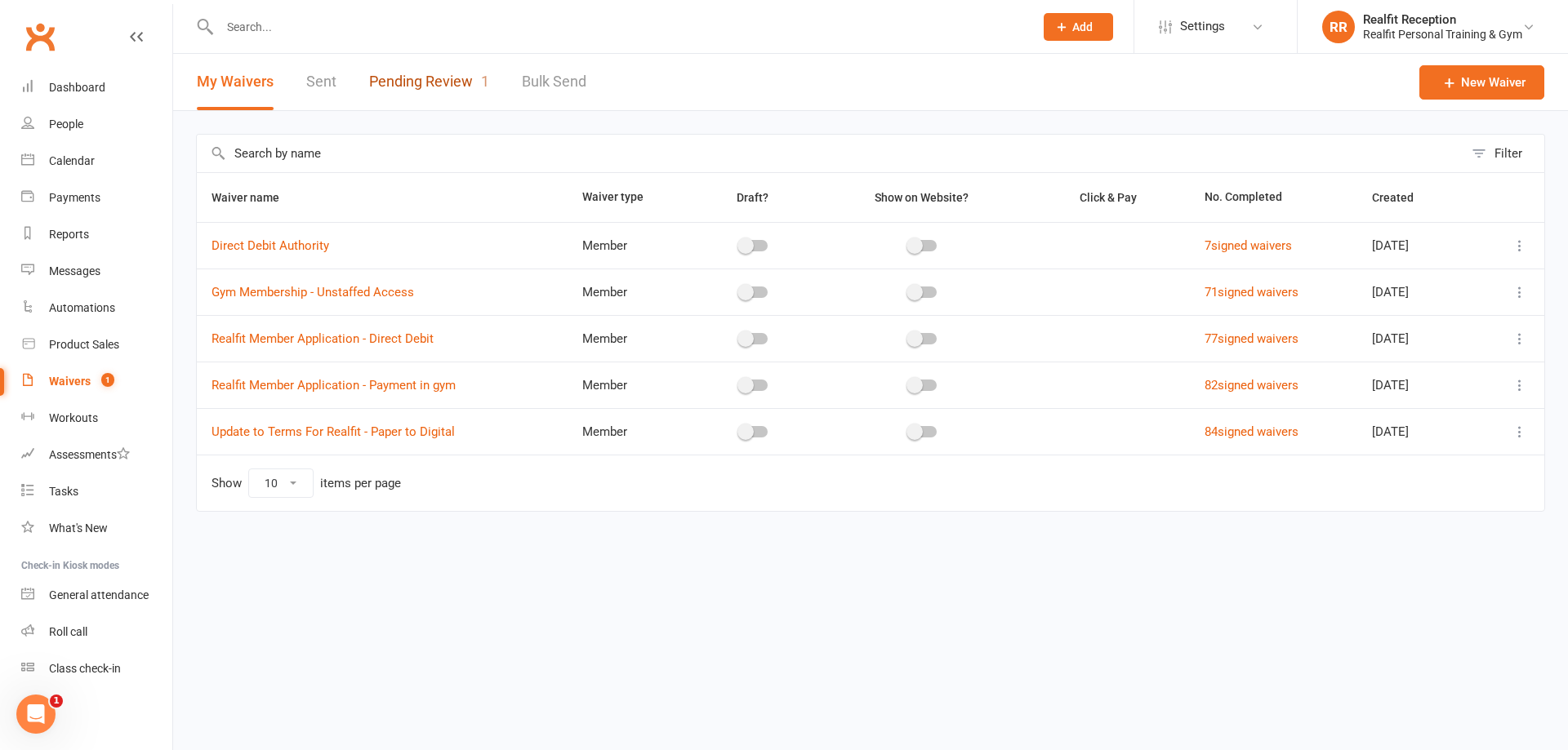
click at [402, 87] on link "Pending Review 1" at bounding box center [429, 82] width 120 height 57
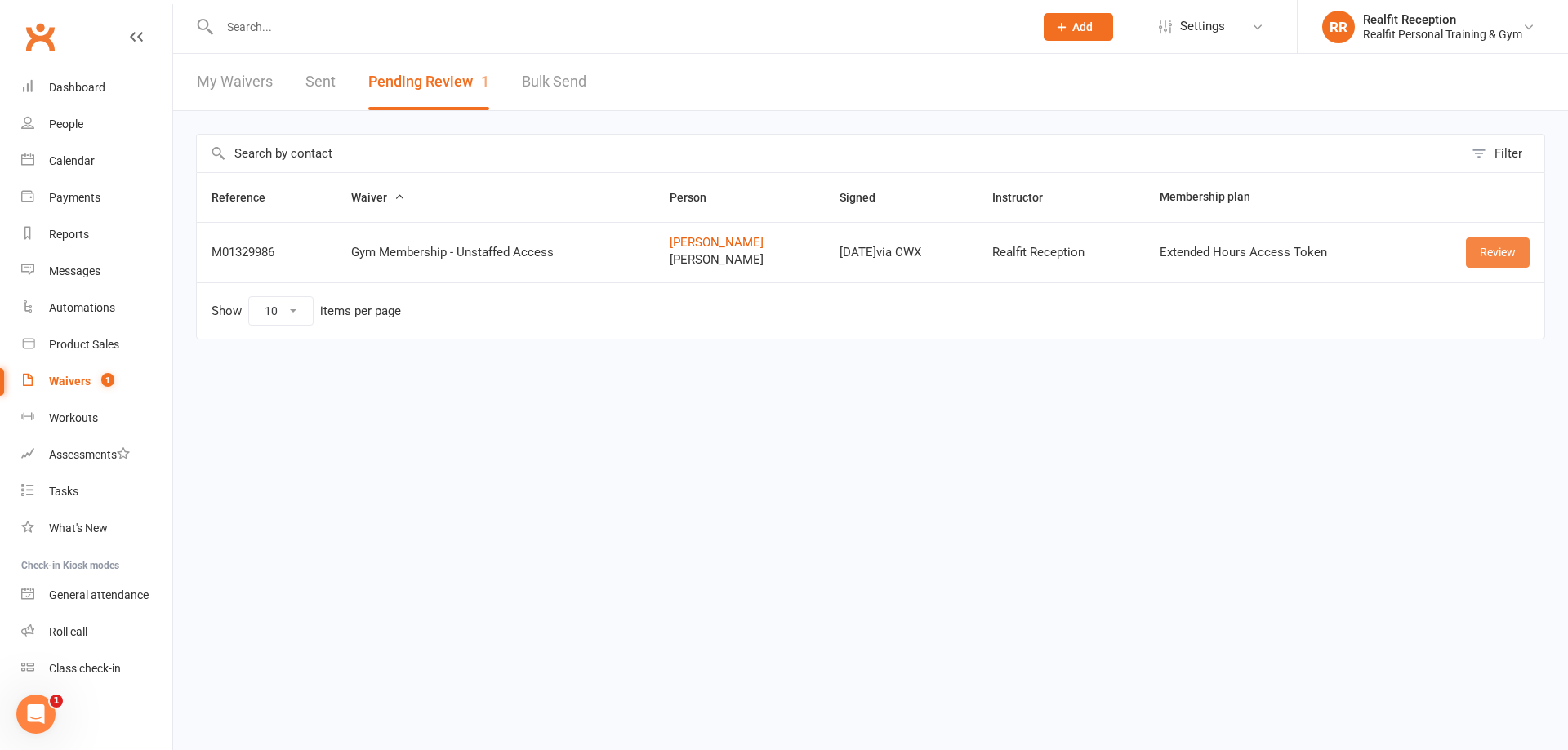
click at [1491, 249] on link "Review" at bounding box center [1498, 252] width 64 height 30
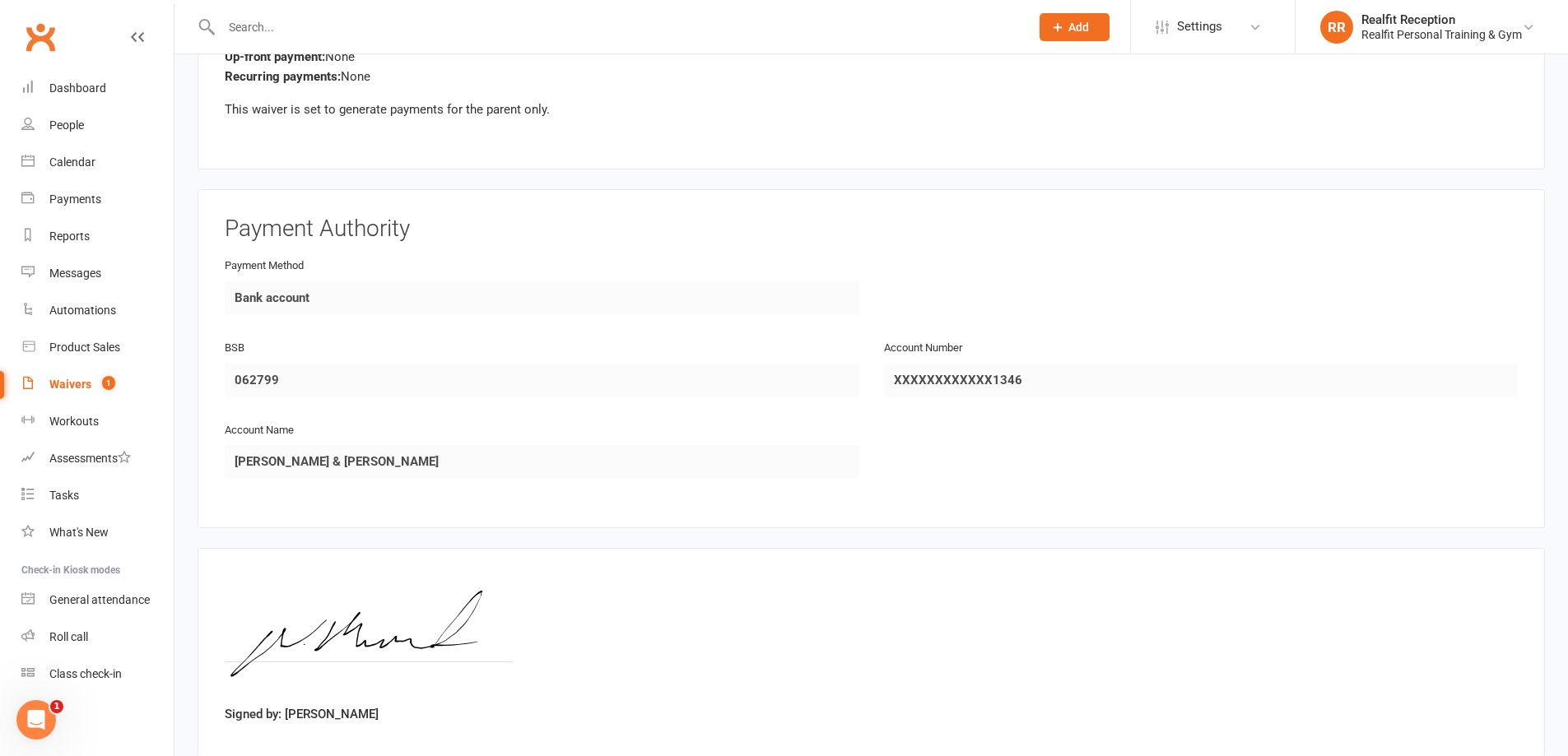
scroll to position [3971, 0]
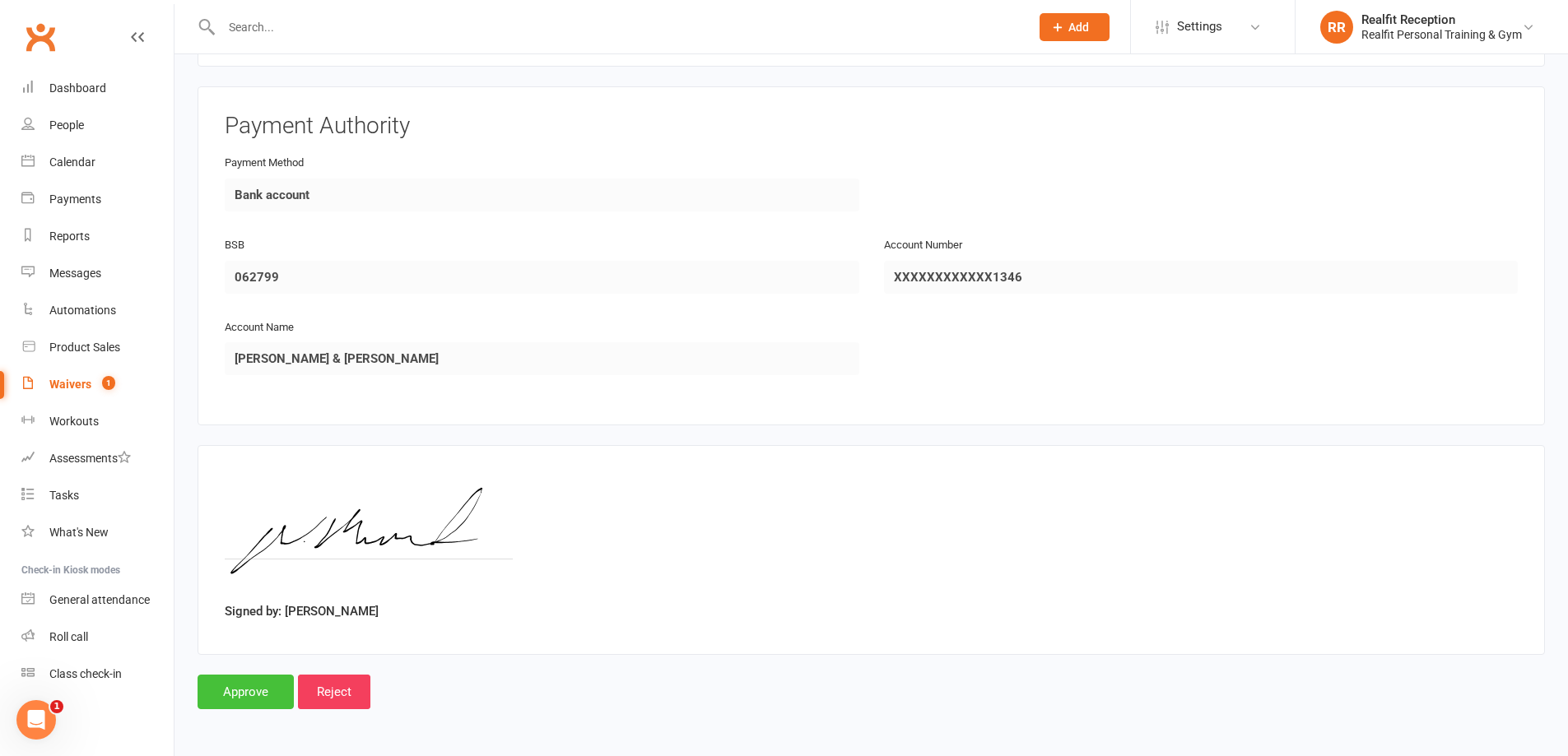
click at [235, 690] on input "Approve" at bounding box center [245, 692] width 97 height 35
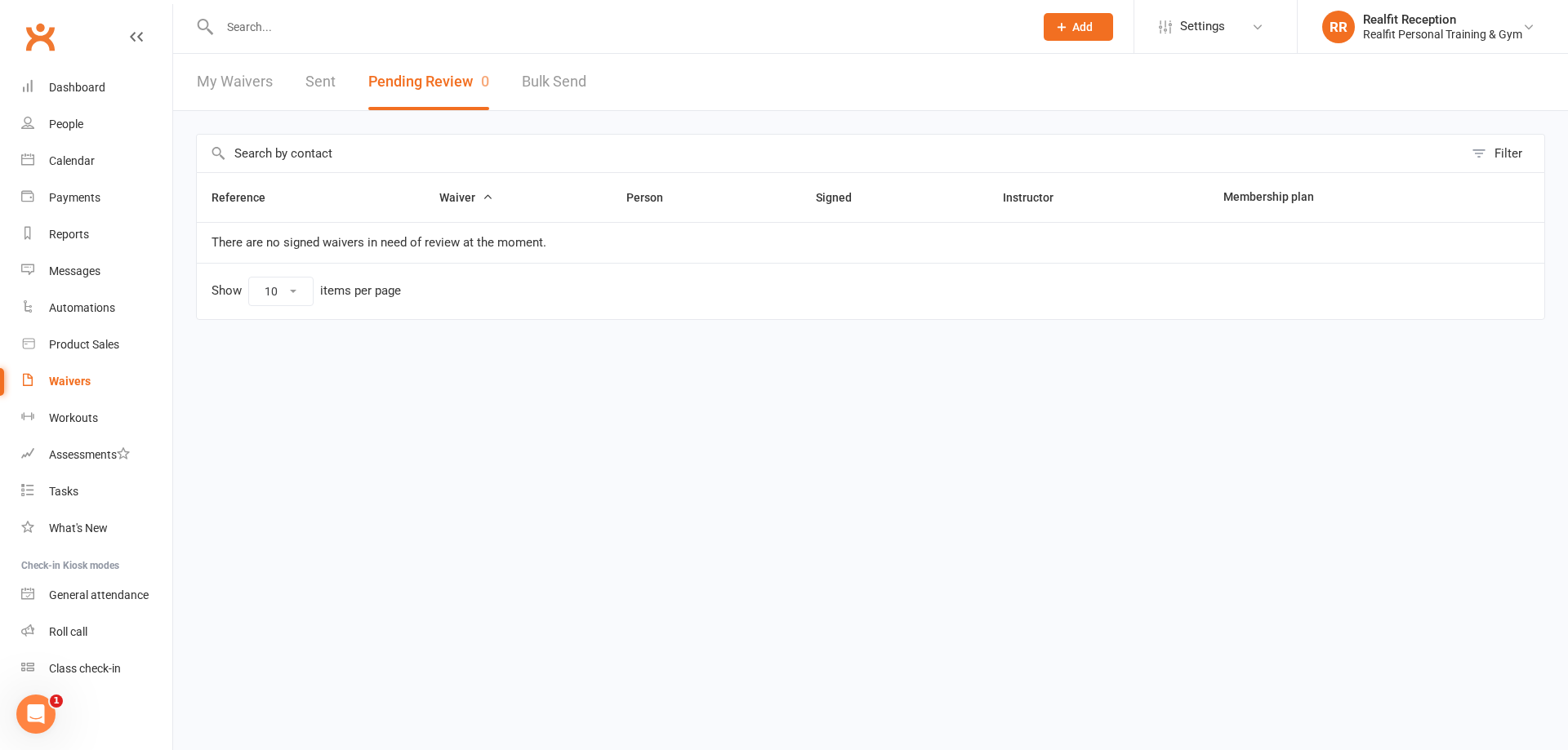
click at [238, 32] on input "text" at bounding box center [618, 27] width 807 height 23
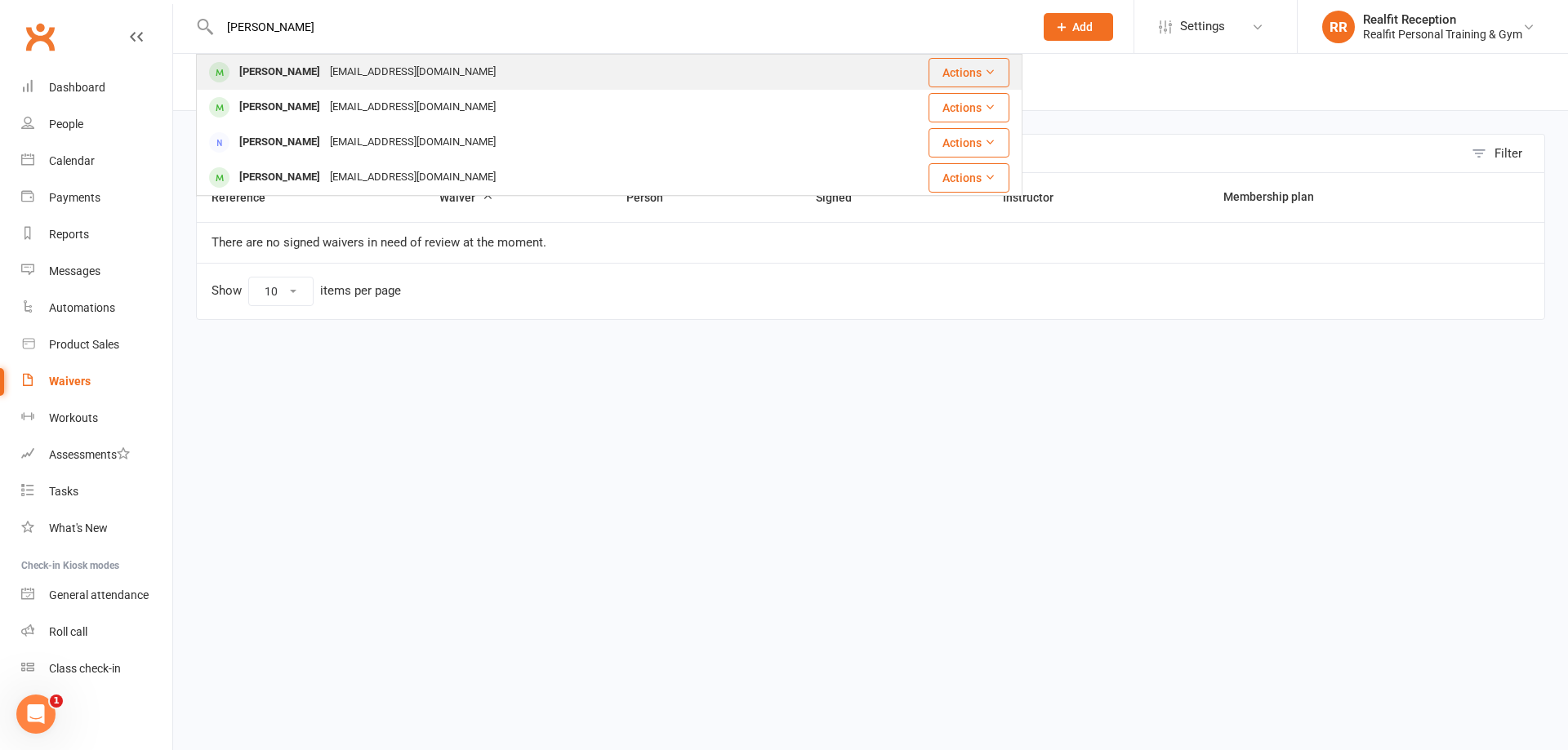
type input "[PERSON_NAME]"
click at [293, 72] on div "[PERSON_NAME]" at bounding box center [280, 72] width 91 height 24
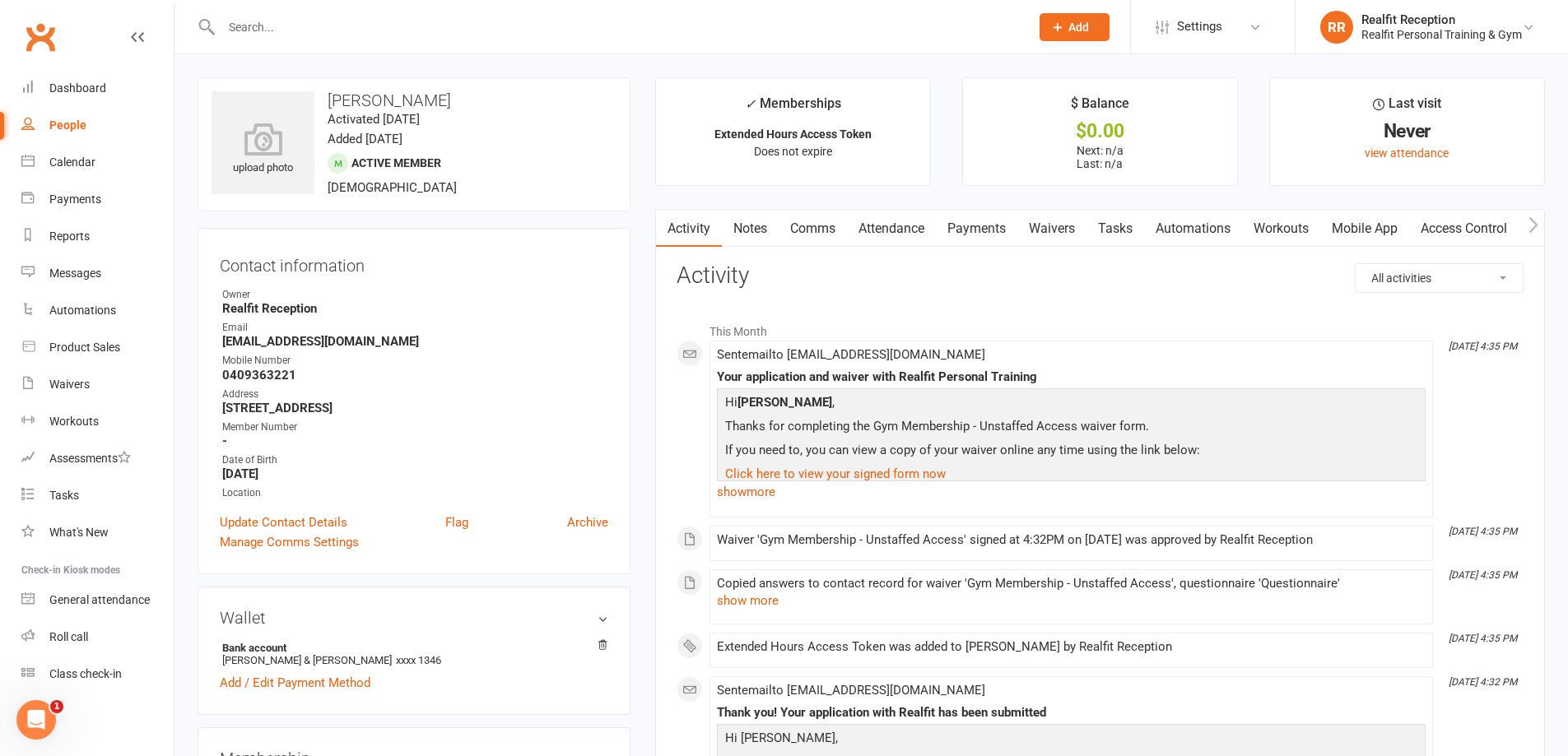
click at [979, 227] on link "Payments" at bounding box center [976, 229] width 82 height 38
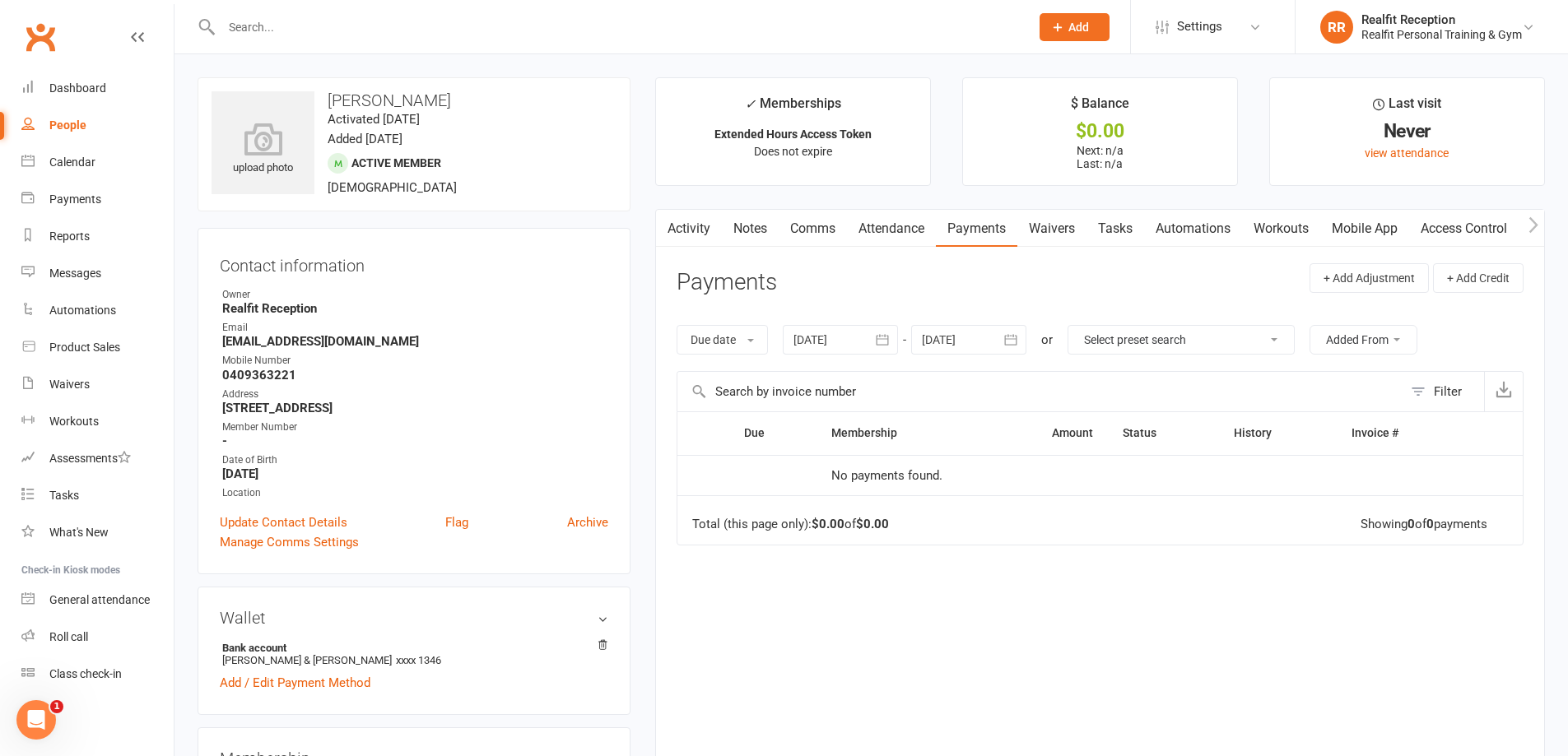
click at [853, 340] on div at bounding box center [839, 340] width 115 height 30
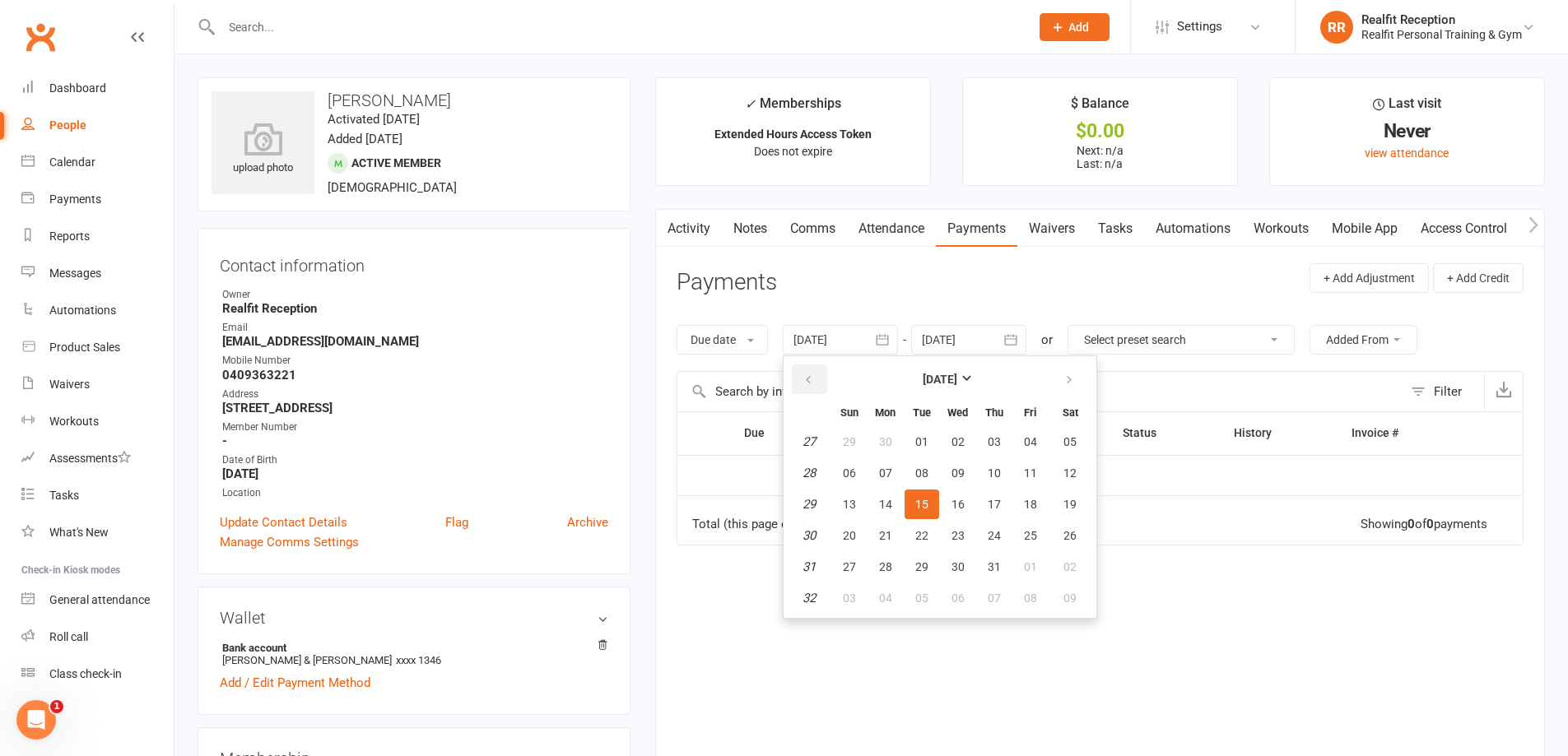
click at [808, 378] on icon "button" at bounding box center [808, 380] width 12 height 13
click at [849, 445] on span "01" at bounding box center [849, 442] width 13 height 13
type input "[DATE]"
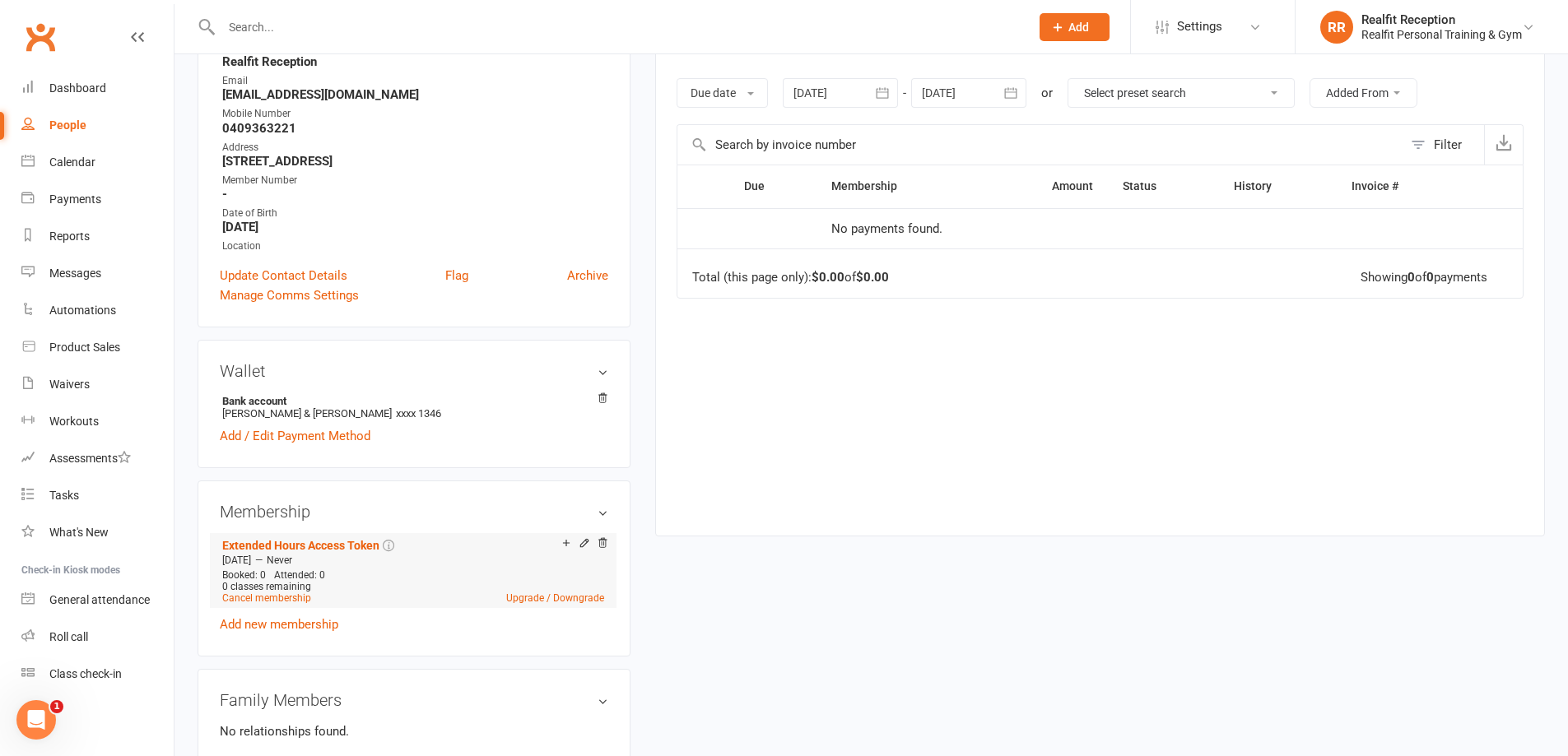
scroll to position [411, 0]
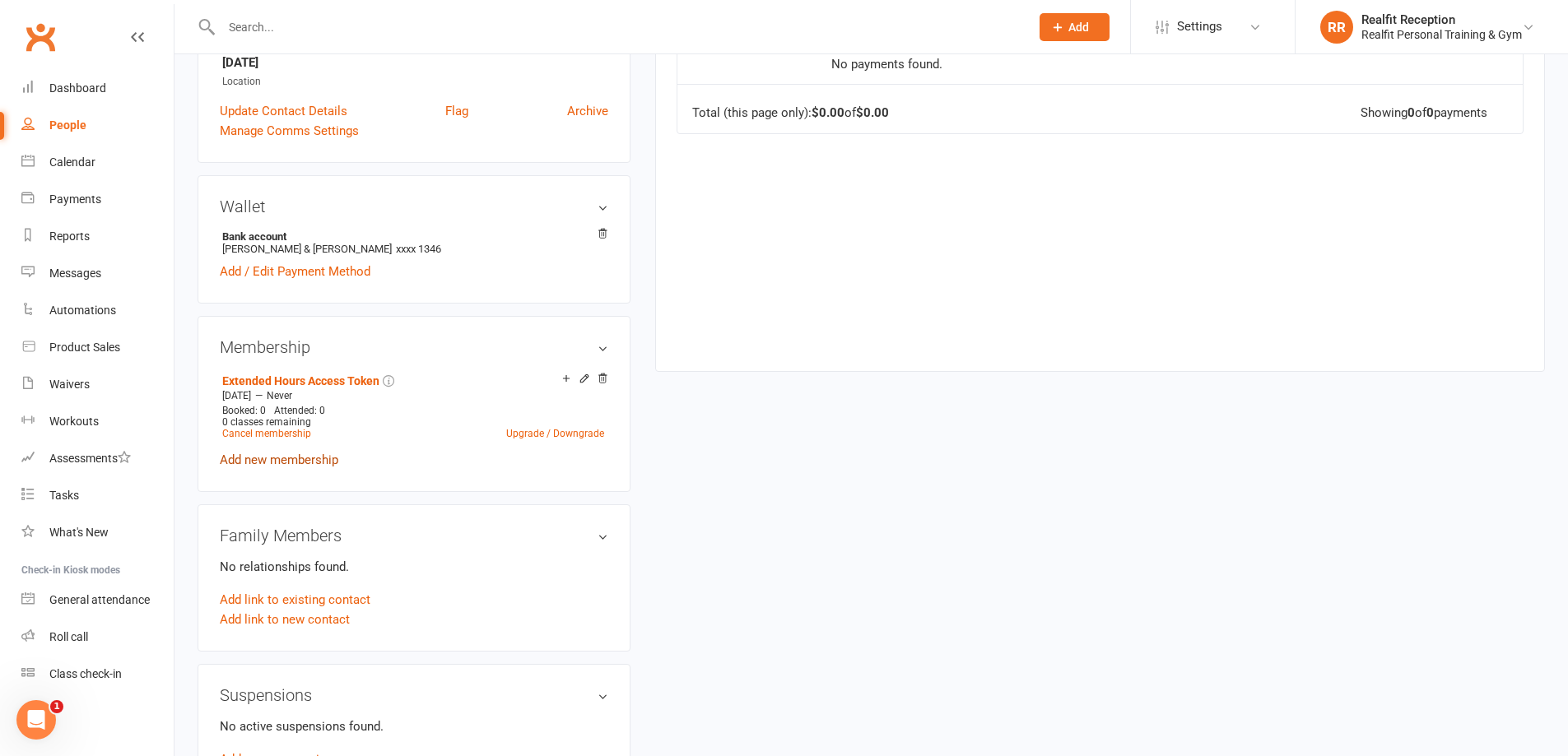
click at [291, 457] on link "Add new membership" at bounding box center [278, 460] width 118 height 15
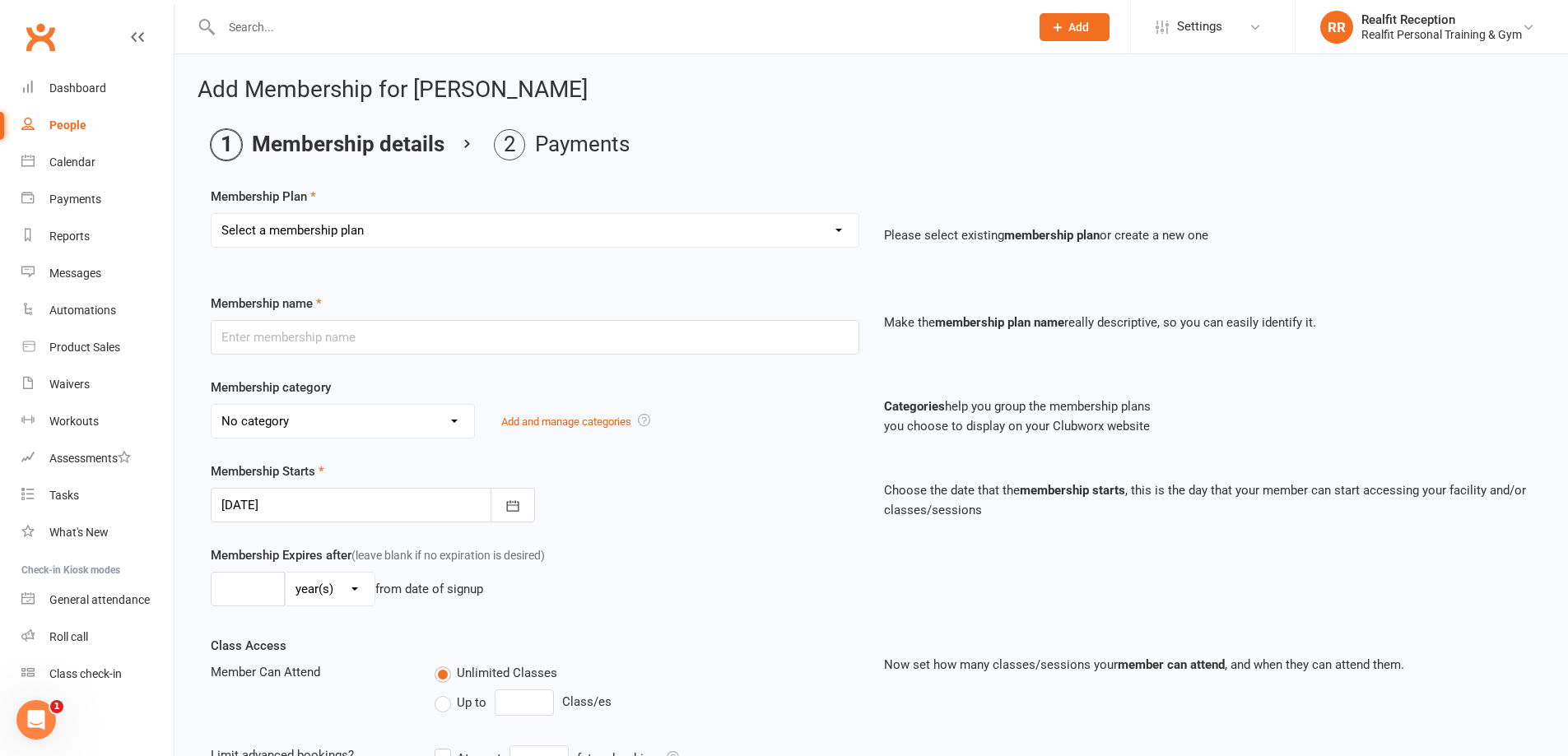
drag, startPoint x: 533, startPoint y: 239, endPoint x: 520, endPoint y: 235, distance: 13.6
click at [533, 239] on select "Select a membership plan Create new Membership Plan Semi Private - 3 x Sessions…" at bounding box center [535, 231] width 647 height 33
select select "39"
click at [211, 214] on select "Select a membership plan Create new Membership Plan Semi Private - 3 x Sessions…" at bounding box center [535, 231] width 647 height 33
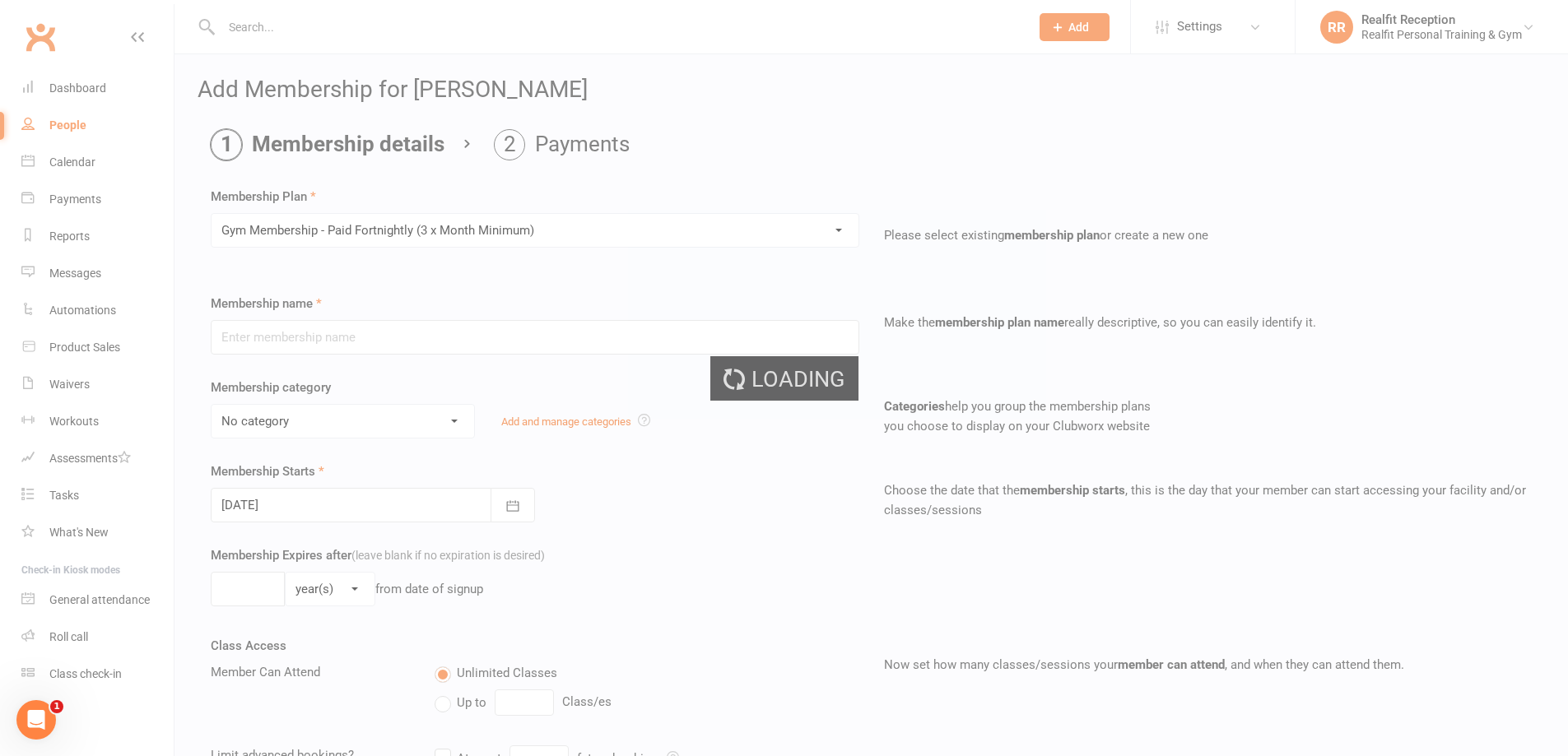
type input "Gym Membership - Paid Fortnightly (3 x Month Minimum)"
select select "2"
type input "0"
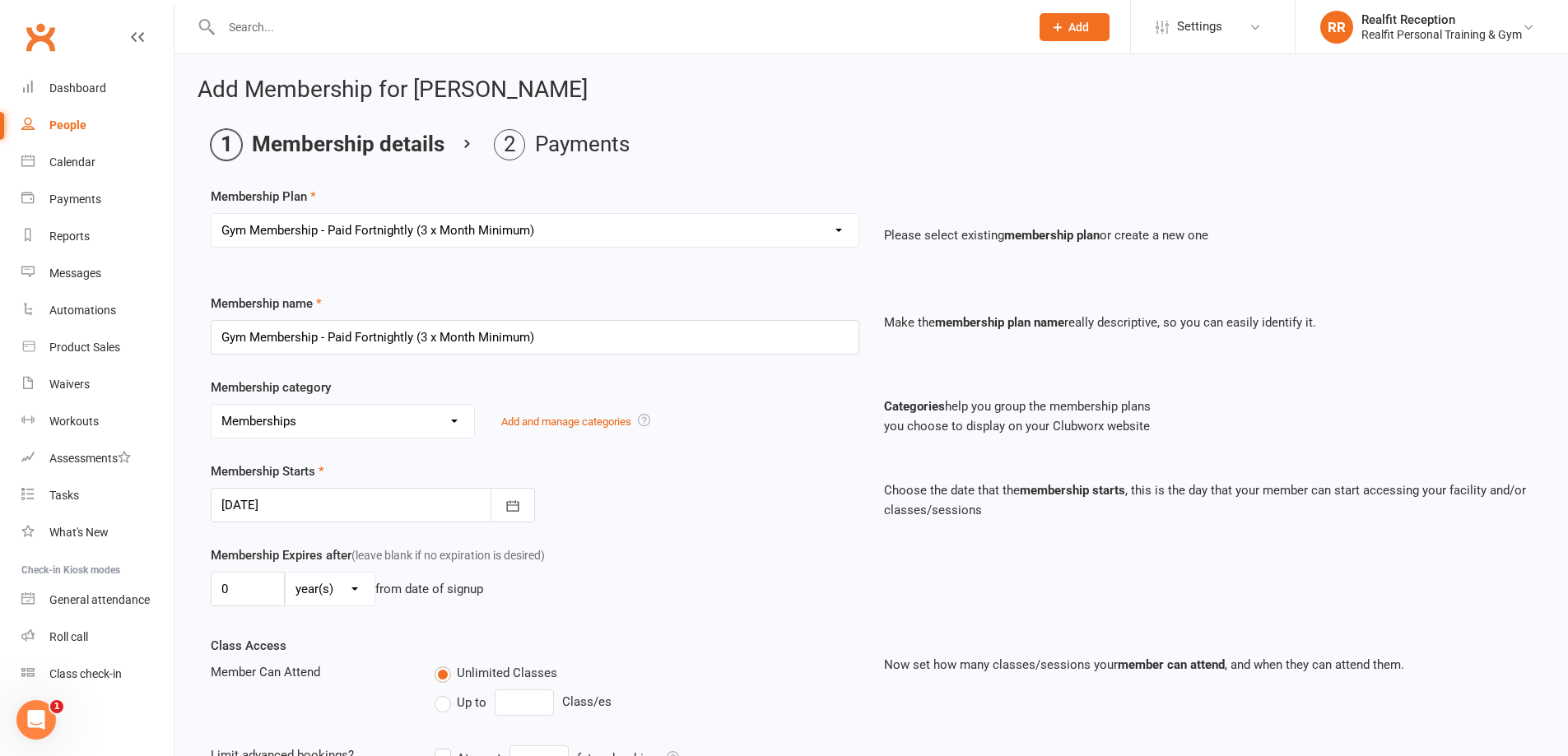
click at [565, 238] on select "Select a membership plan Create new Membership Plan Semi Private - 3 x Sessions…" at bounding box center [535, 231] width 647 height 33
select select "43"
click at [211, 214] on select "Select a membership plan Create new Membership Plan Semi Private - 3 x Sessions…" at bounding box center [535, 231] width 647 height 33
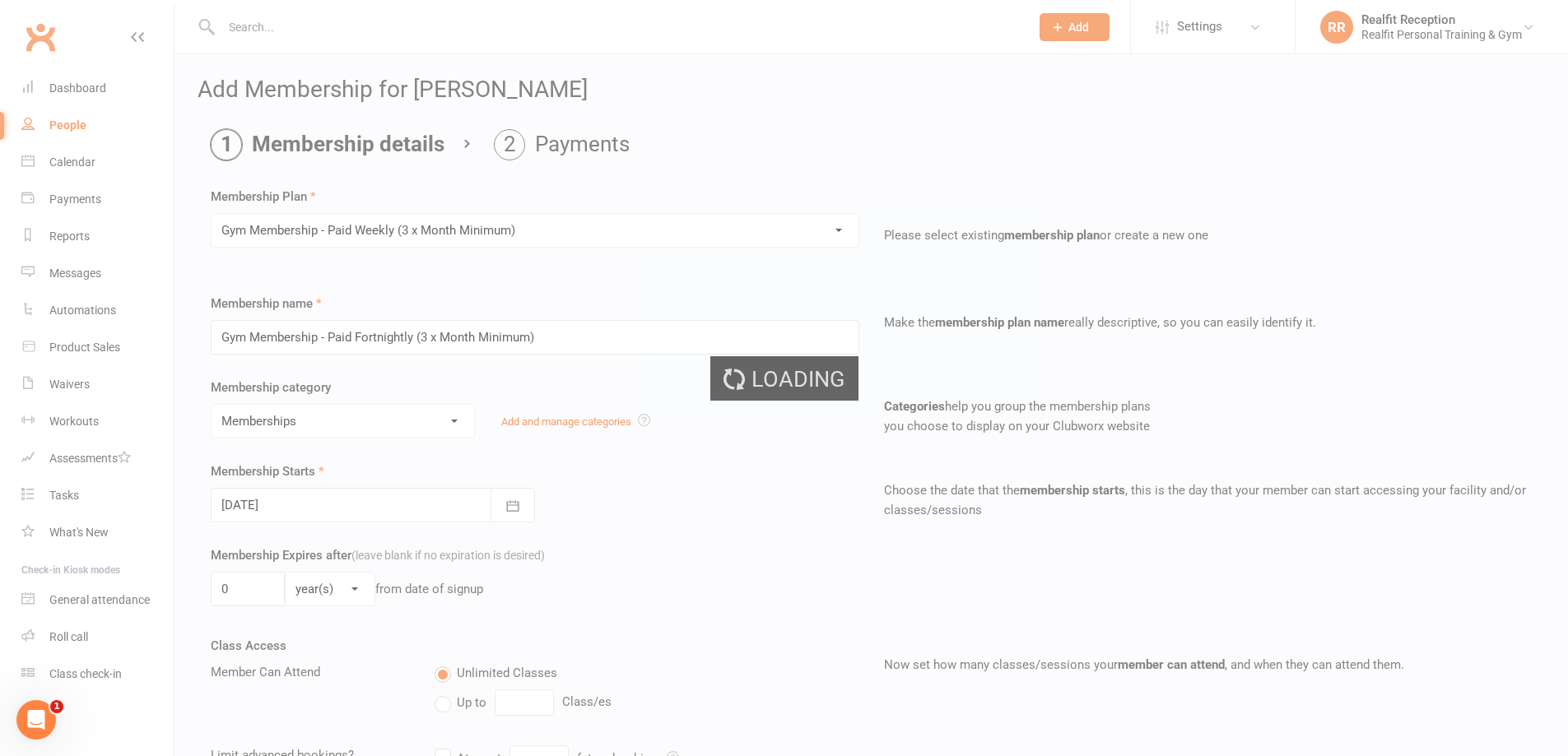
type input "Gym Membership - Paid Weekly (3 x Month Minimum)"
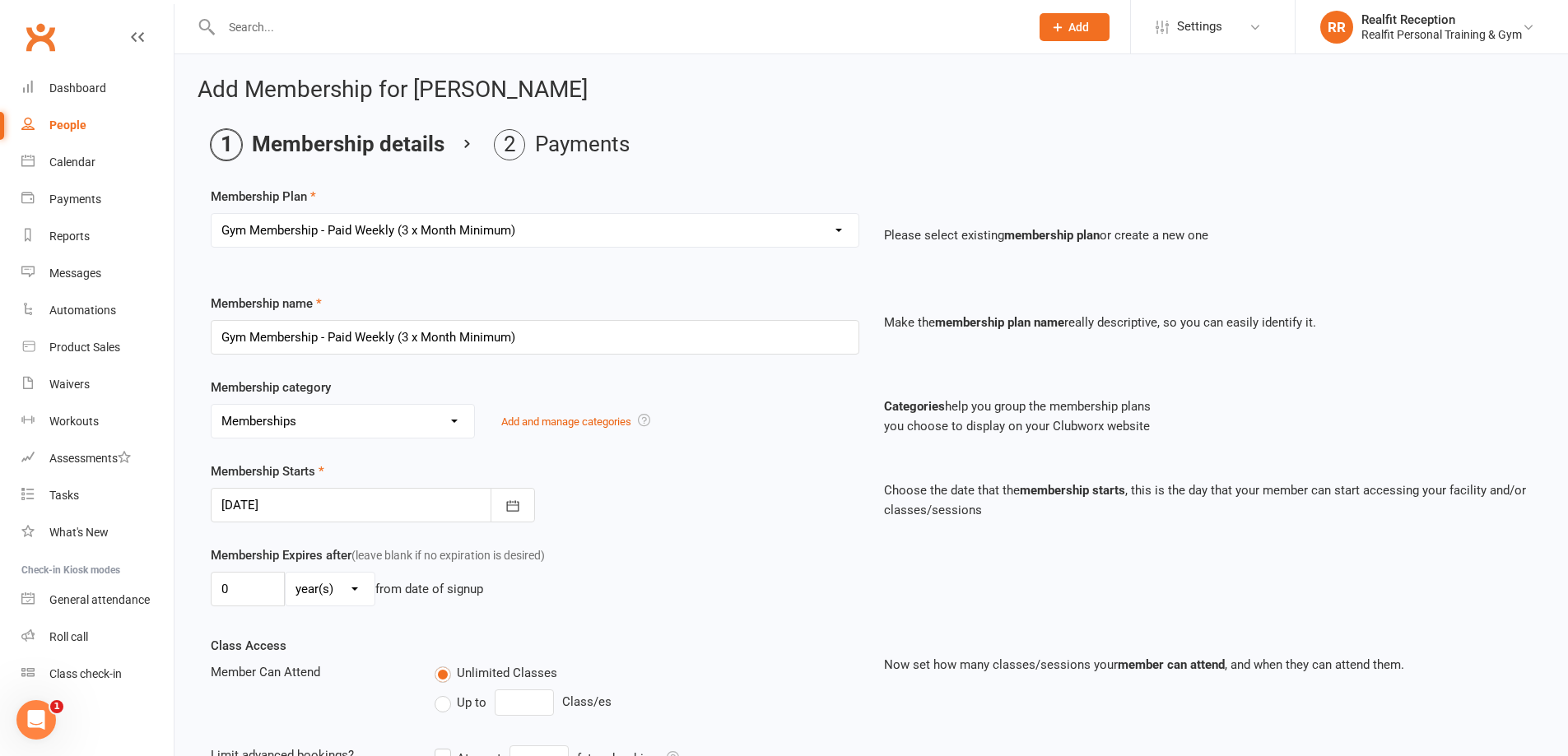
click at [798, 235] on select "Select a membership plan Create new Membership Plan Semi Private - 3 x Sessions…" at bounding box center [535, 231] width 647 height 33
select select "39"
click at [211, 214] on select "Select a membership plan Create new Membership Plan Semi Private - 3 x Sessions…" at bounding box center [535, 231] width 647 height 33
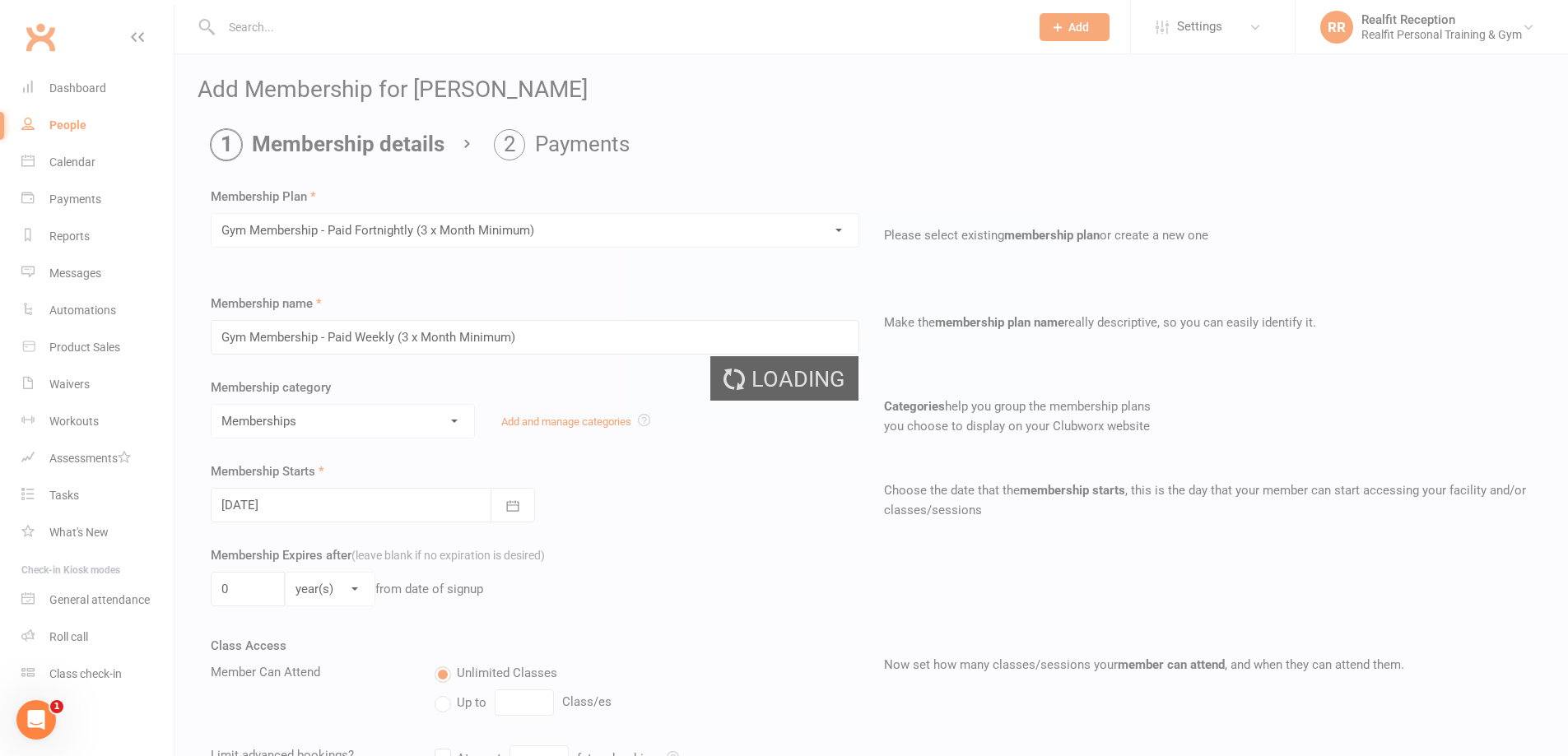
type input "Gym Membership - Paid Fortnightly (3 x Month Minimum)"
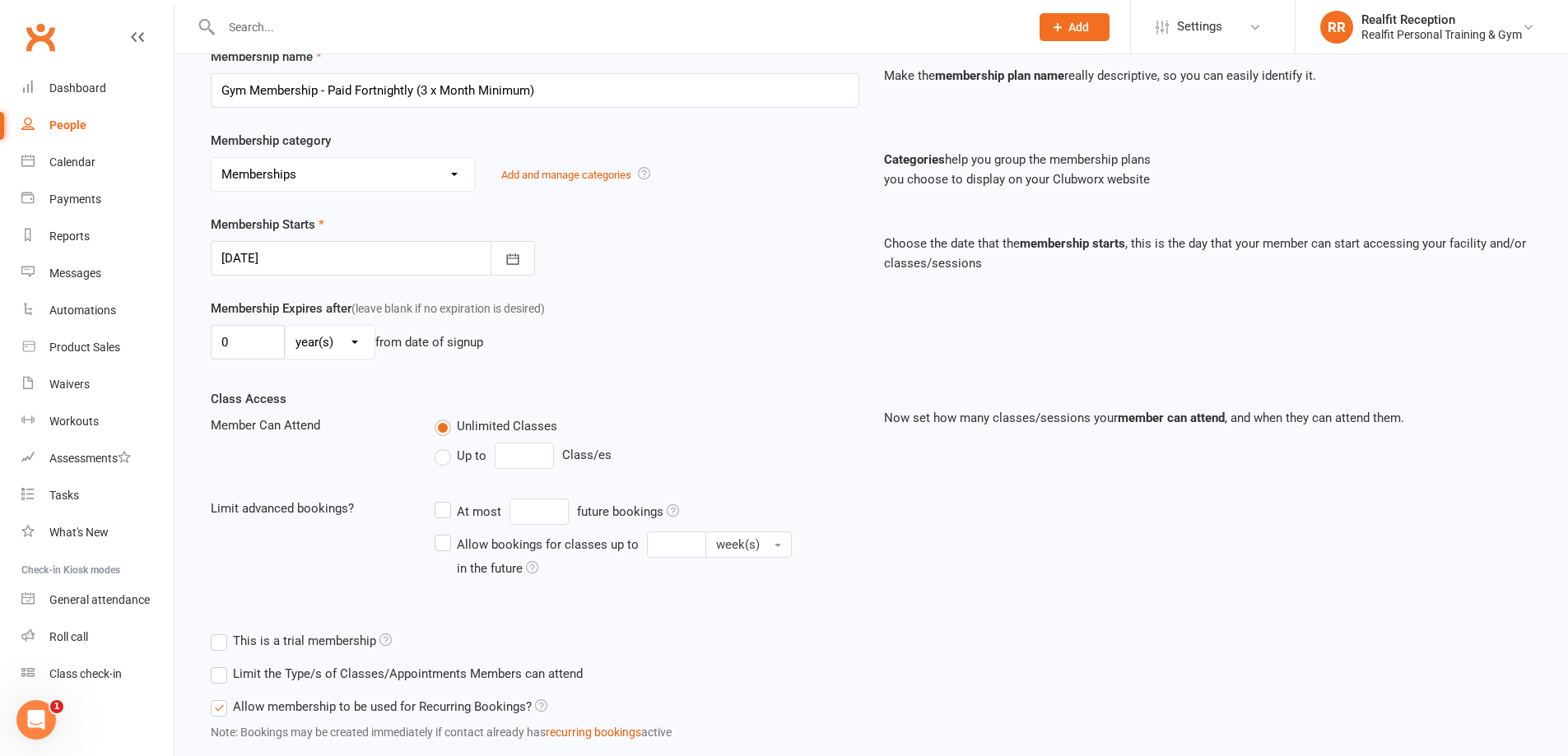
scroll to position [354, 0]
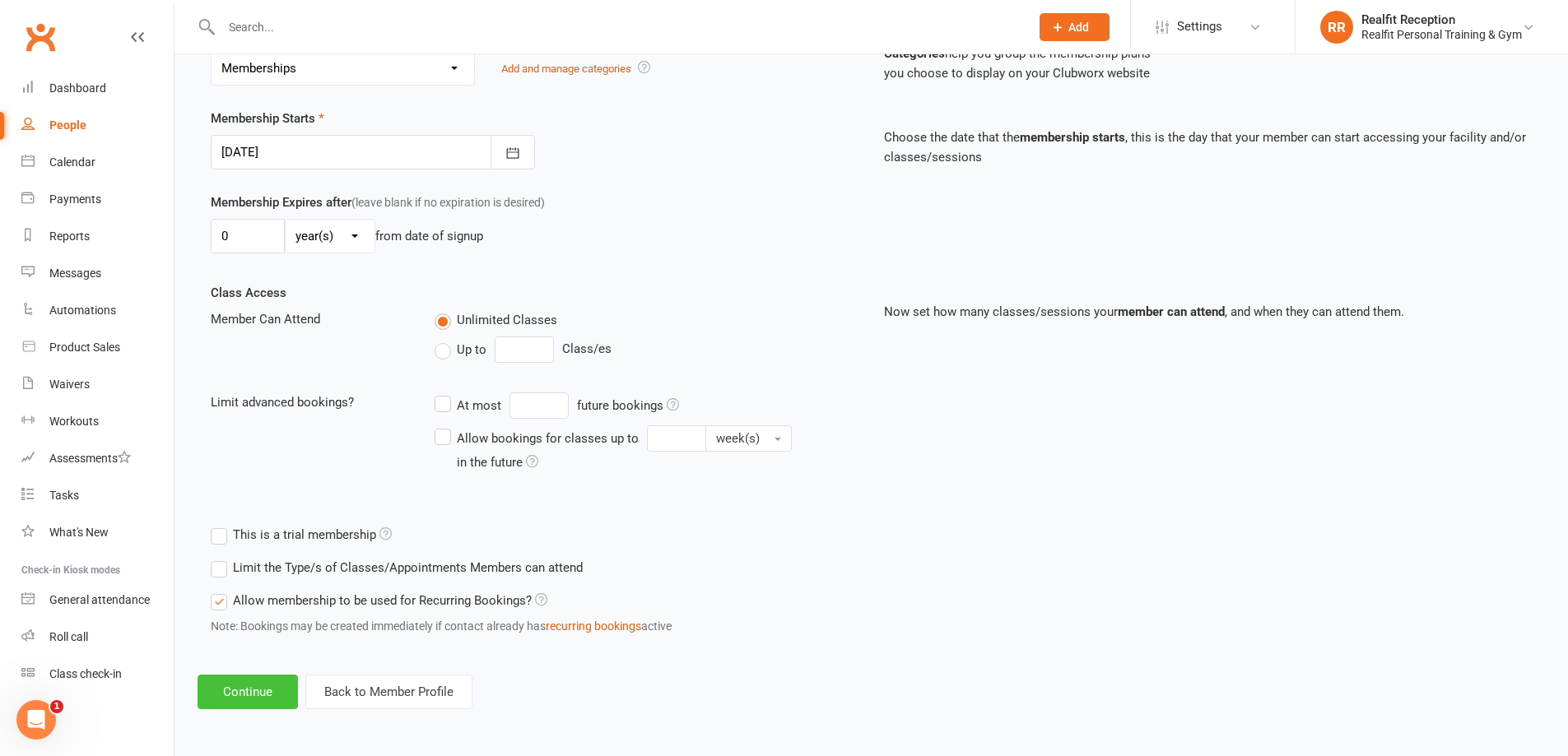
click at [242, 690] on button "Continue" at bounding box center [248, 692] width 101 height 35
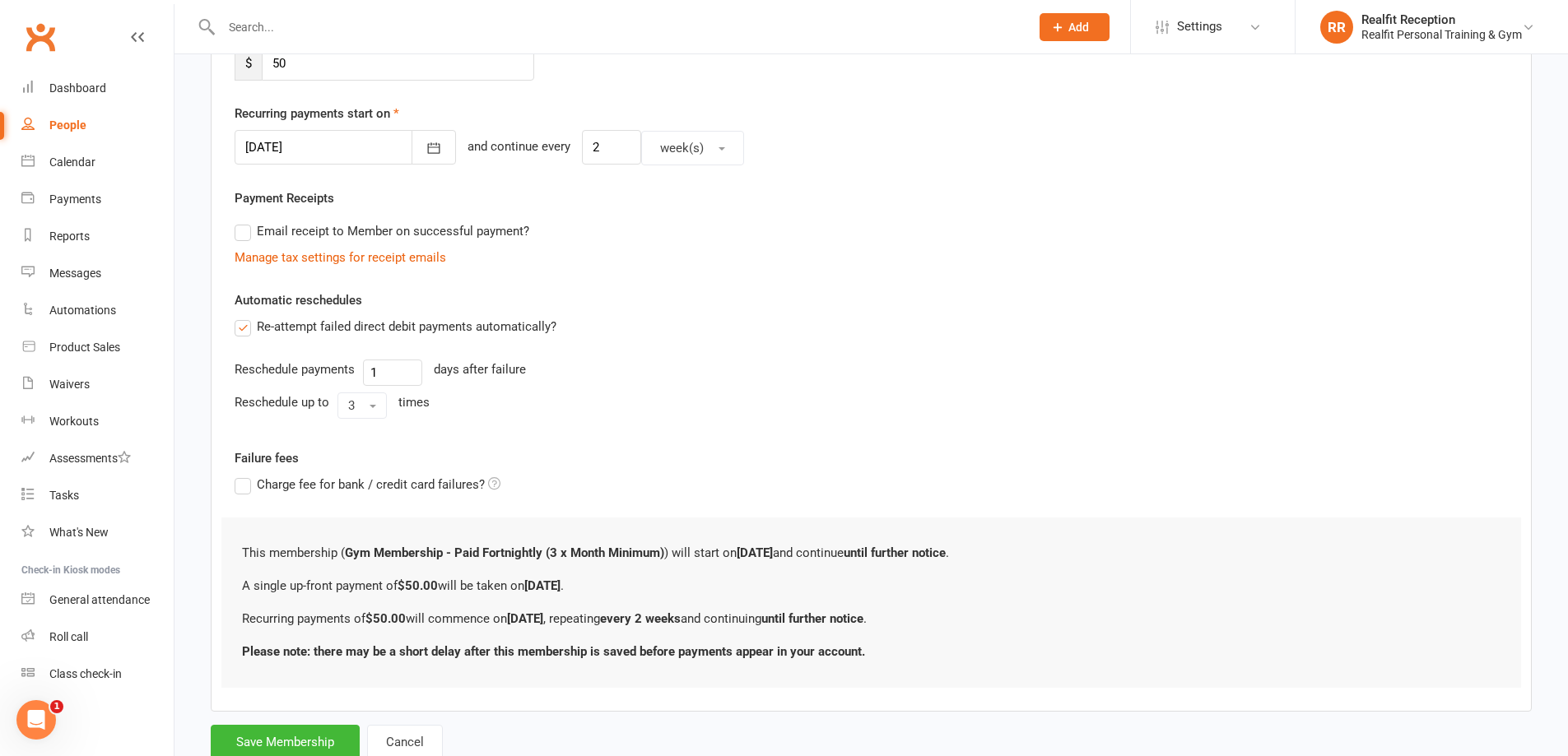
scroll to position [0, 0]
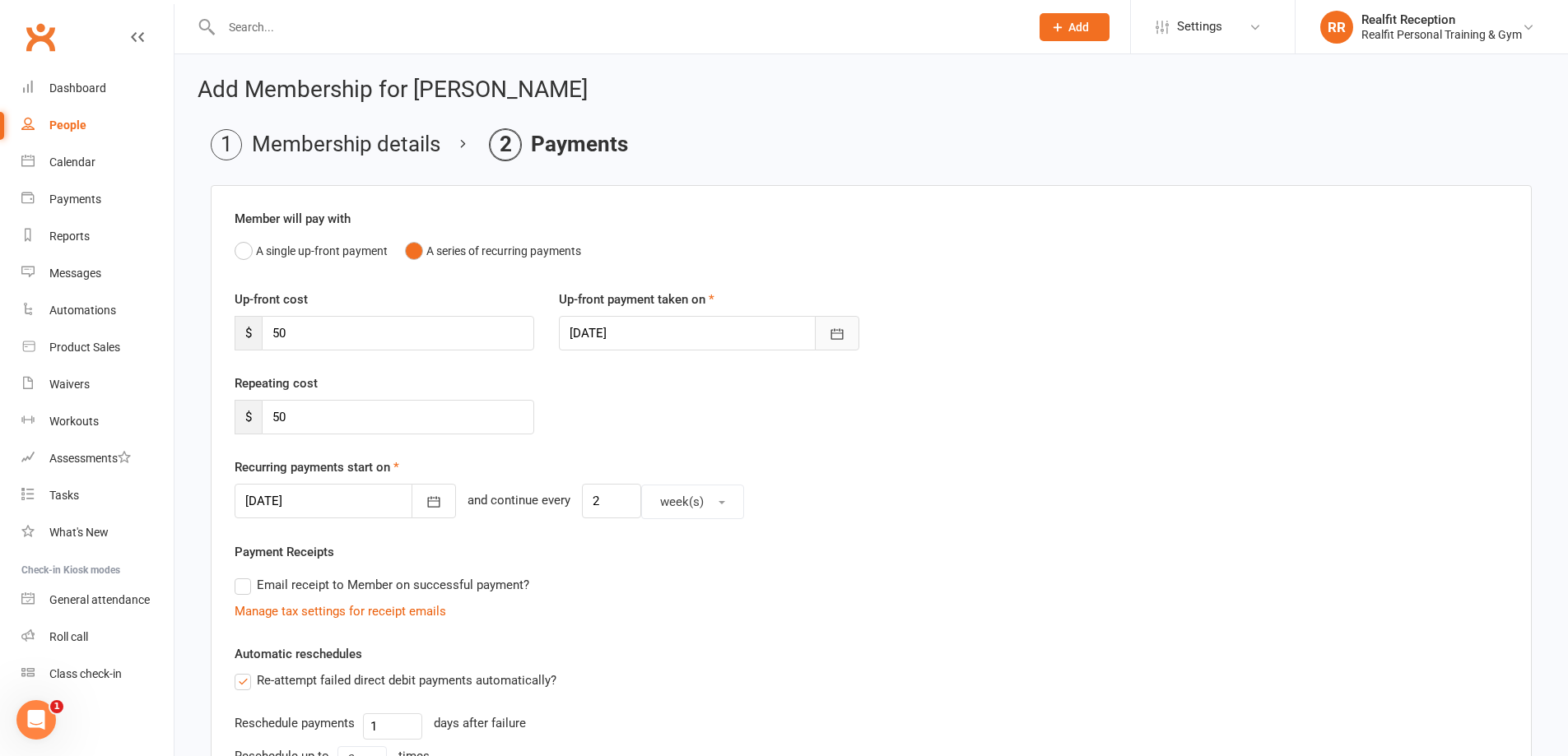
click at [827, 340] on button "button" at bounding box center [837, 334] width 45 height 35
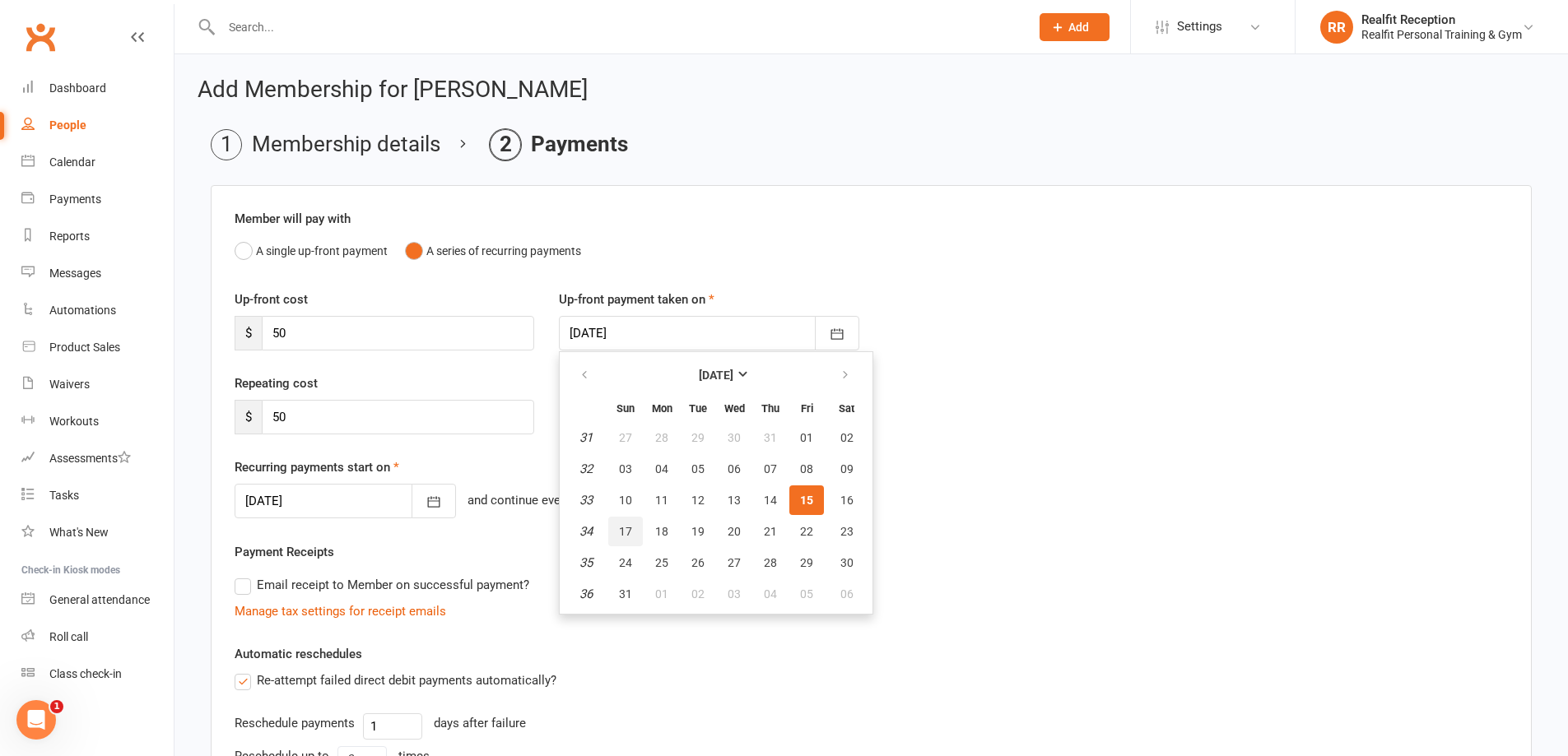
click at [626, 528] on span "17" at bounding box center [625, 532] width 13 height 13
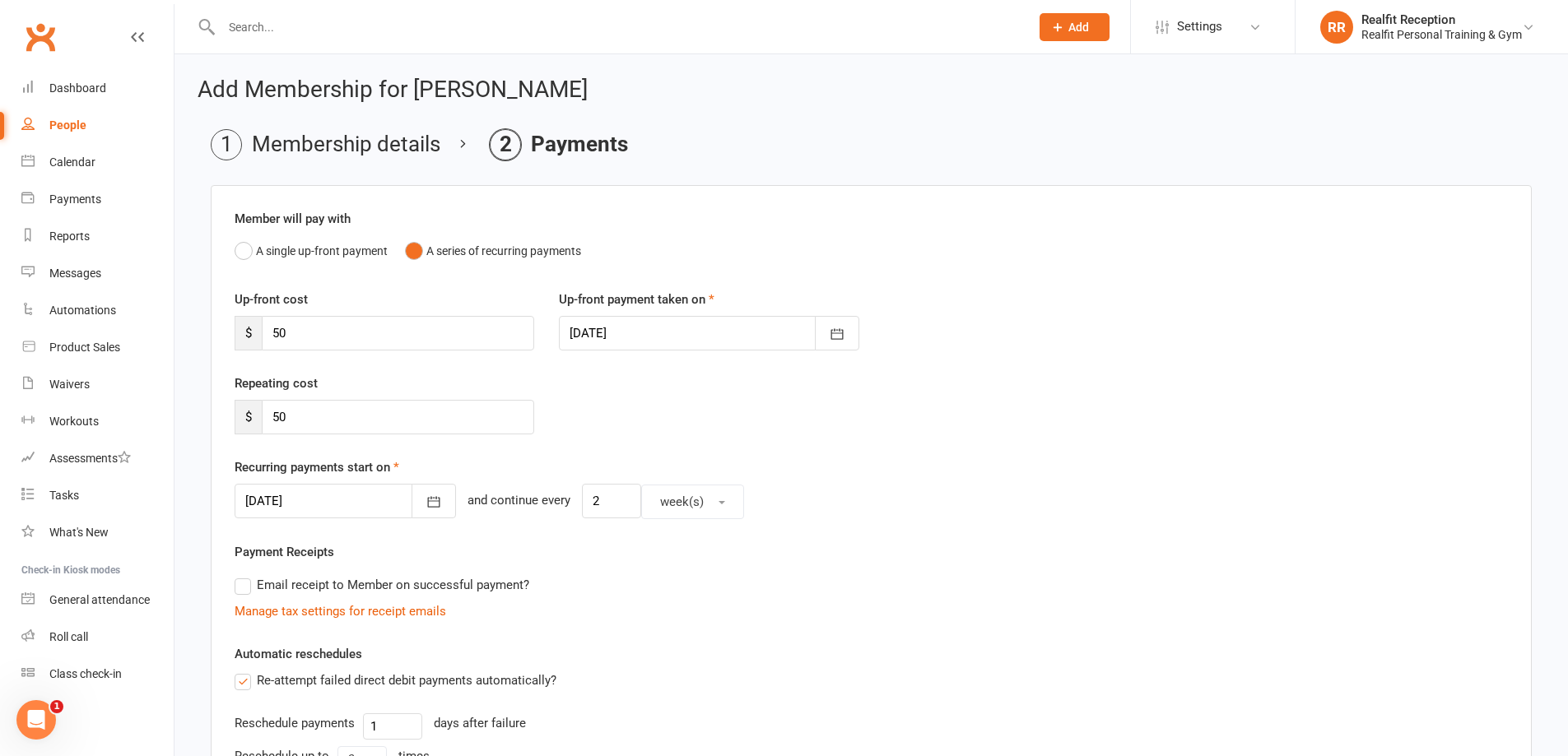
click at [740, 330] on div at bounding box center [708, 334] width 300 height 35
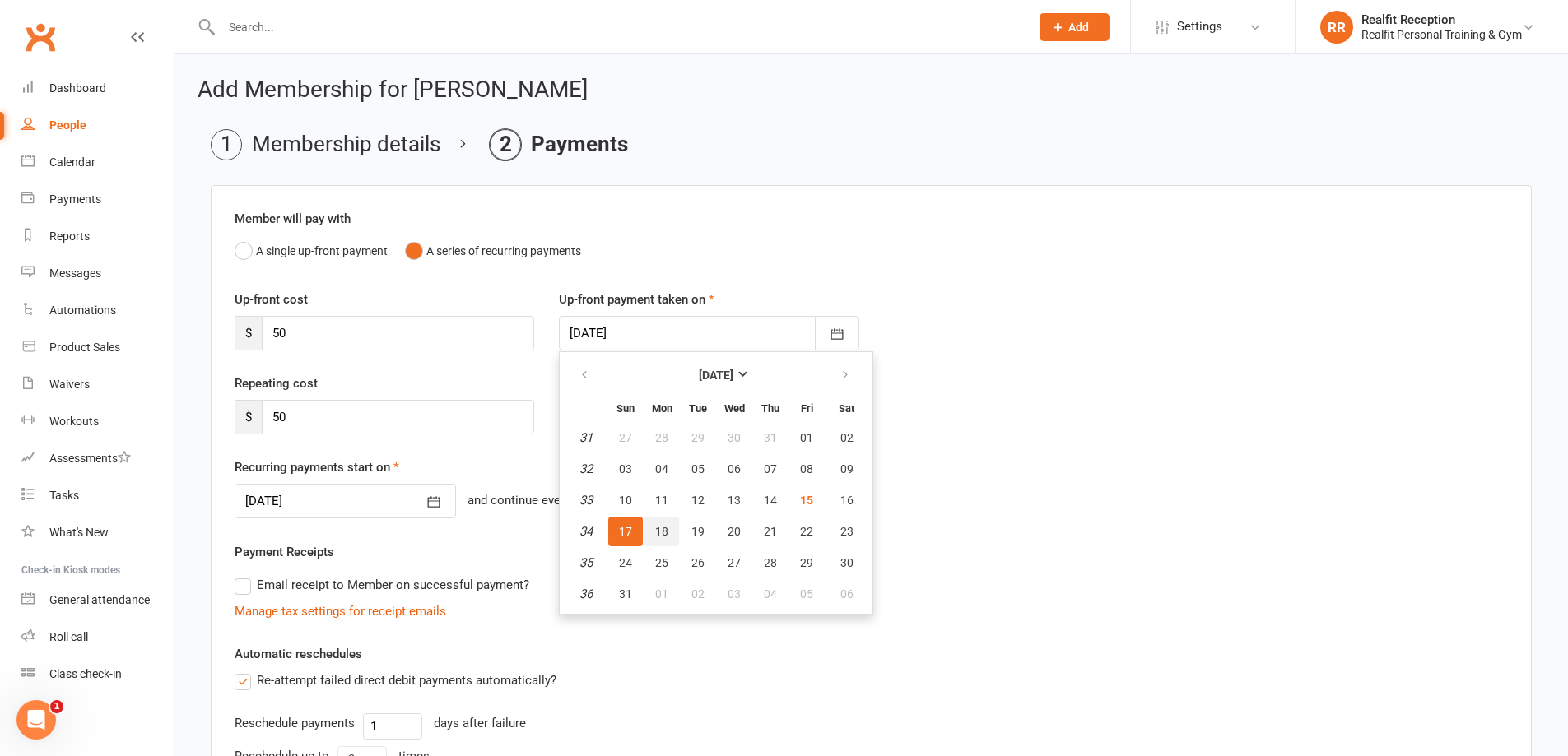
click at [656, 540] on button "18" at bounding box center [662, 532] width 35 height 30
type input "[DATE]"
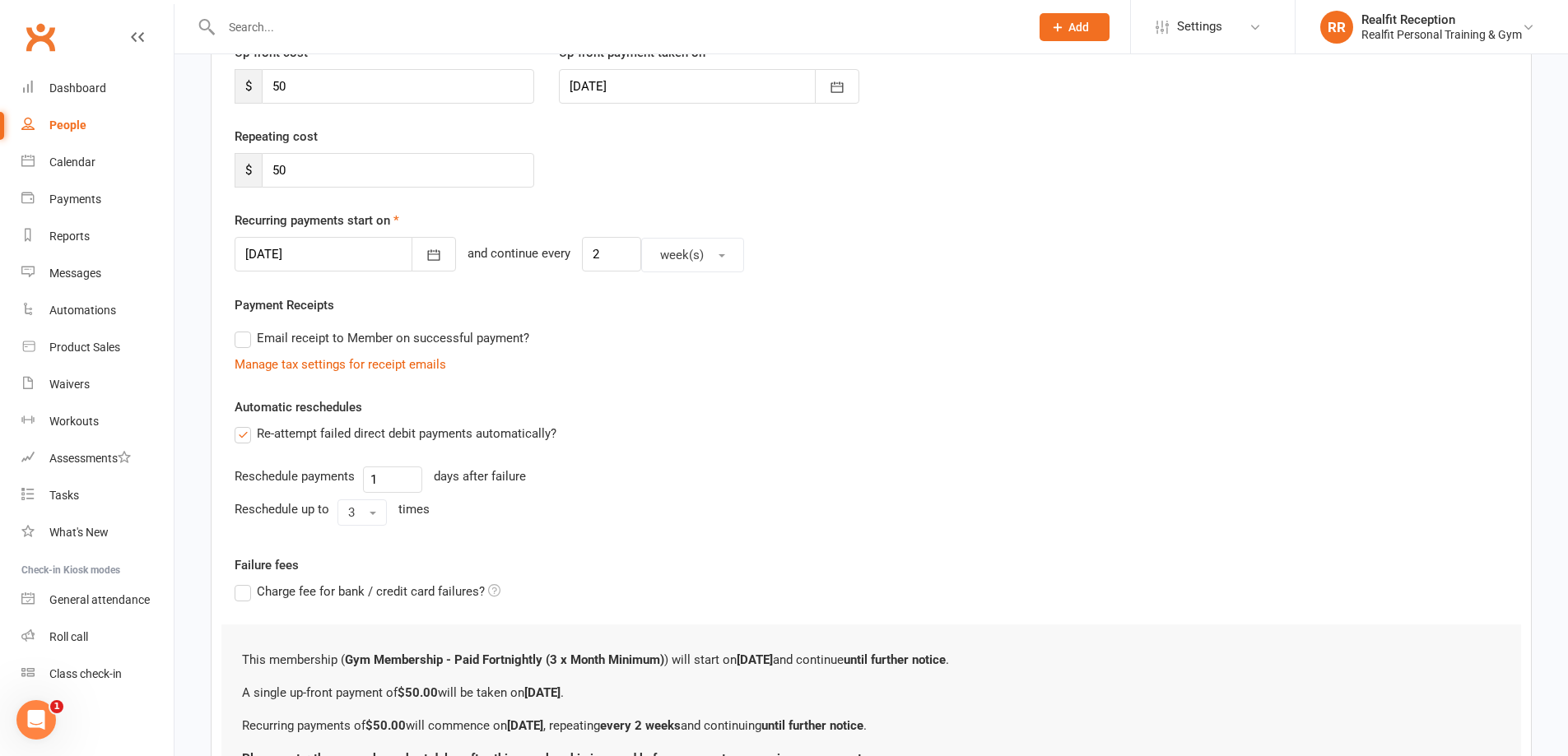
scroll to position [407, 0]
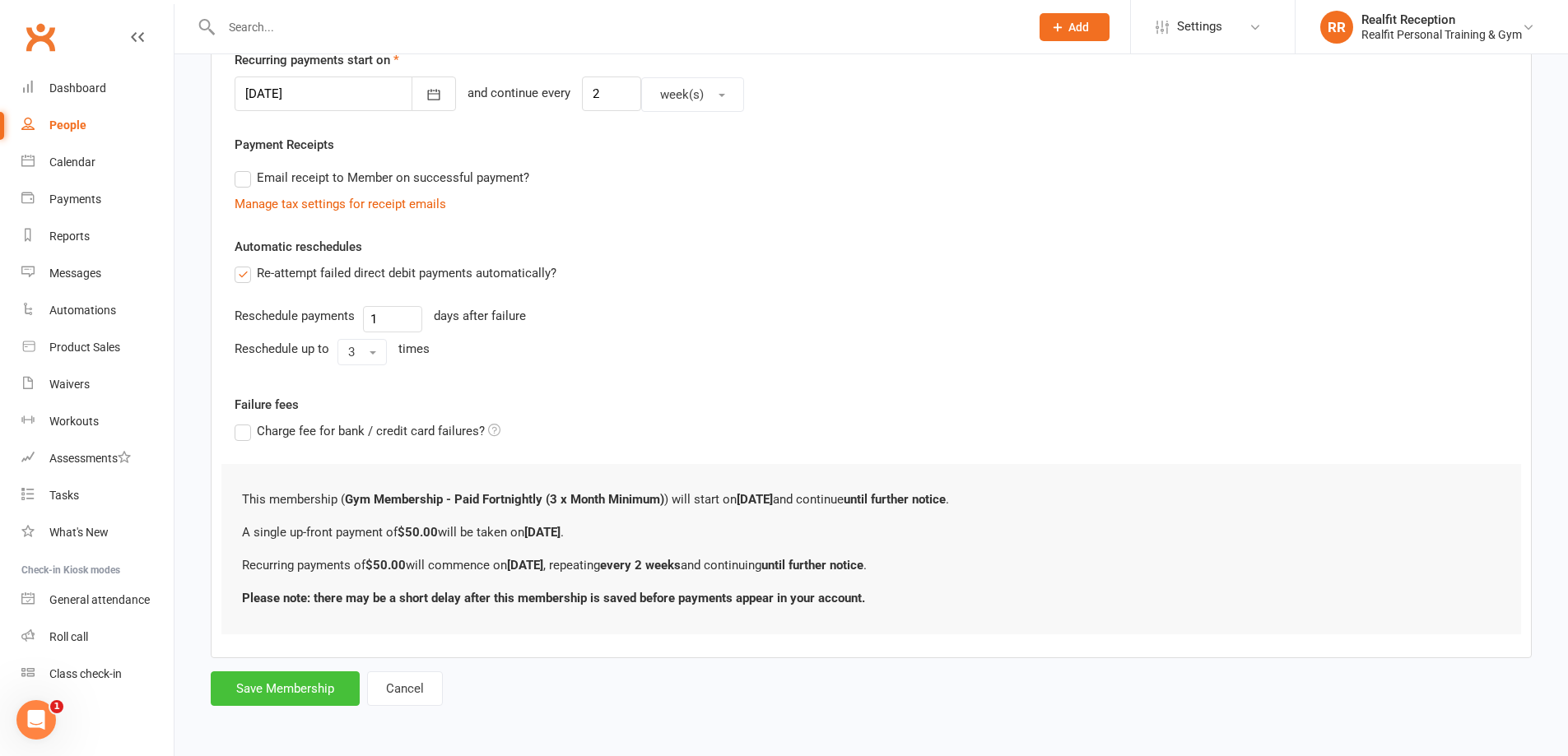
click at [306, 691] on button "Save Membership" at bounding box center [285, 689] width 149 height 35
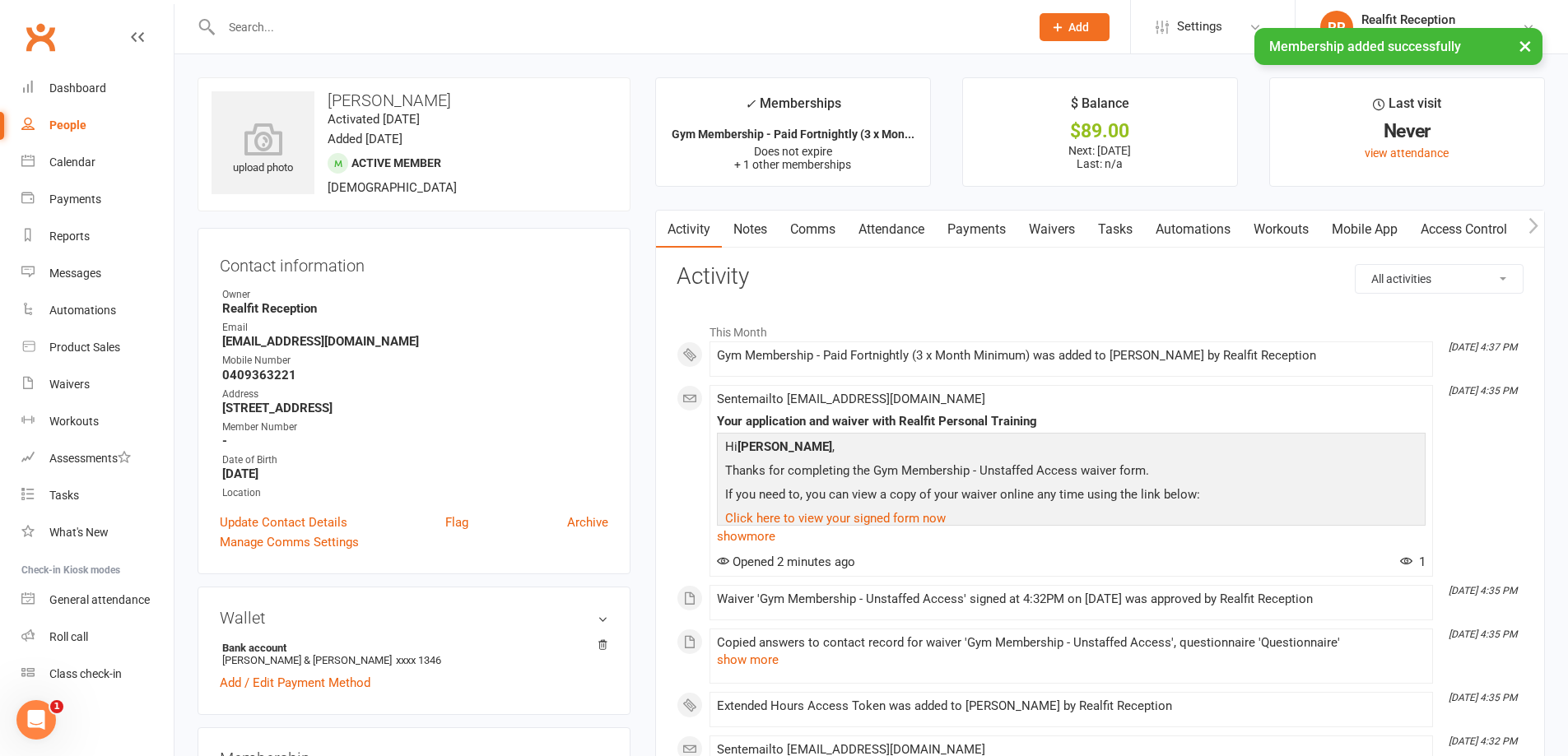
click at [881, 230] on link "Attendance" at bounding box center [891, 230] width 89 height 38
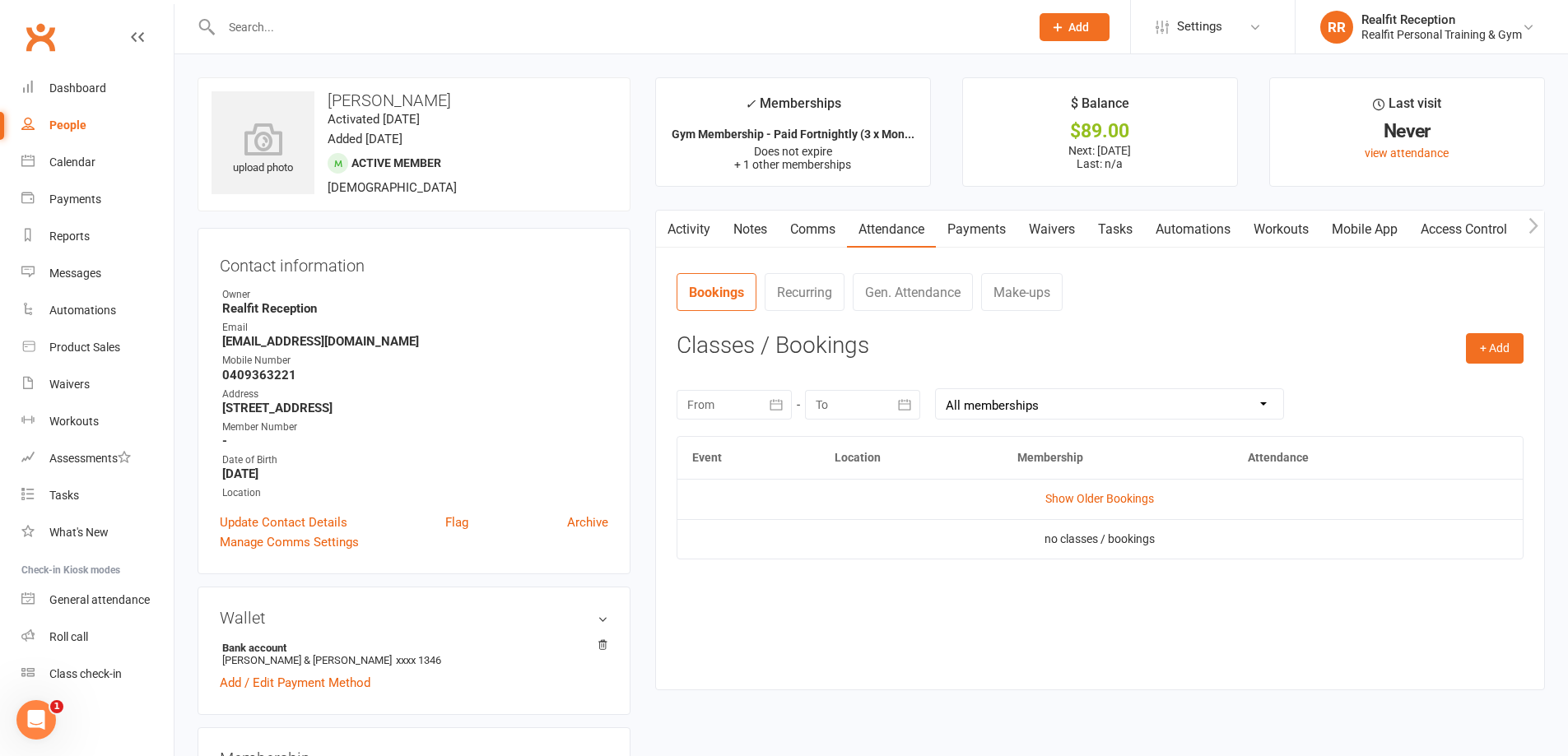
click at [945, 231] on link "Payments" at bounding box center [976, 230] width 82 height 38
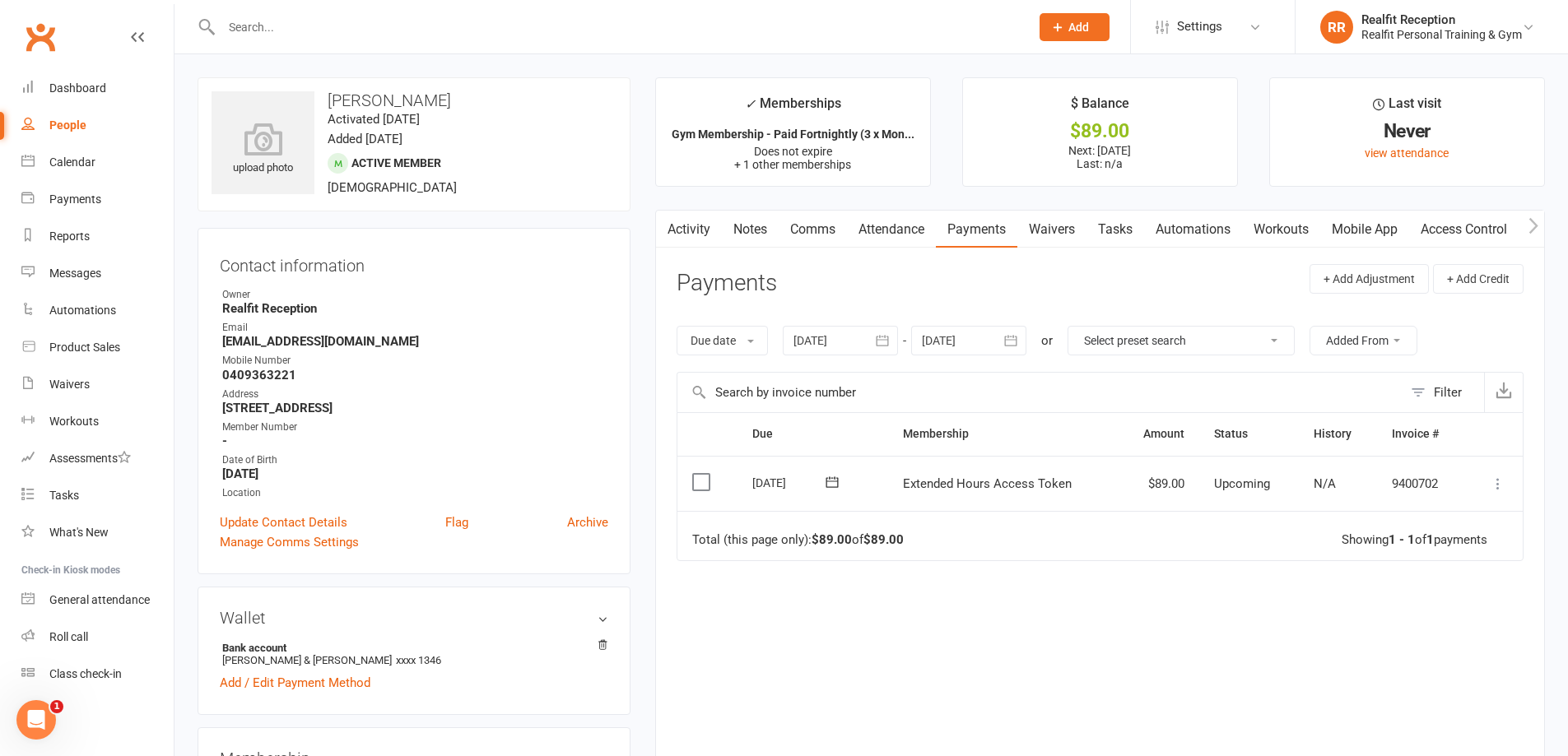
click at [1352, 230] on link "Mobile App" at bounding box center [1365, 230] width 89 height 38
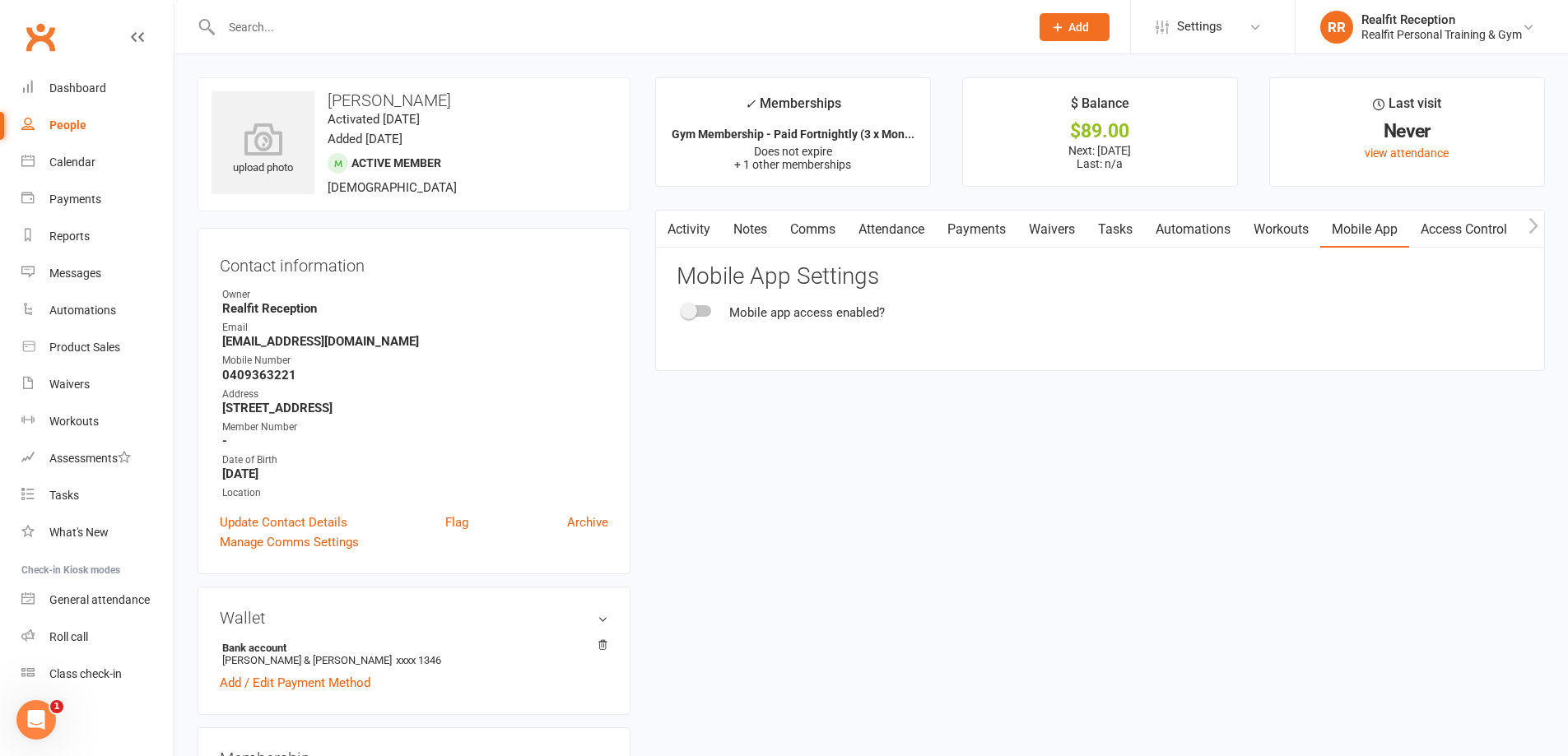
click at [1532, 227] on icon "button" at bounding box center [1533, 226] width 10 height 17
click at [1352, 230] on link "Access Control" at bounding box center [1383, 230] width 109 height 38
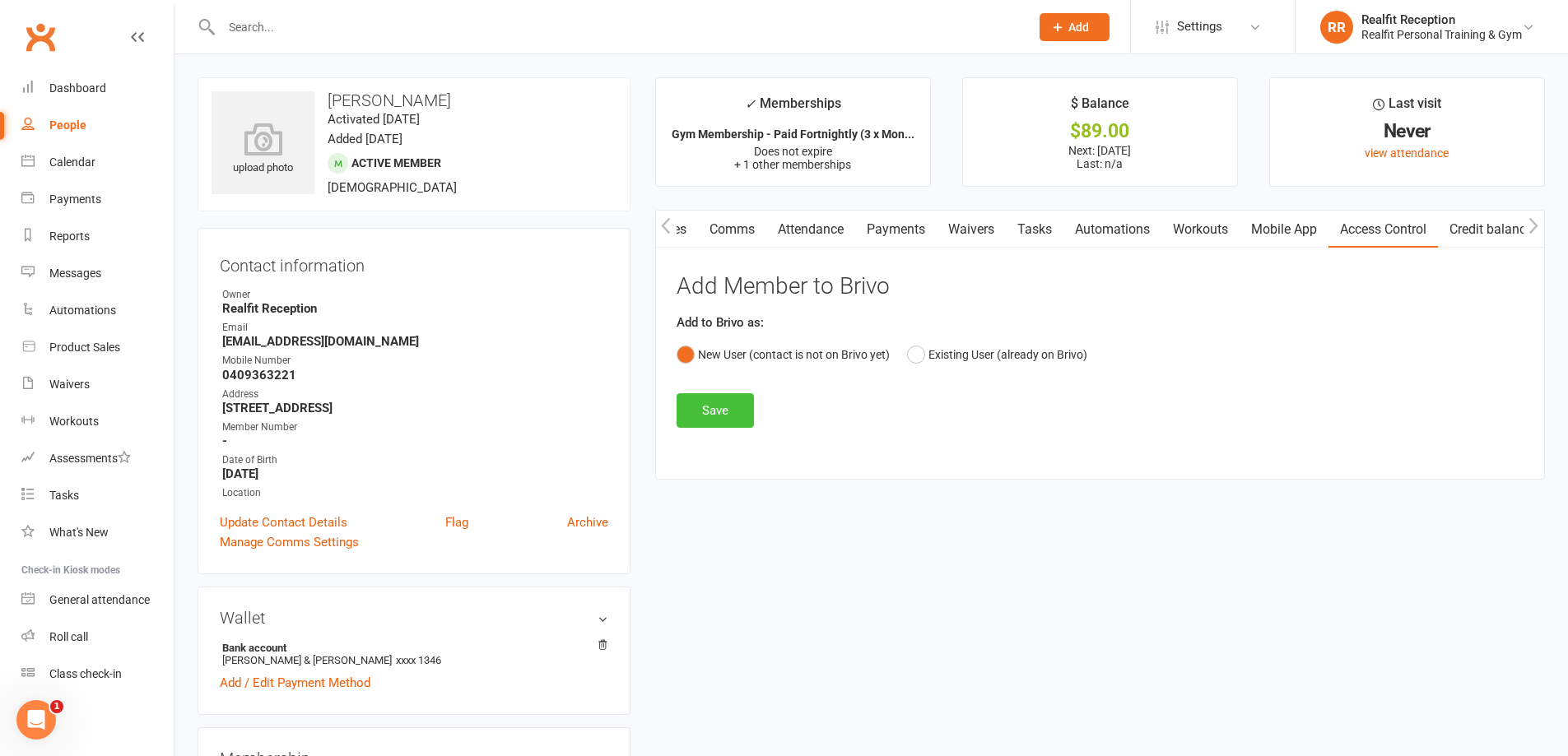
click at [723, 407] on button "Save" at bounding box center [715, 411] width 78 height 35
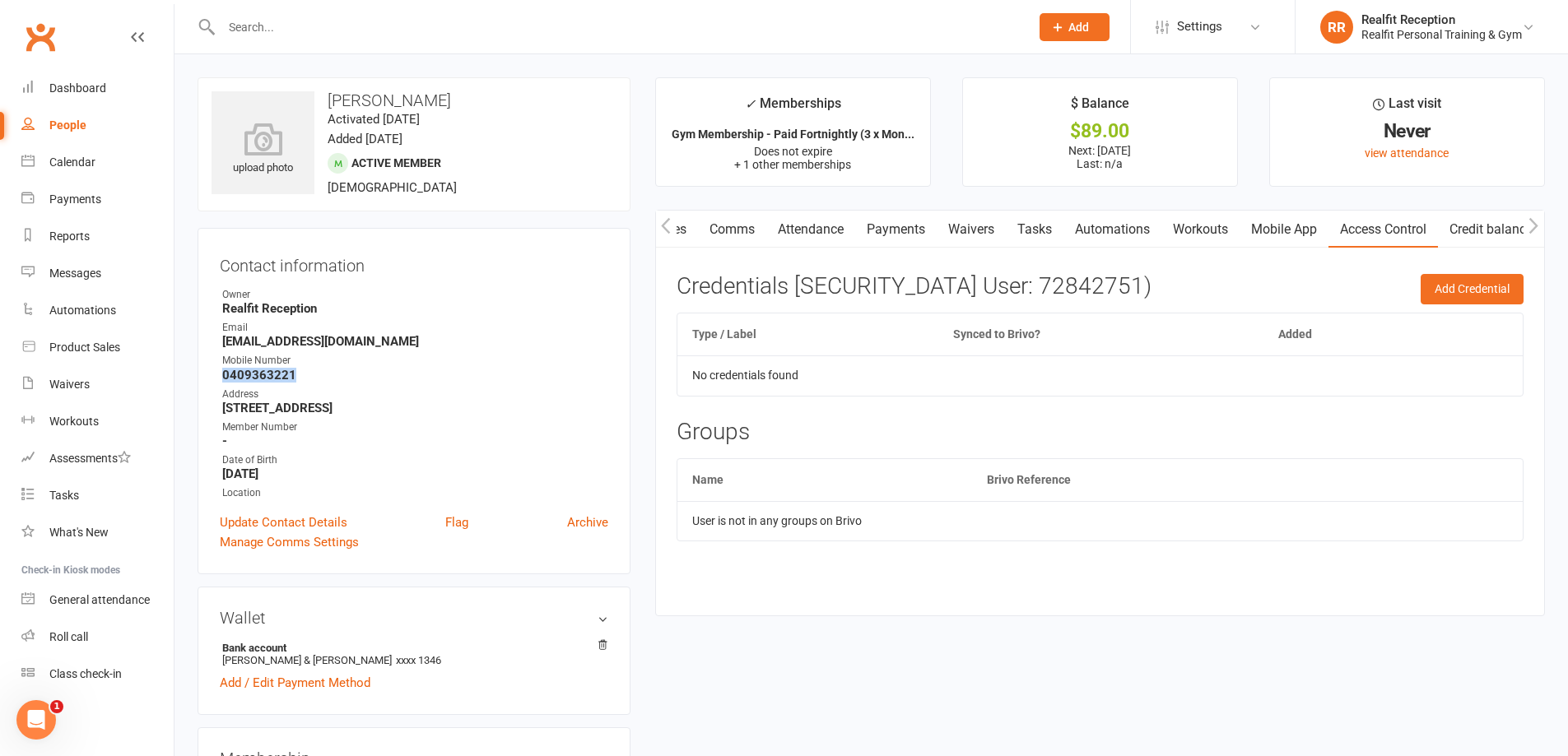
drag, startPoint x: 303, startPoint y: 377, endPoint x: 221, endPoint y: 377, distance: 82.0
click at [221, 377] on li "Mobile Number [PHONE_NUMBER]" at bounding box center [414, 367] width 388 height 29
copy strong "0409363221"
click at [301, 36] on input "text" at bounding box center [617, 27] width 801 height 23
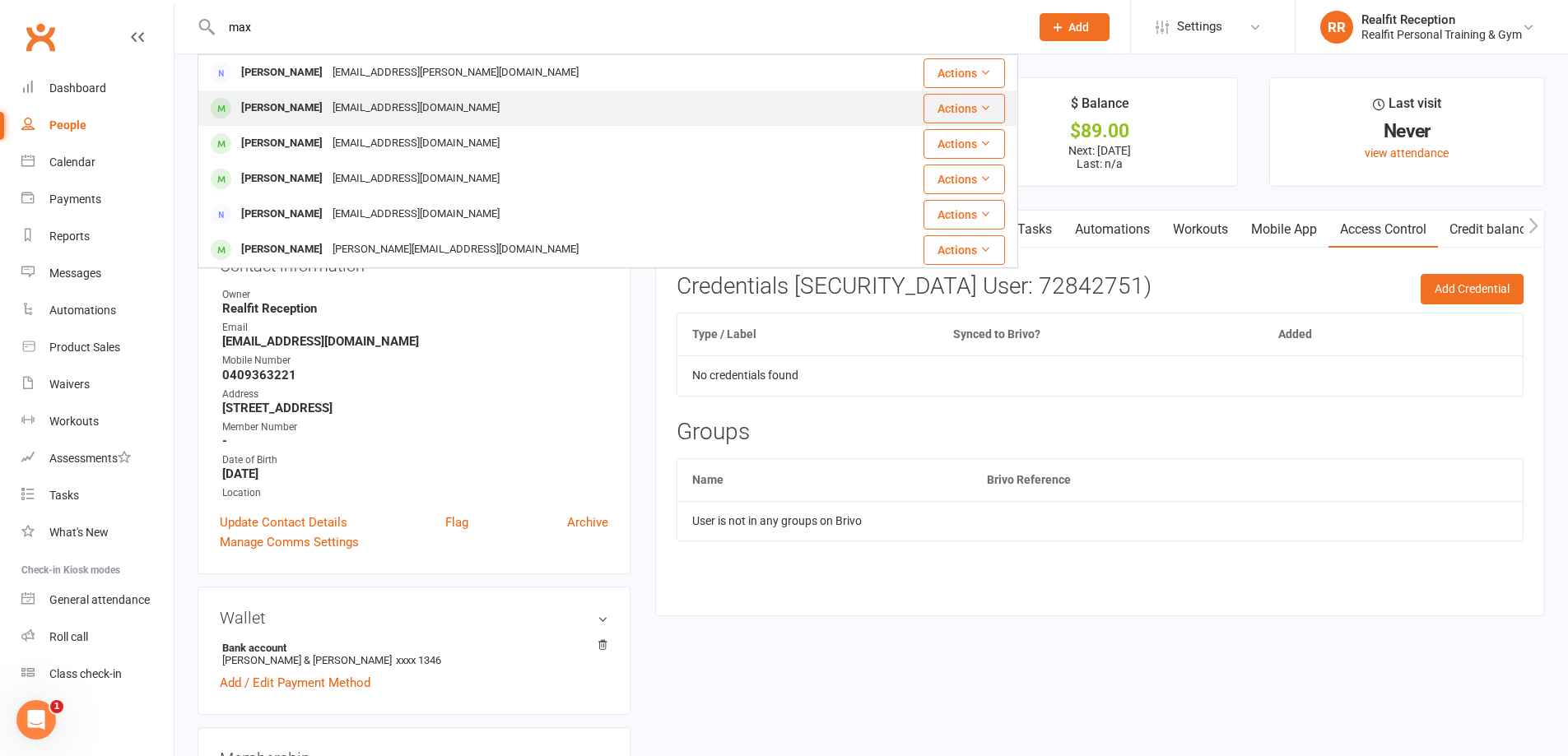
type input "max"
click at [375, 115] on div "[EMAIL_ADDRESS][DOMAIN_NAME]" at bounding box center [416, 108] width 177 height 24
